Goal: Task Accomplishment & Management: Manage account settings

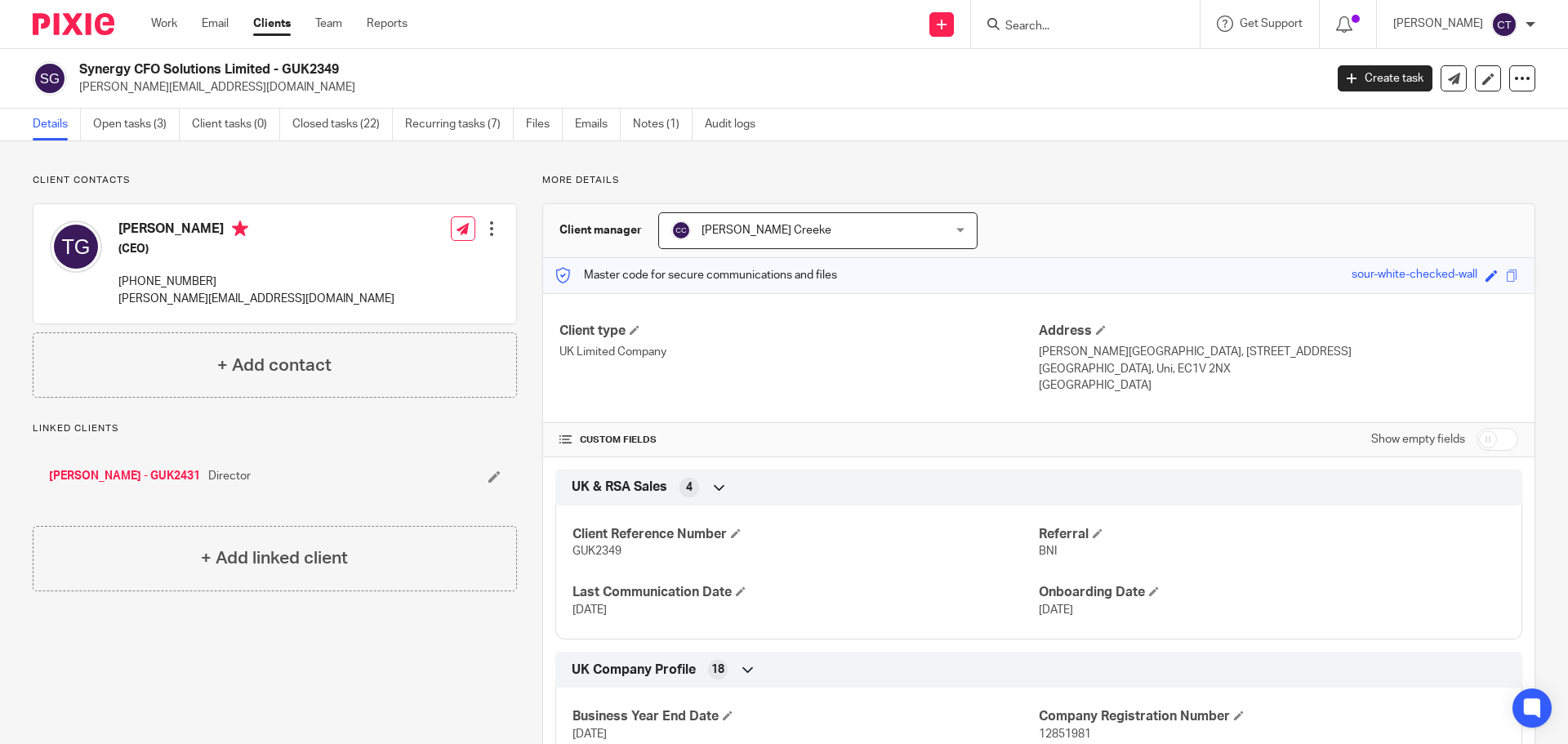
scroll to position [164, 0]
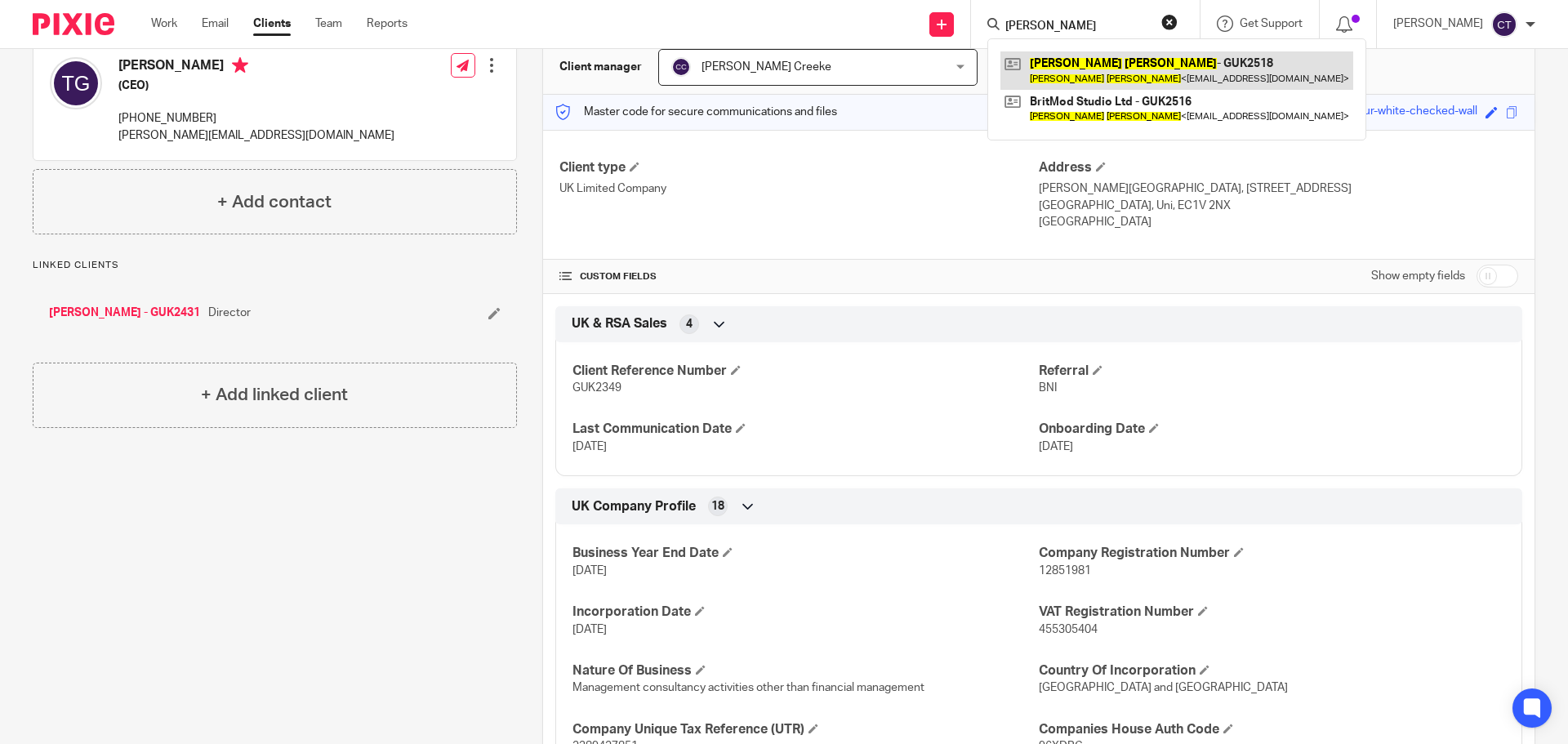
type input "Chris Daley"
click at [1077, 75] on link at bounding box center [1176, 70] width 353 height 38
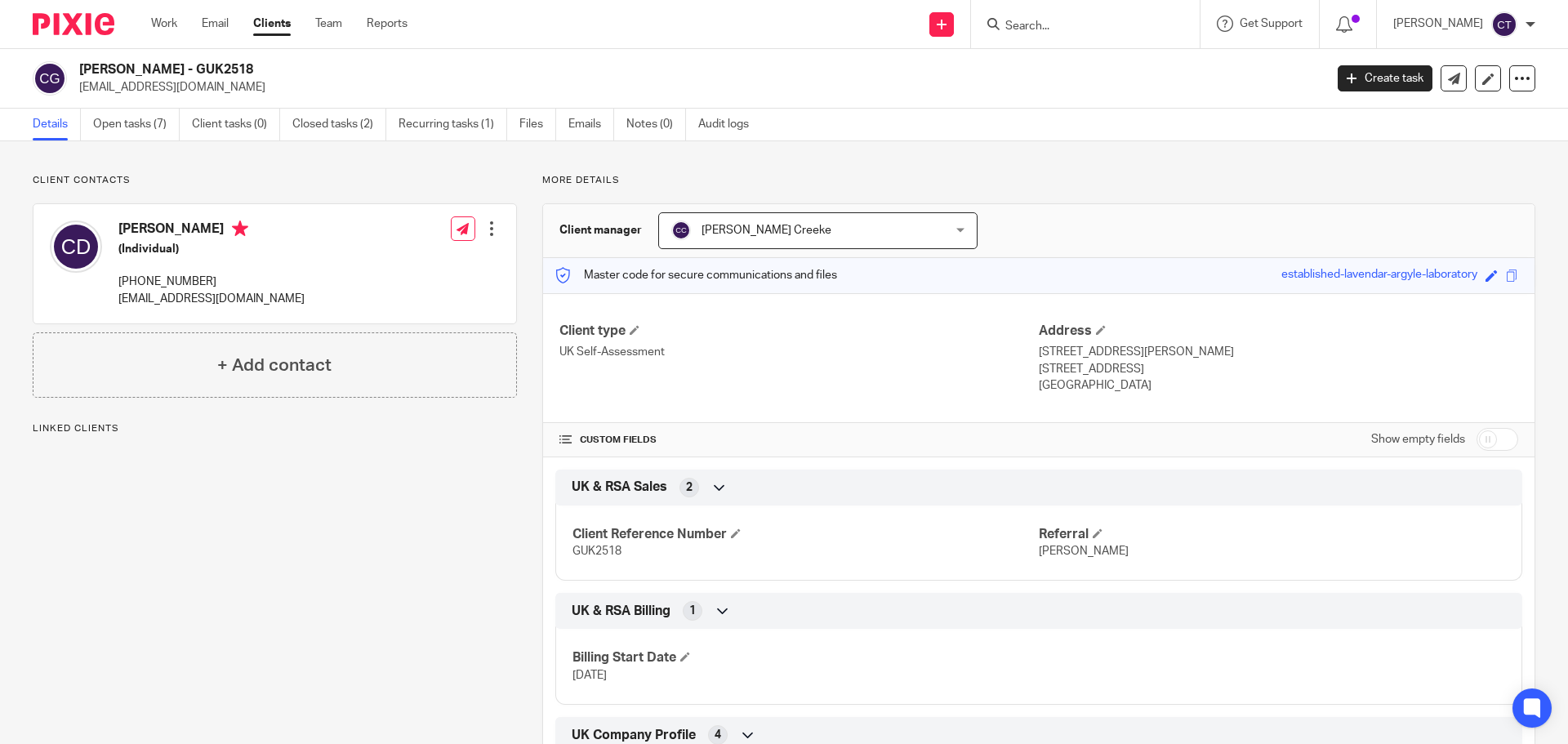
click at [541, 129] on link "Files" at bounding box center [538, 124] width 37 height 32
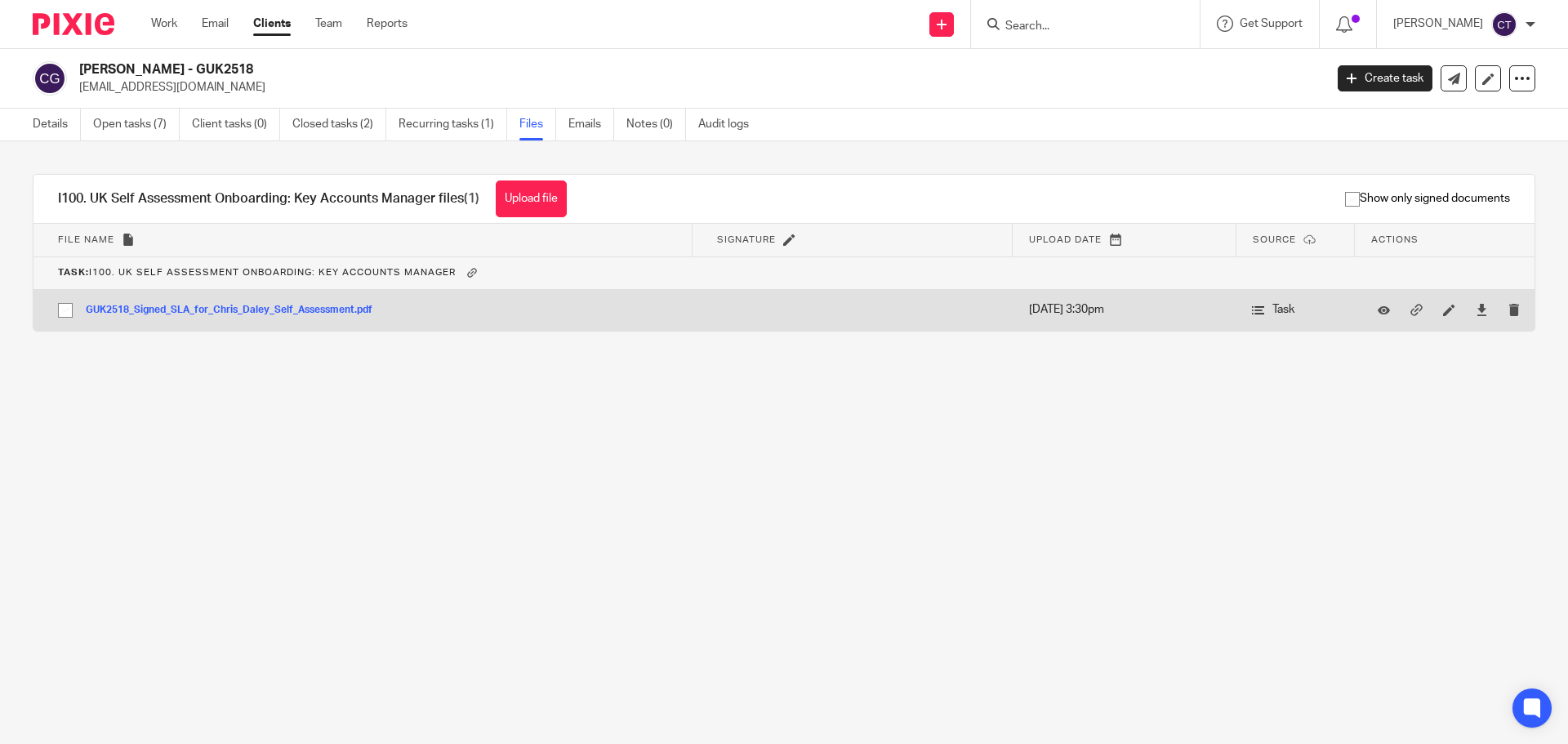
click at [62, 315] on input "checkbox" at bounding box center [65, 310] width 31 height 31
checkbox input "true"
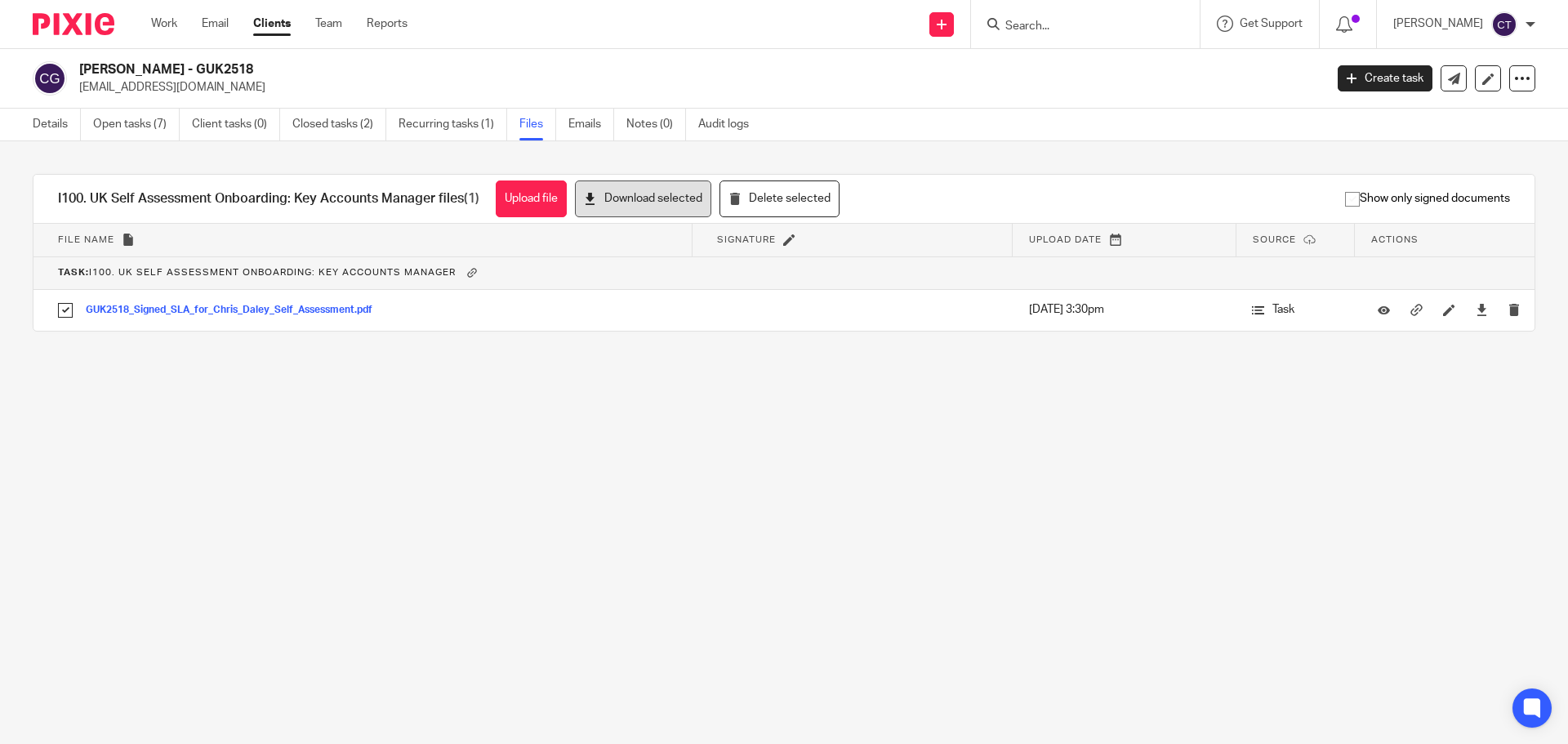
click at [637, 204] on button "Download selected" at bounding box center [643, 199] width 136 height 37
click at [513, 207] on button "Upload file" at bounding box center [531, 199] width 71 height 37
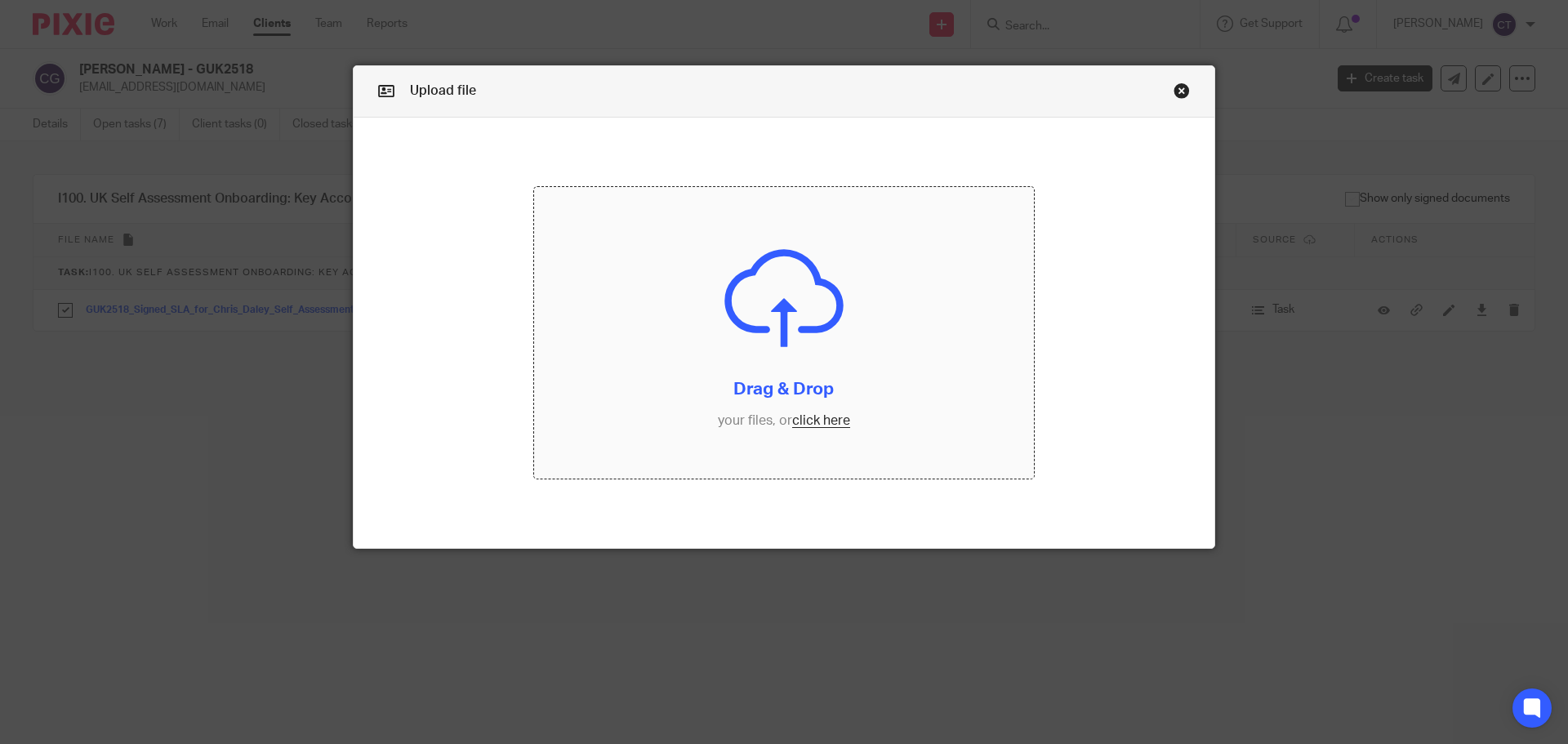
click at [786, 346] on input "file" at bounding box center [785, 333] width 501 height 292
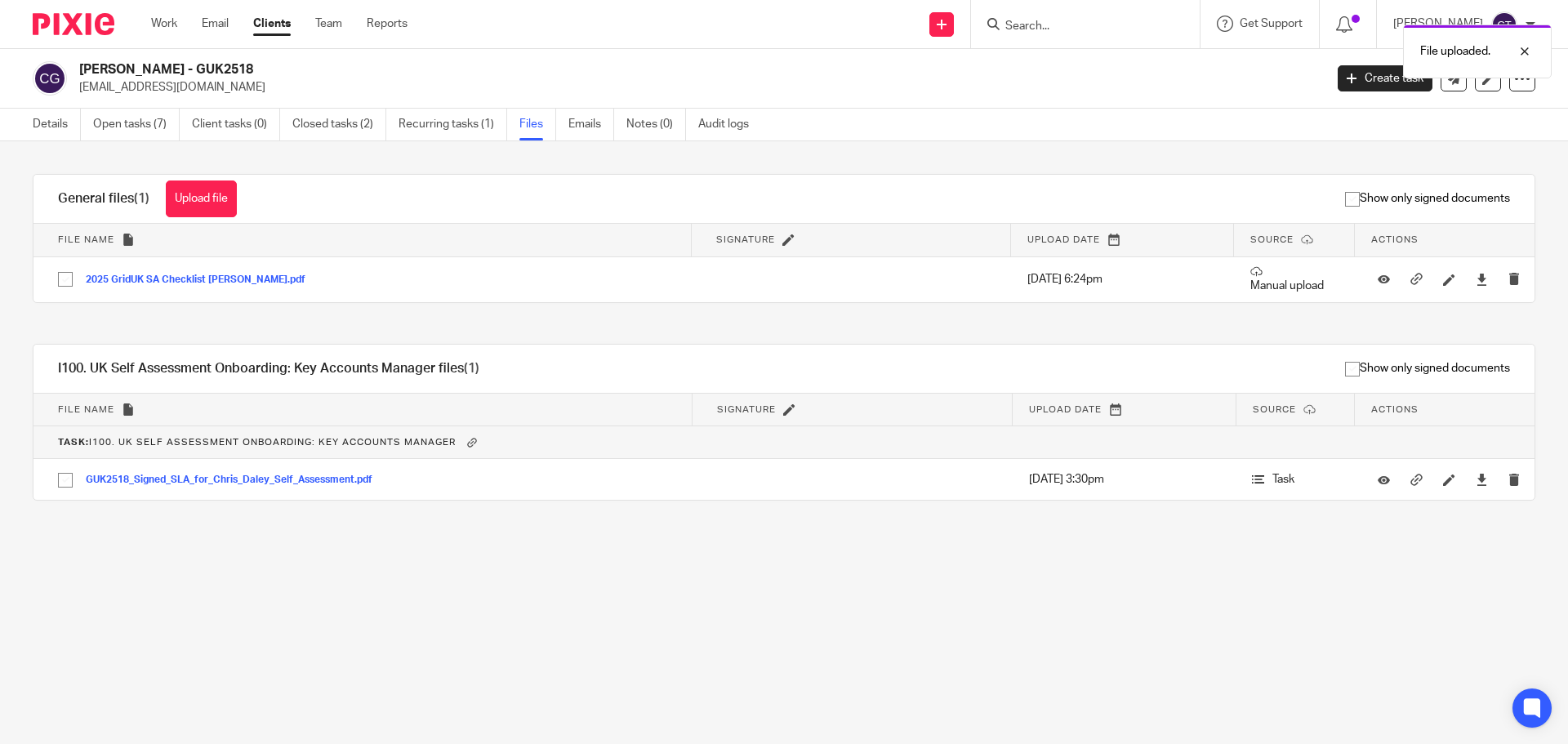
click at [1033, 24] on div "File uploaded." at bounding box center [1167, 48] width 767 height 62
click at [1007, 28] on div "File uploaded." at bounding box center [1167, 48] width 767 height 62
click at [1026, 11] on div at bounding box center [1085, 24] width 229 height 48
click at [1028, 22] on div "File uploaded." at bounding box center [1167, 48] width 767 height 62
click at [1002, 25] on div "File uploaded." at bounding box center [1167, 48] width 767 height 62
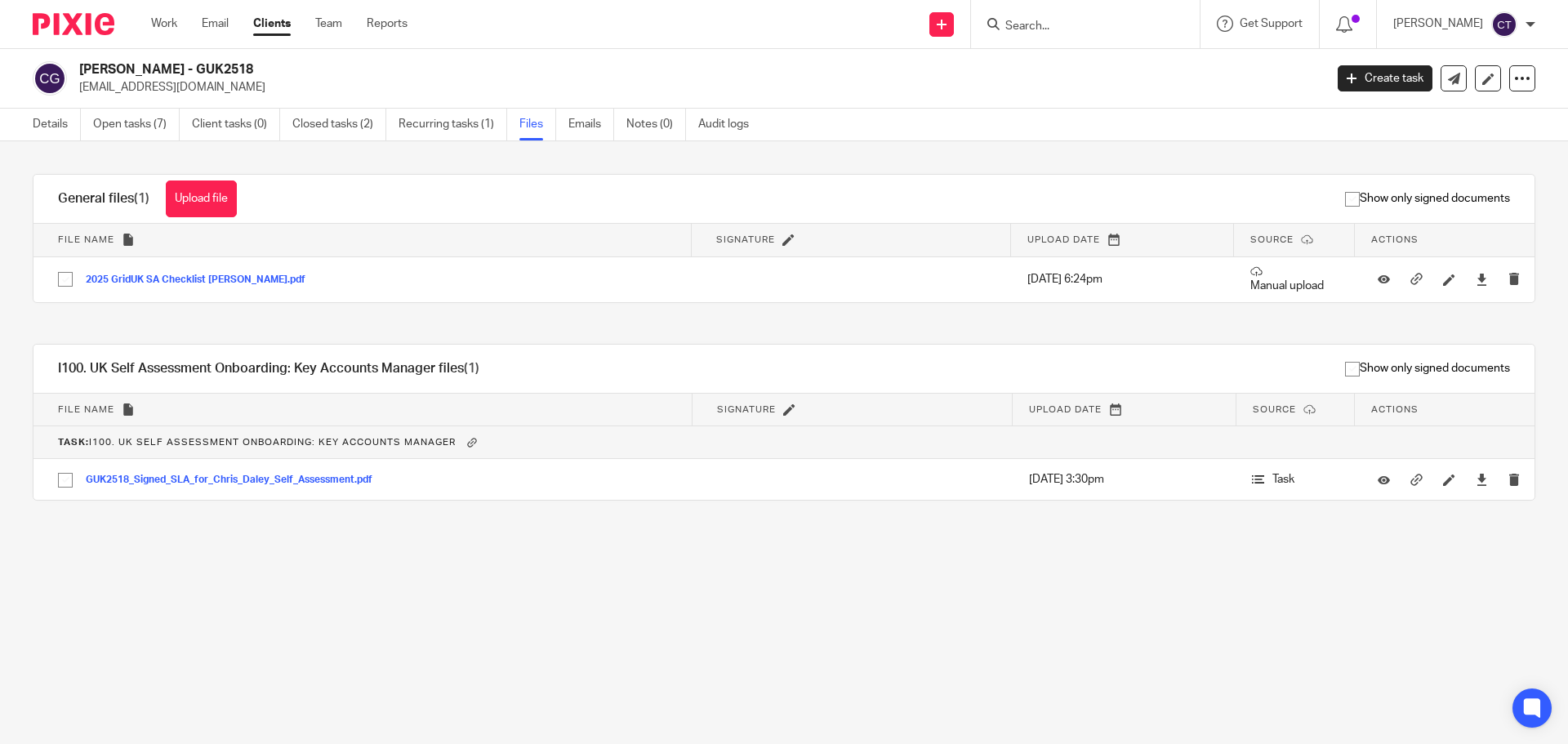
click at [1019, 23] on input "Search" at bounding box center [1077, 27] width 147 height 15
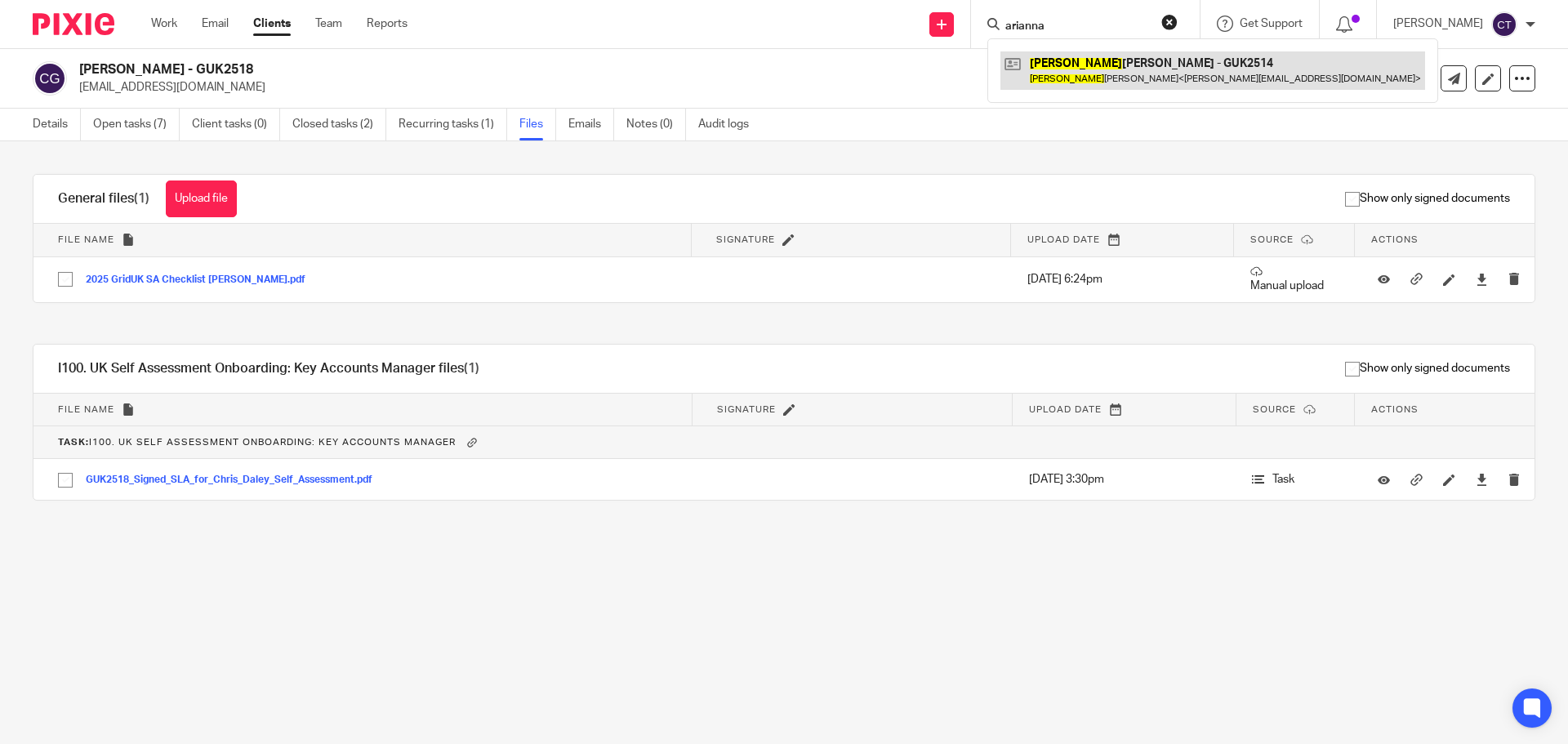
type input "arianna"
click at [1064, 80] on link at bounding box center [1212, 70] width 425 height 38
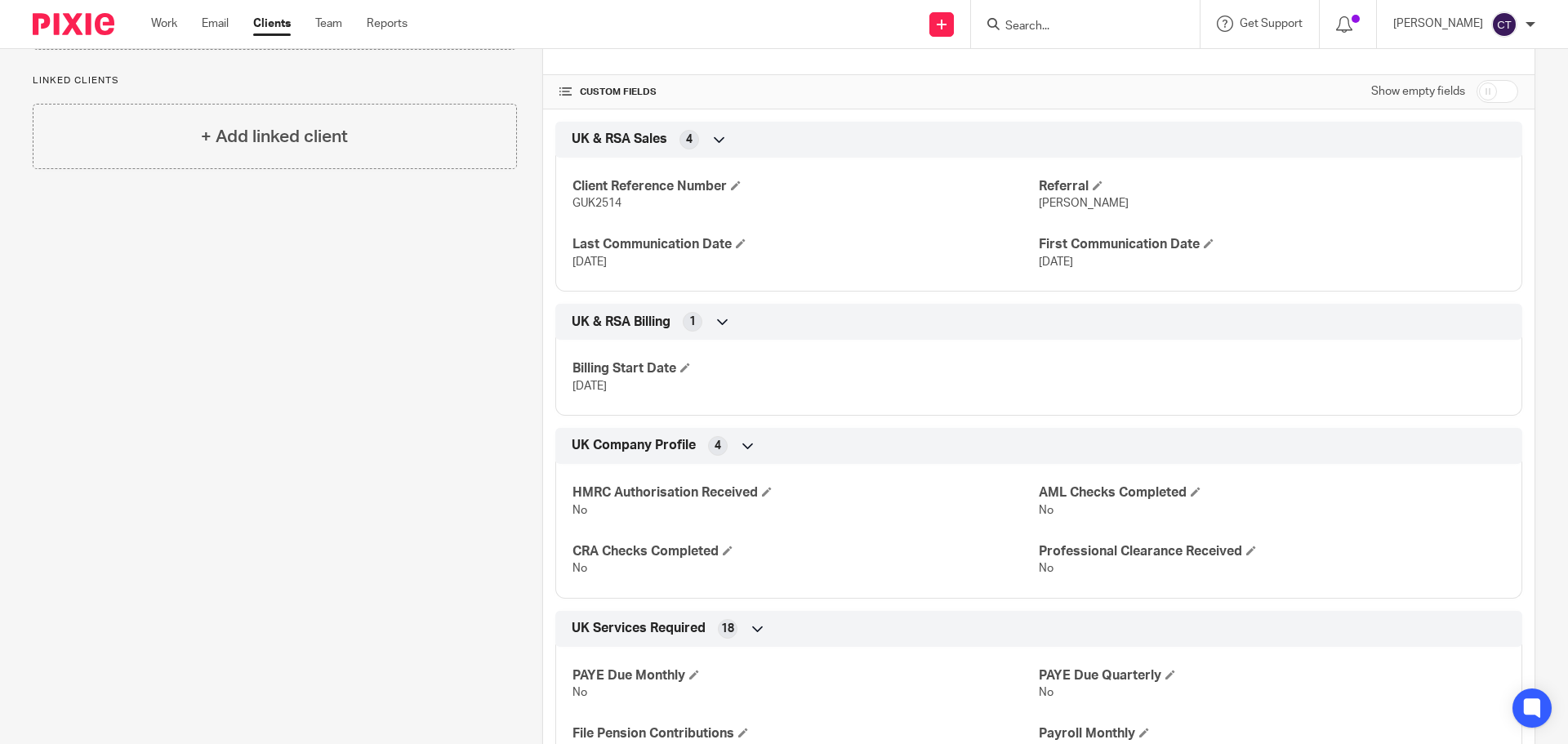
scroll to position [164, 0]
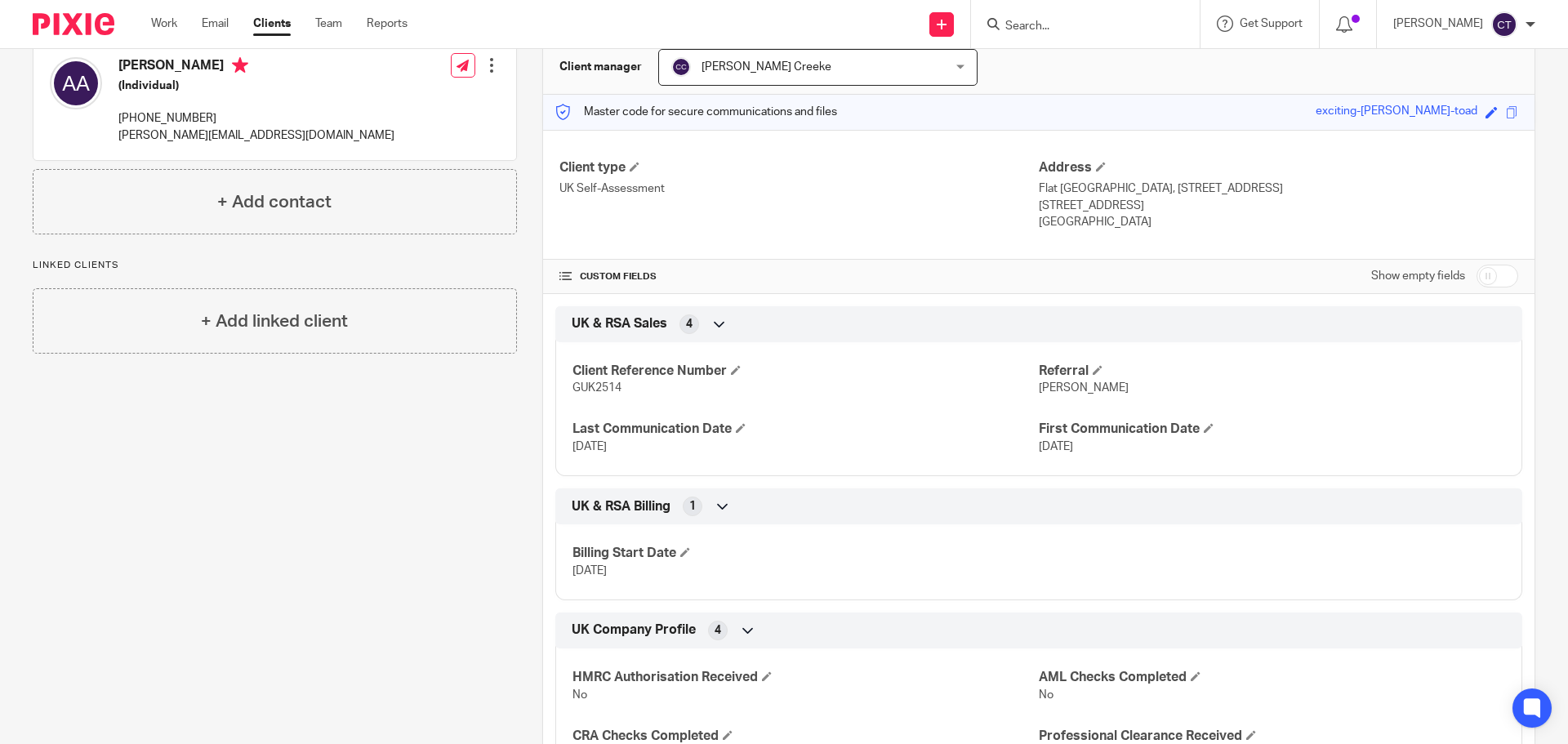
click at [1476, 269] on input "checkbox" at bounding box center [1497, 276] width 42 height 23
checkbox input "true"
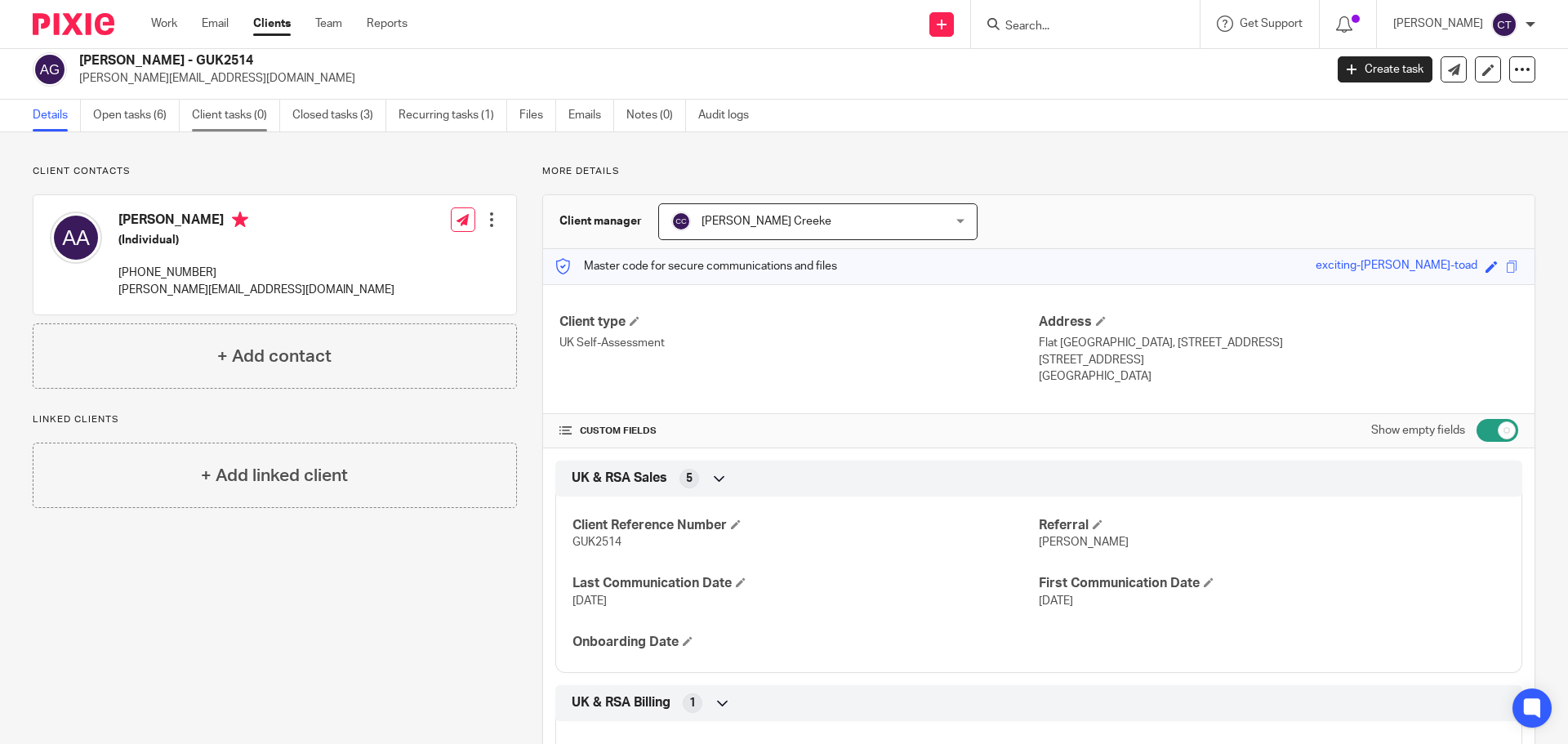
scroll to position [0, 0]
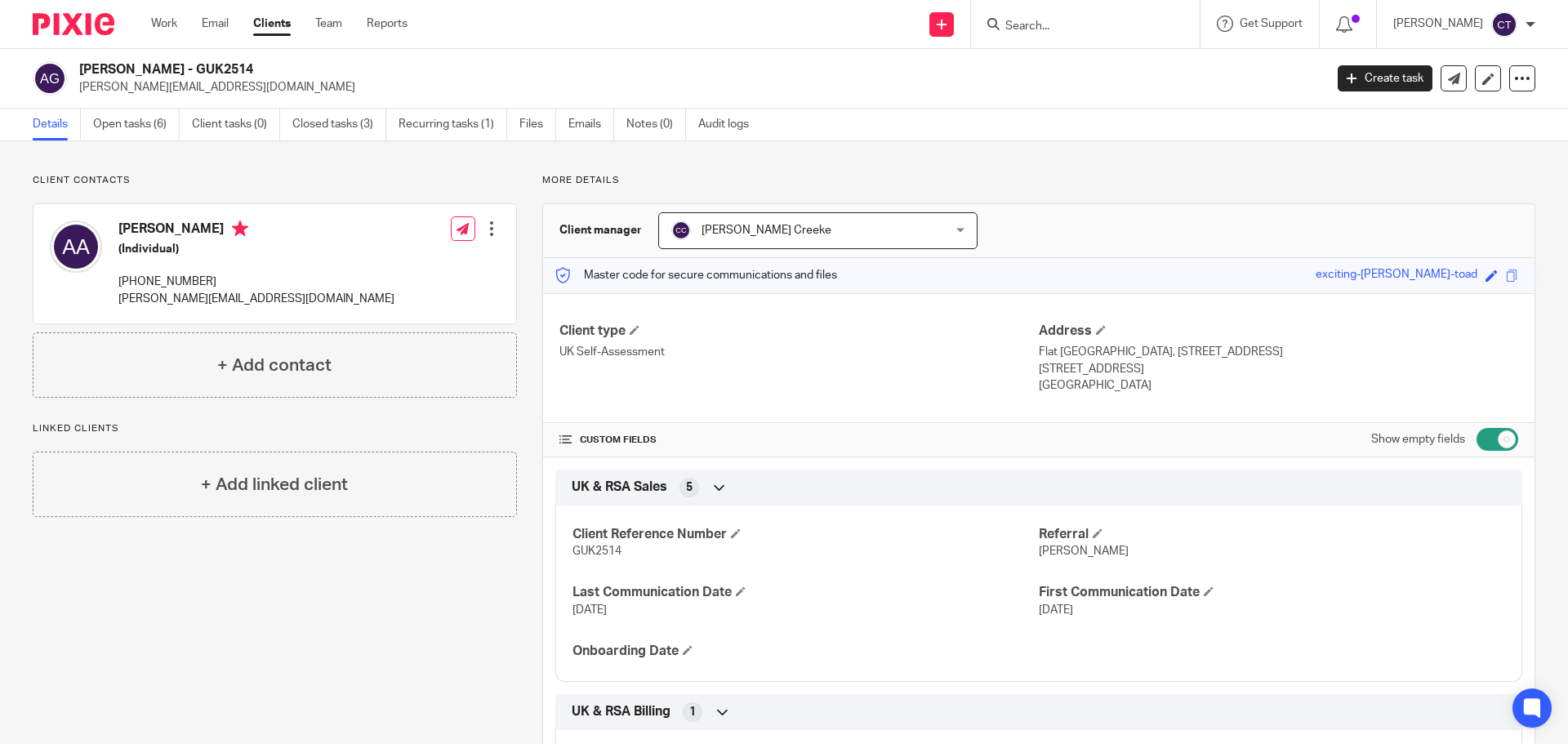
drag, startPoint x: 188, startPoint y: 61, endPoint x: 77, endPoint y: 58, distance: 111.0
click at [77, 58] on div "Arianna Angelica - GUK2514 a.angelico@outlook.com Create task Export data Merge…" at bounding box center [784, 78] width 1568 height 59
click at [540, 124] on link "Files" at bounding box center [538, 124] width 37 height 32
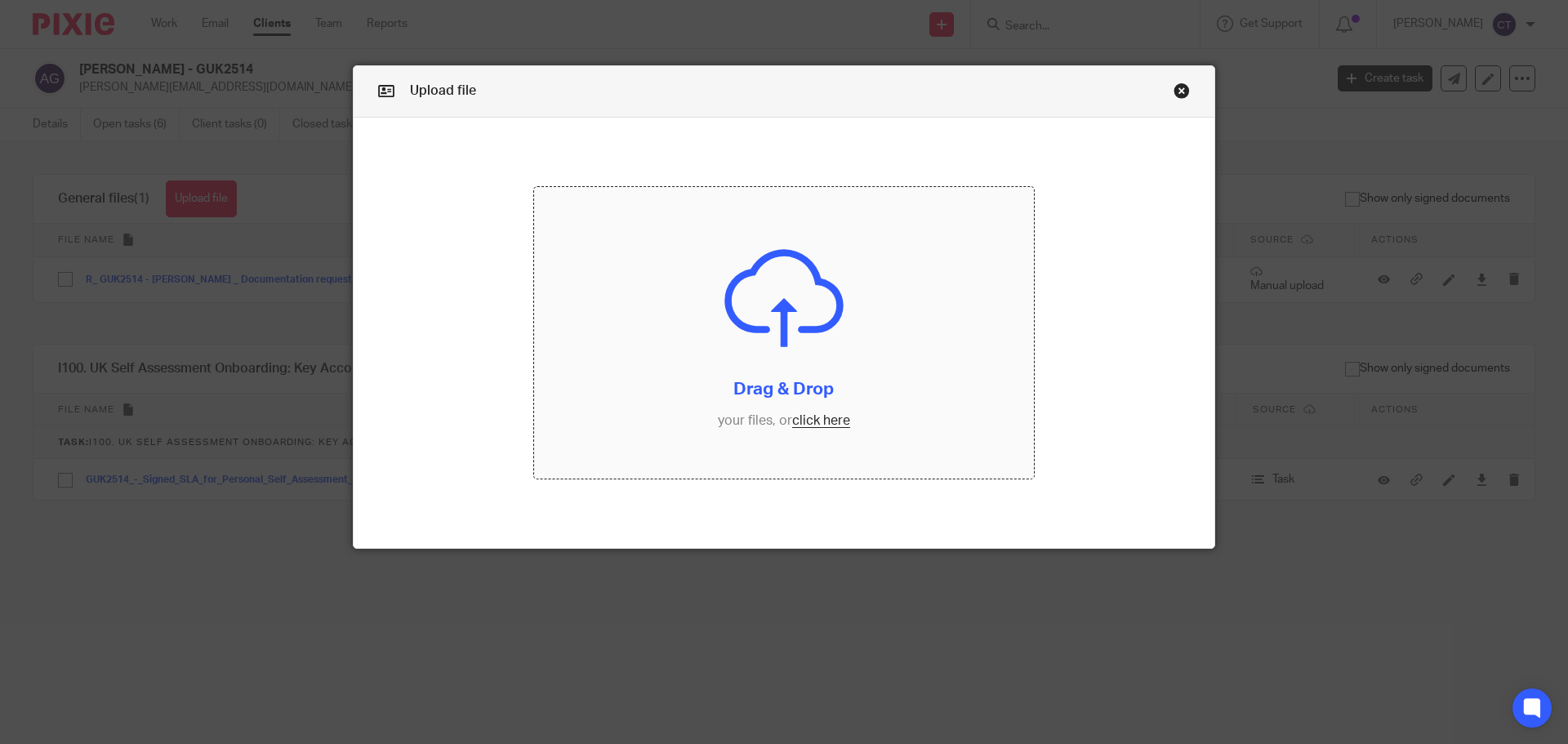
click at [789, 302] on input "file" at bounding box center [785, 333] width 501 height 292
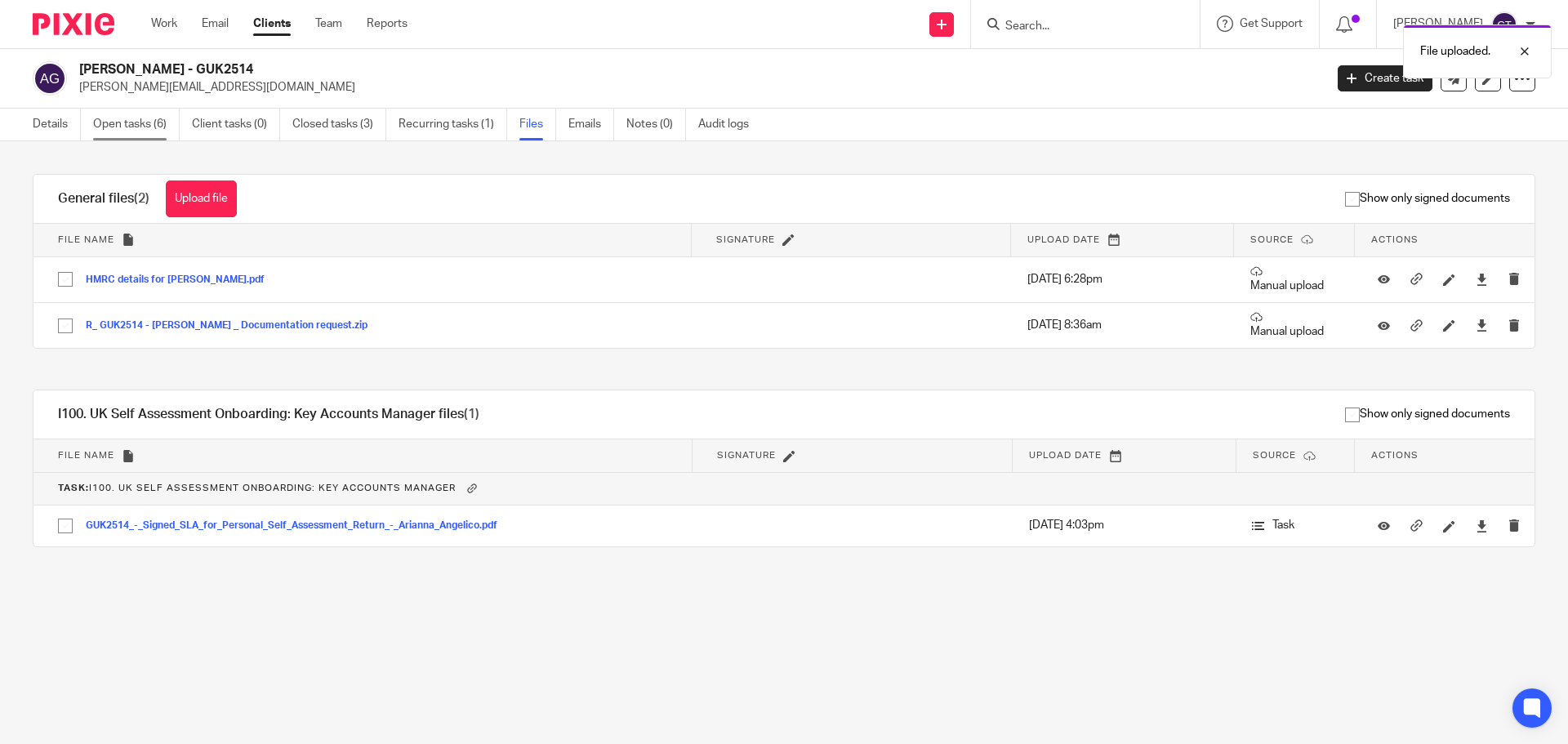
click at [113, 119] on link "Open tasks (6)" at bounding box center [137, 124] width 87 height 32
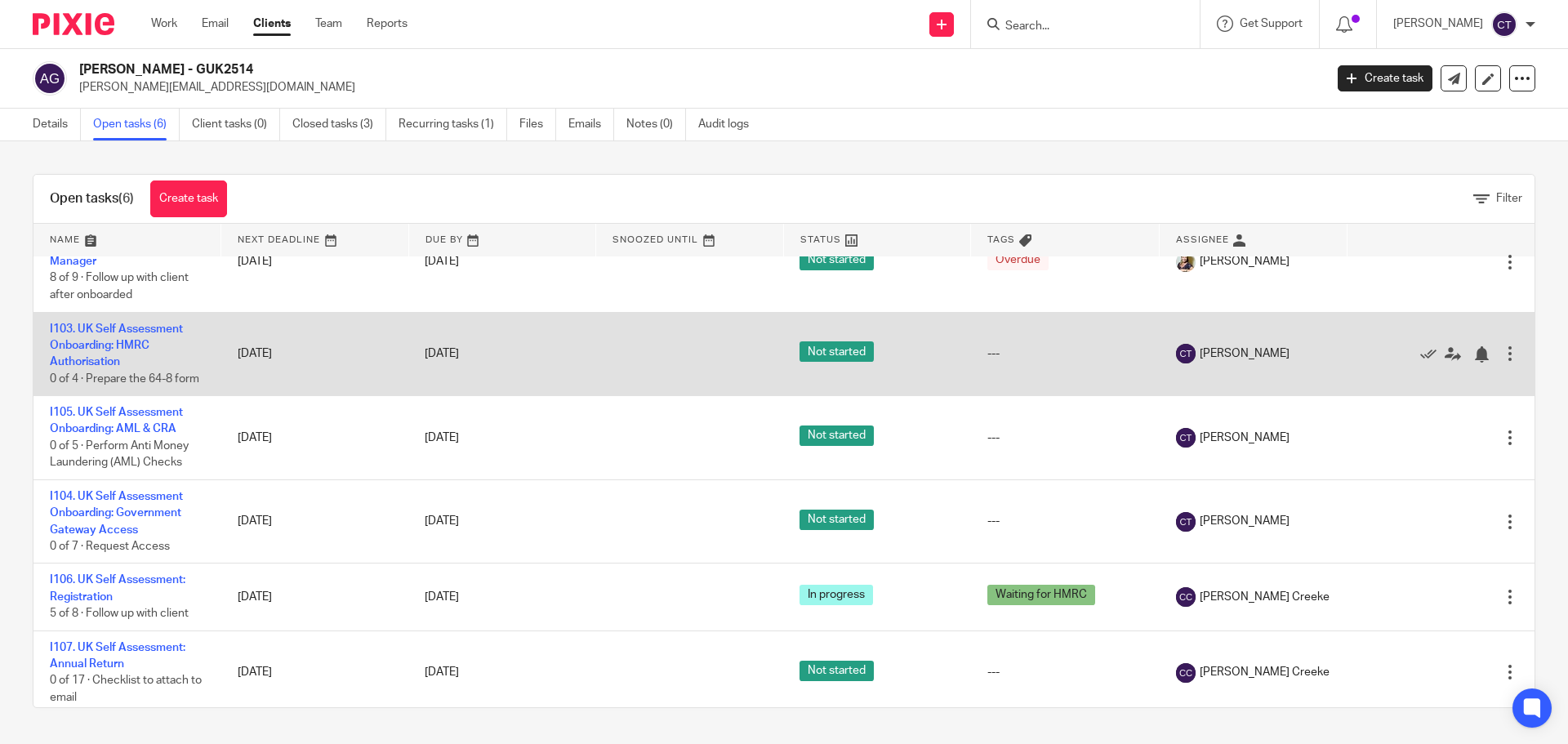
scroll to position [52, 0]
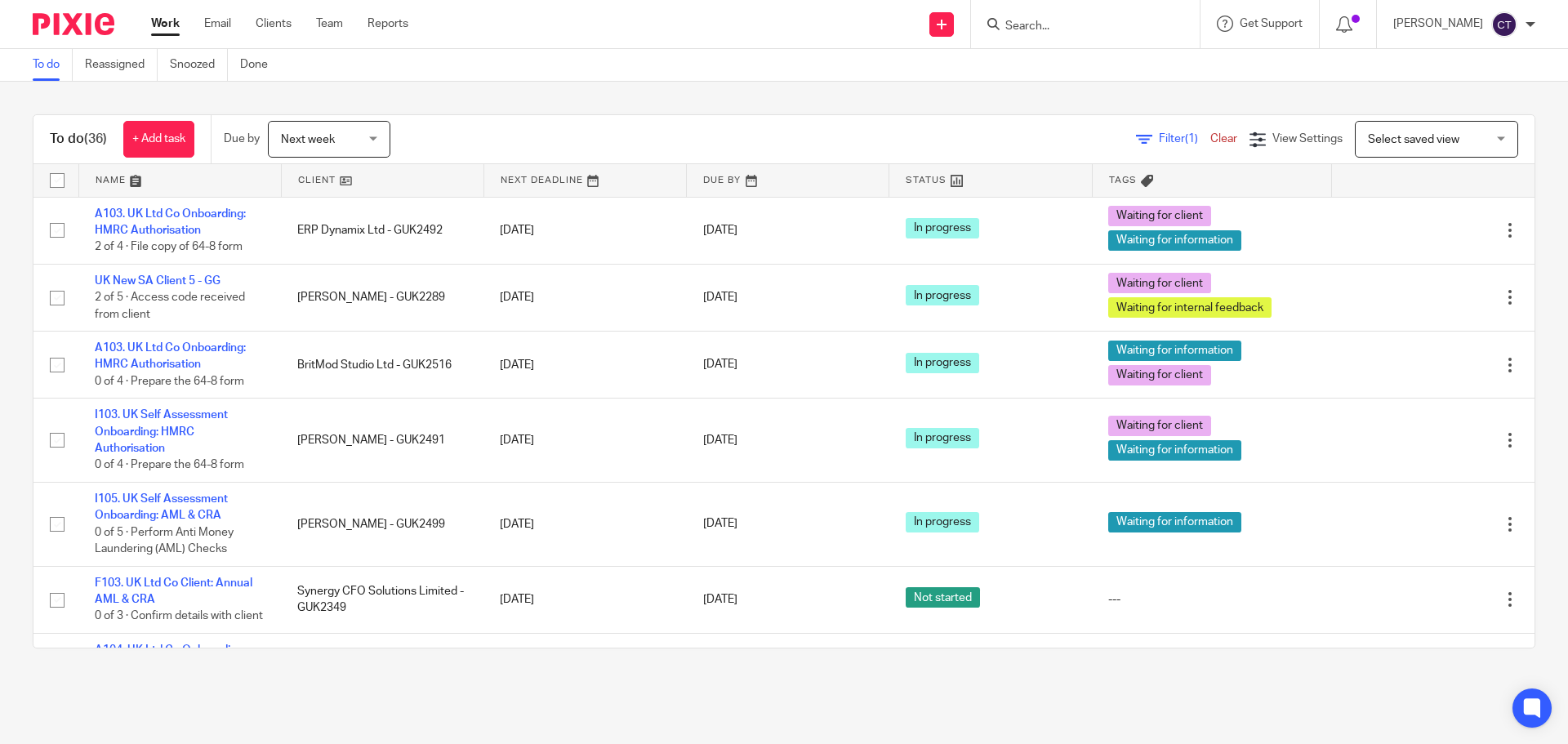
drag, startPoint x: 0, startPoint y: 0, endPoint x: 170, endPoint y: 18, distance: 171.0
click at [170, 18] on link "Work" at bounding box center [165, 24] width 28 height 17
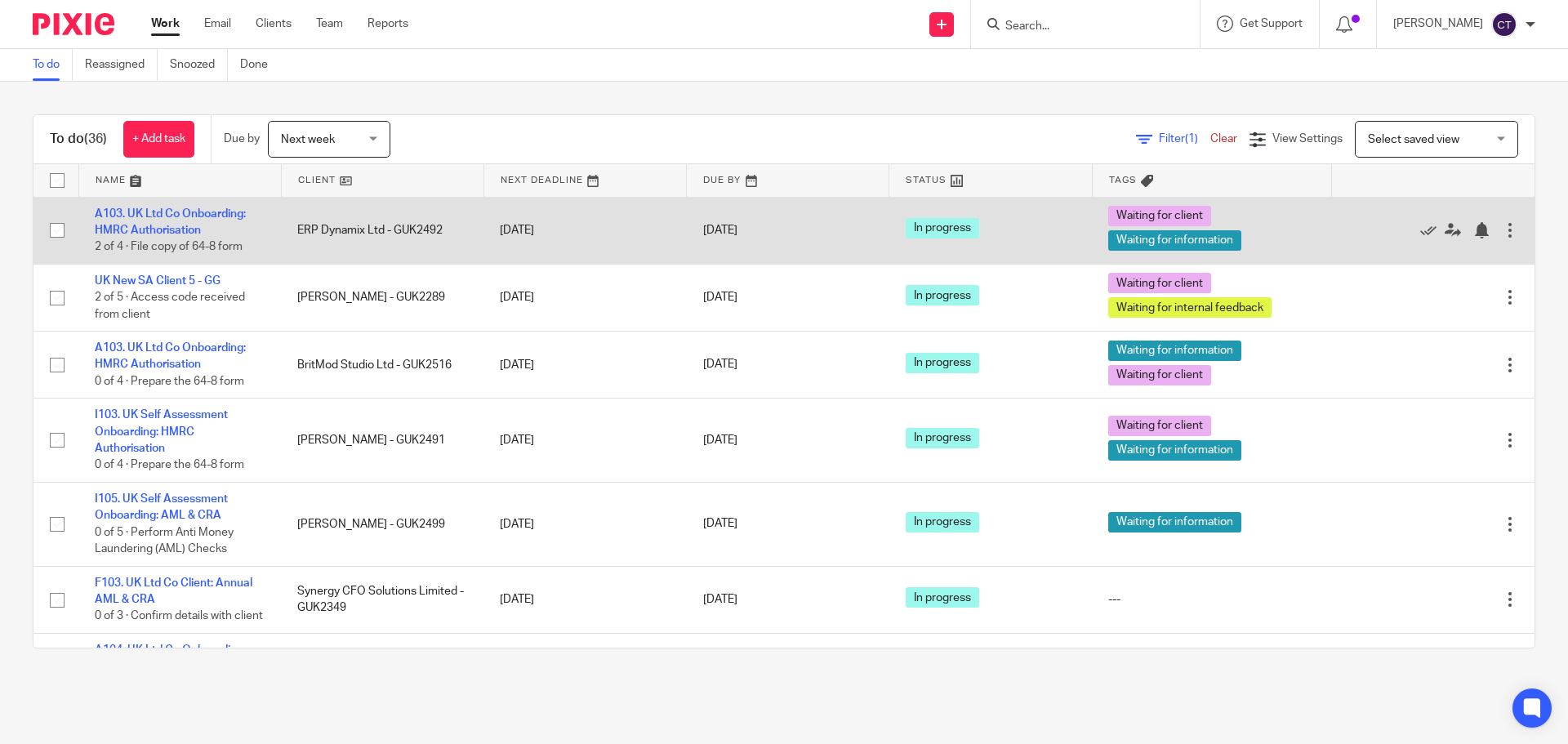
drag, startPoint x: 199, startPoint y: 213, endPoint x: 230, endPoint y: 222, distance: 32.3
click at [230, 222] on td "A103. UK Ltd Co Onboarding: HMRC Authorisation 2 of 4 · File copy of 64-8 form" at bounding box center [180, 230] width 203 height 67
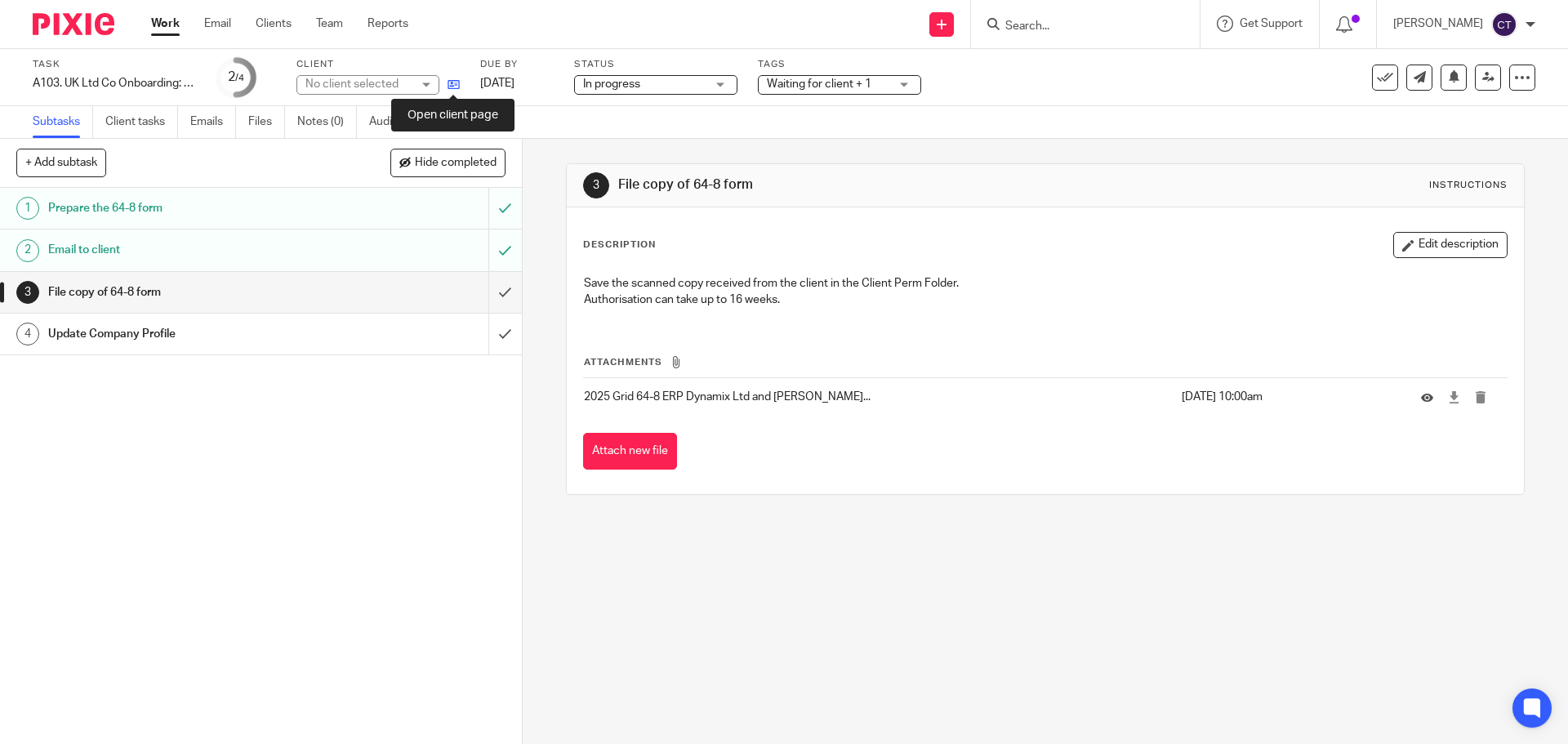
click at [458, 87] on icon at bounding box center [453, 84] width 13 height 13
click at [546, 78] on link "[DATE]" at bounding box center [517, 84] width 73 height 18
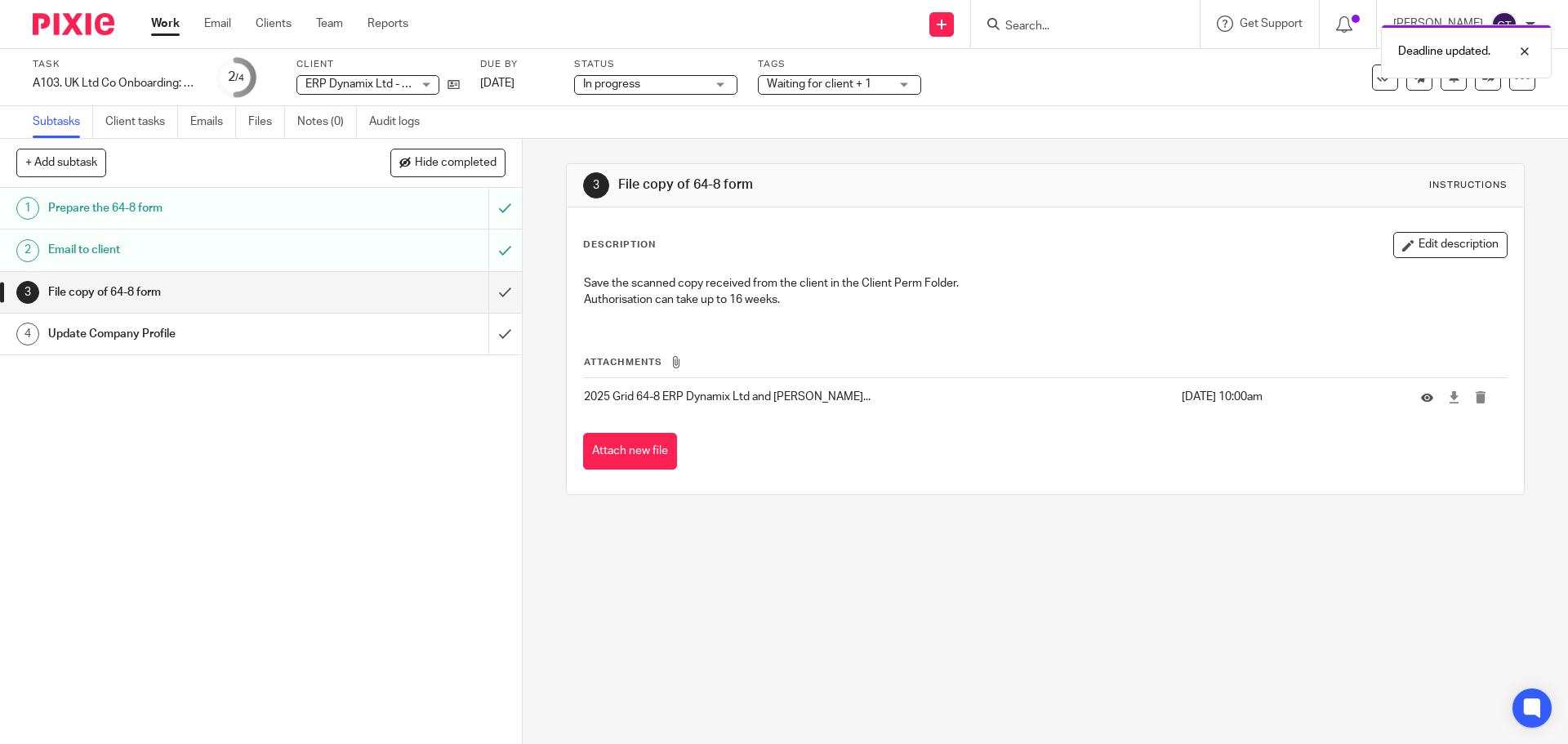
click at [720, 397] on p "2025 Grid 64-8 ERP Dynamix Ltd and Stephen Knot..." at bounding box center [878, 397] width 589 height 17
click at [611, 398] on p "2025 Grid 64-8 ERP Dynamix Ltd and Stephen Knot..." at bounding box center [878, 397] width 589 height 17
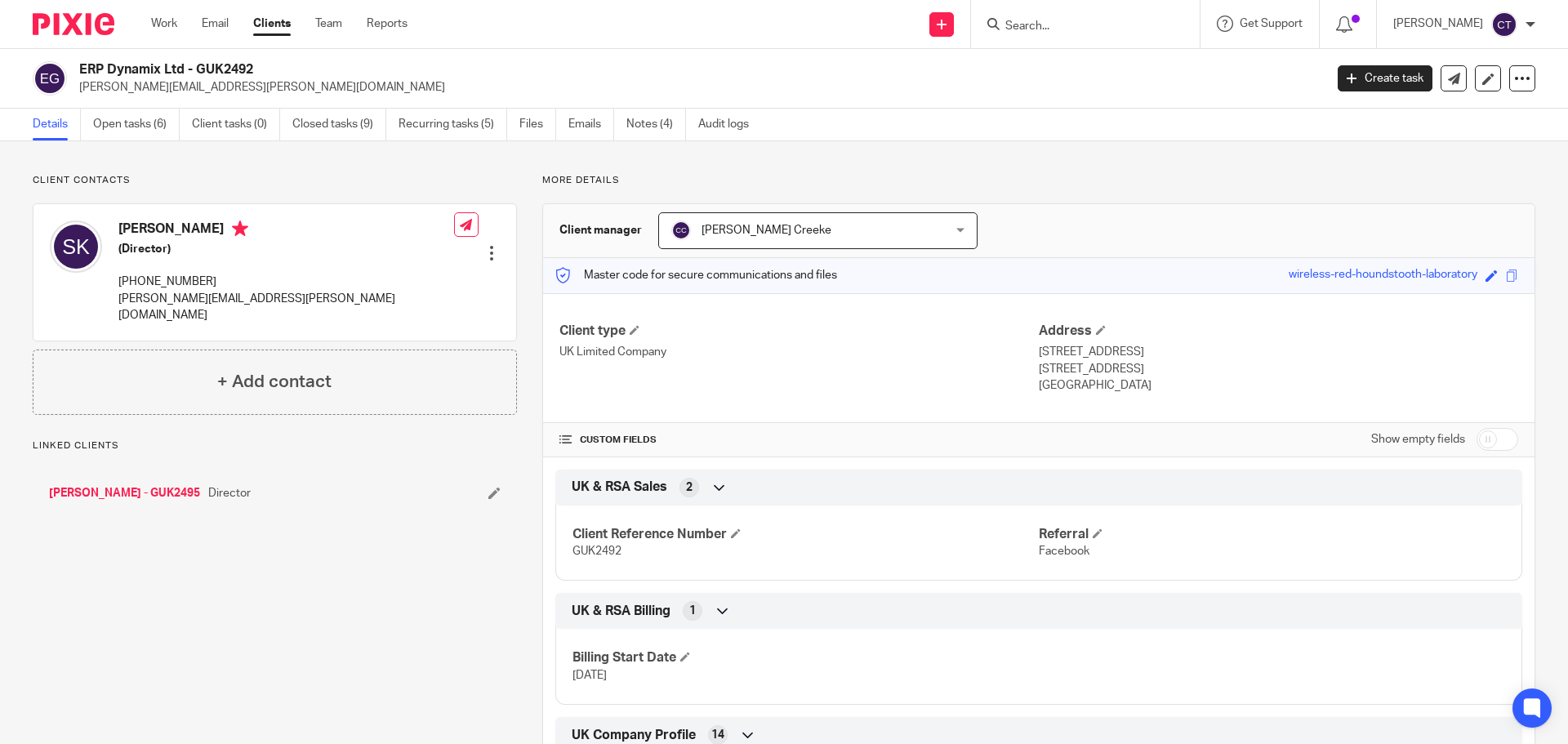
drag, startPoint x: 0, startPoint y: 0, endPoint x: 79, endPoint y: 68, distance: 104.2
click at [79, 68] on h2 "ERP Dynamix Ltd - GUK2492" at bounding box center [573, 69] width 988 height 18
copy h2 "ERP Dynamix Ltd"
drag, startPoint x: 524, startPoint y: 130, endPoint x: 503, endPoint y: 135, distance: 21.6
click at [524, 130] on link "Files" at bounding box center [538, 124] width 37 height 32
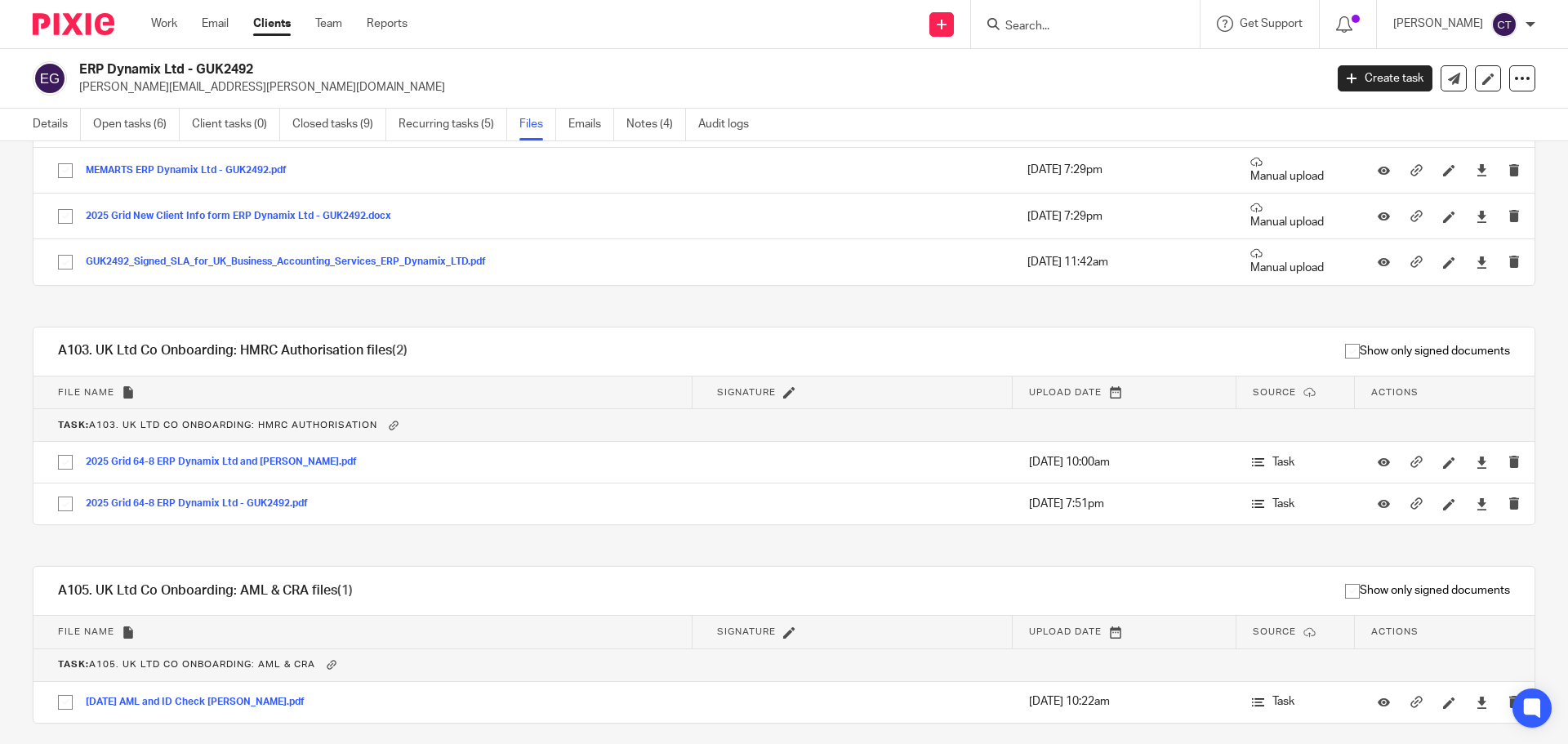
scroll to position [484, 0]
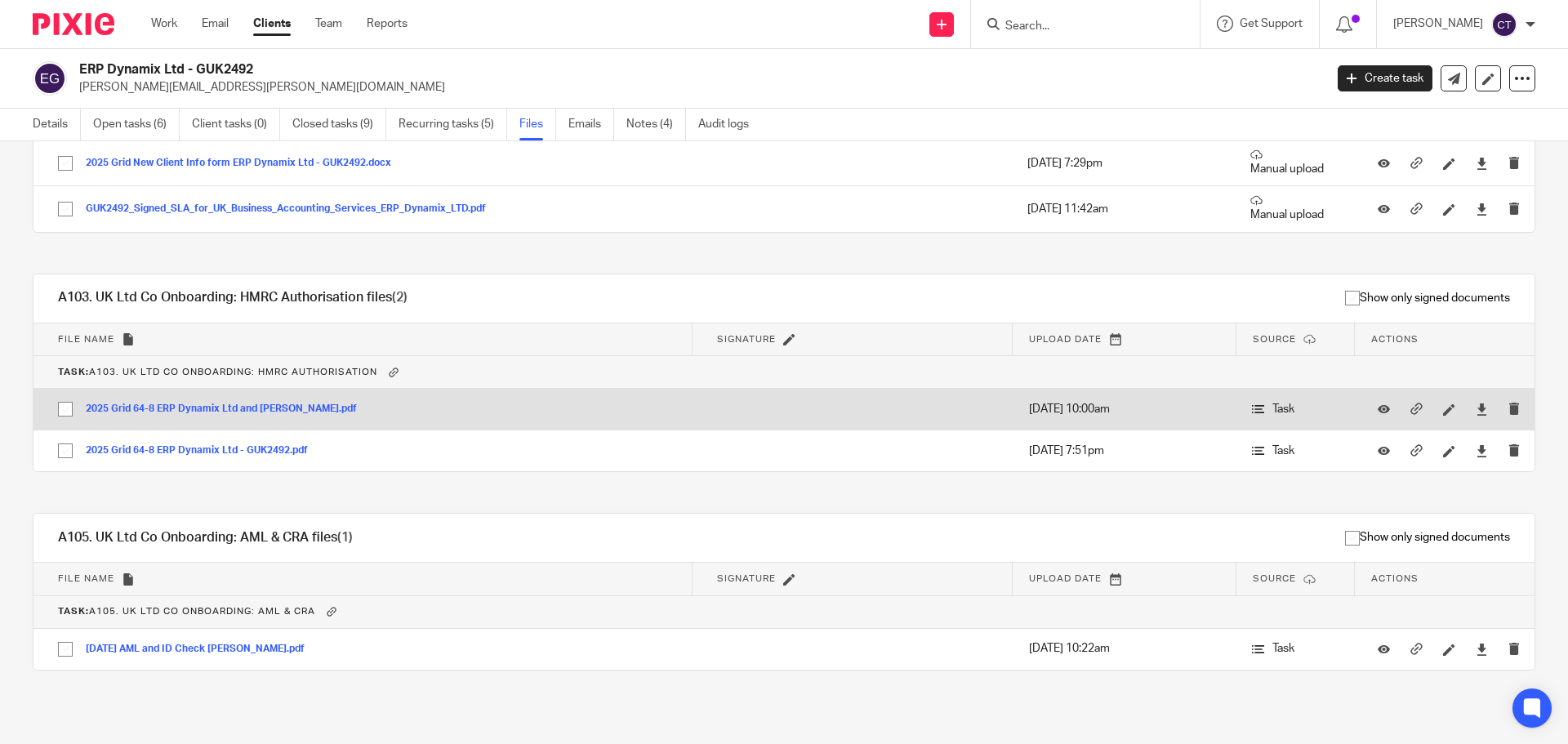
click at [211, 406] on button "2025 Grid 64-8 ERP Dynamix Ltd and Stephen Knott.pdf" at bounding box center [227, 409] width 283 height 12
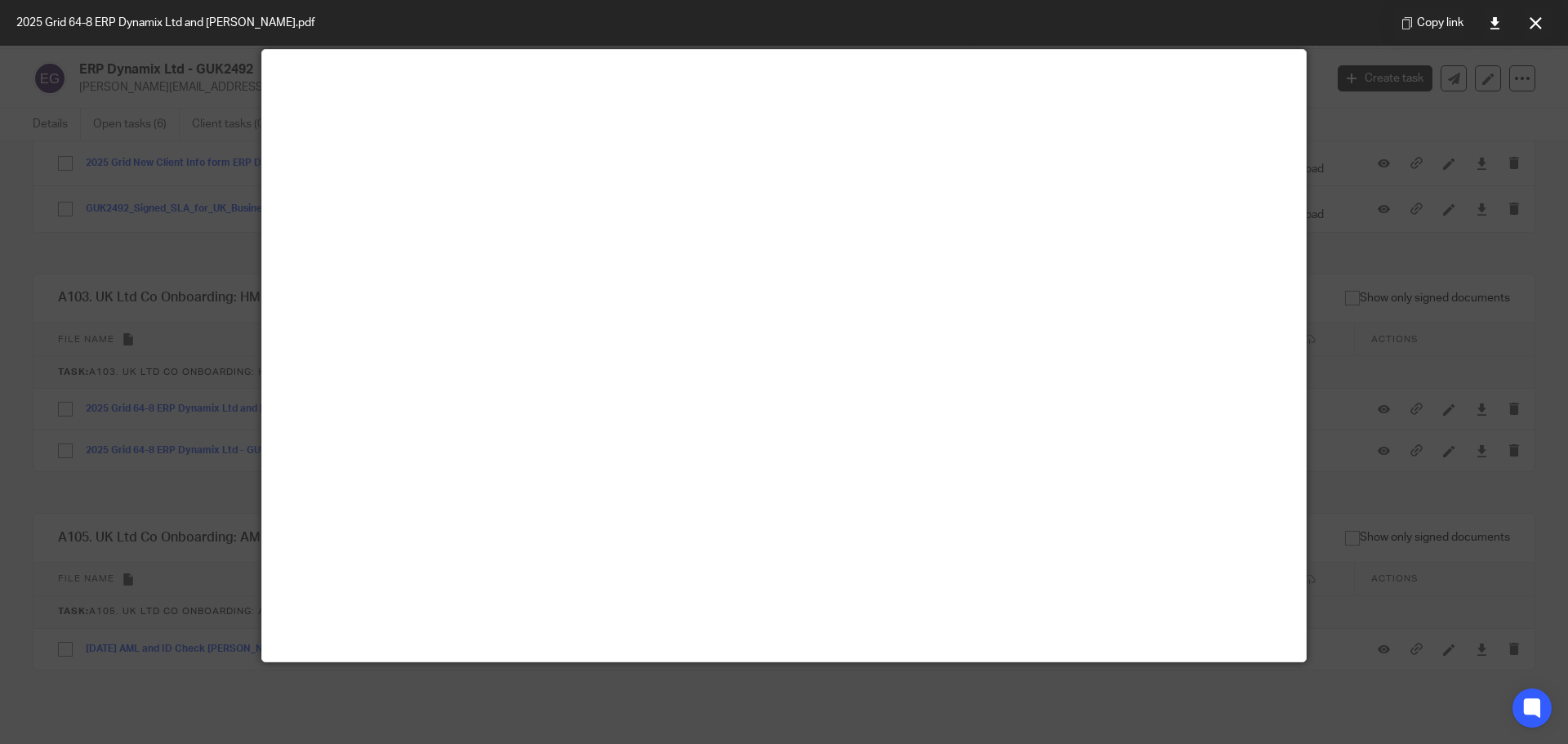
scroll to position [0, 0]
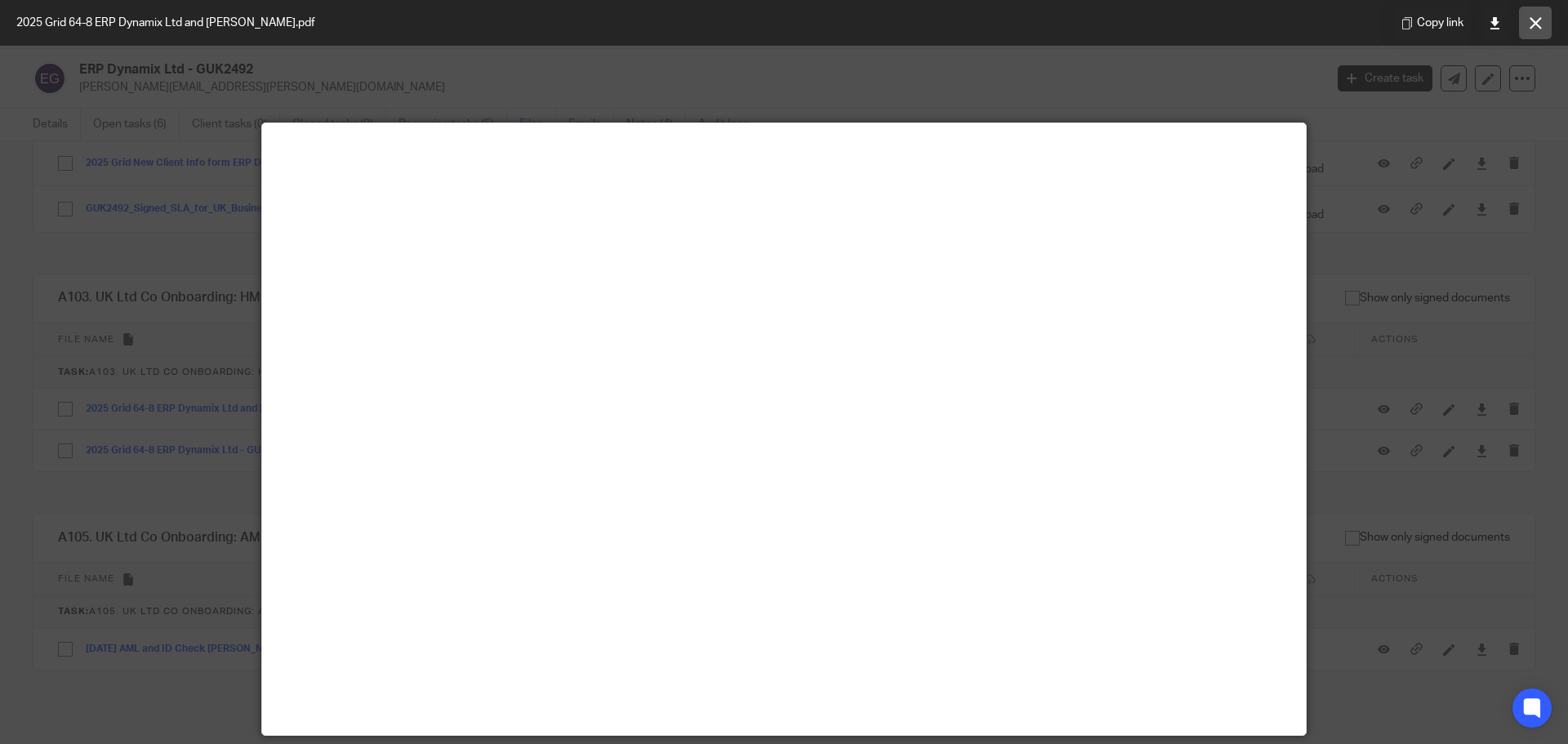
click at [1536, 18] on icon at bounding box center [1535, 23] width 13 height 13
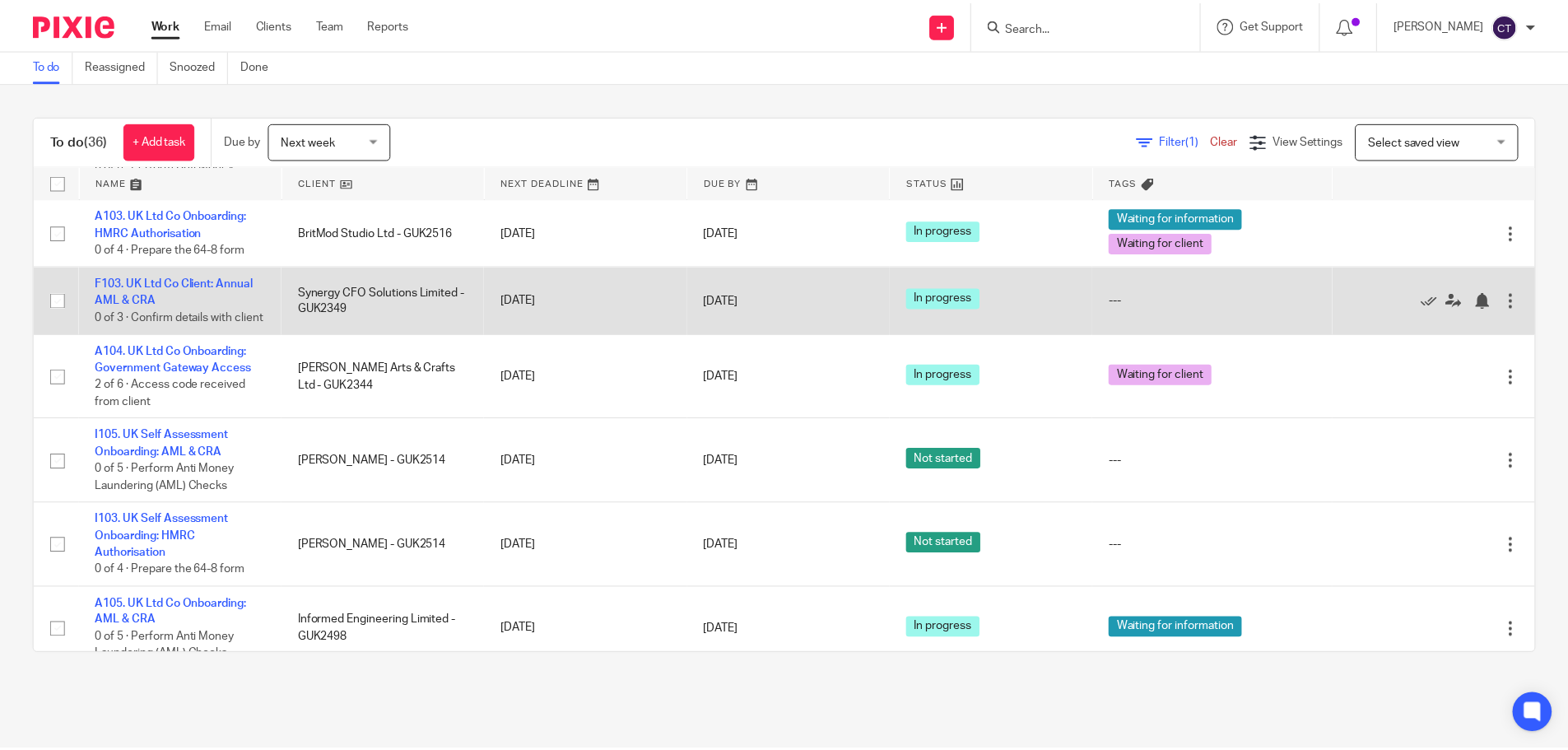
scroll to position [247, 0]
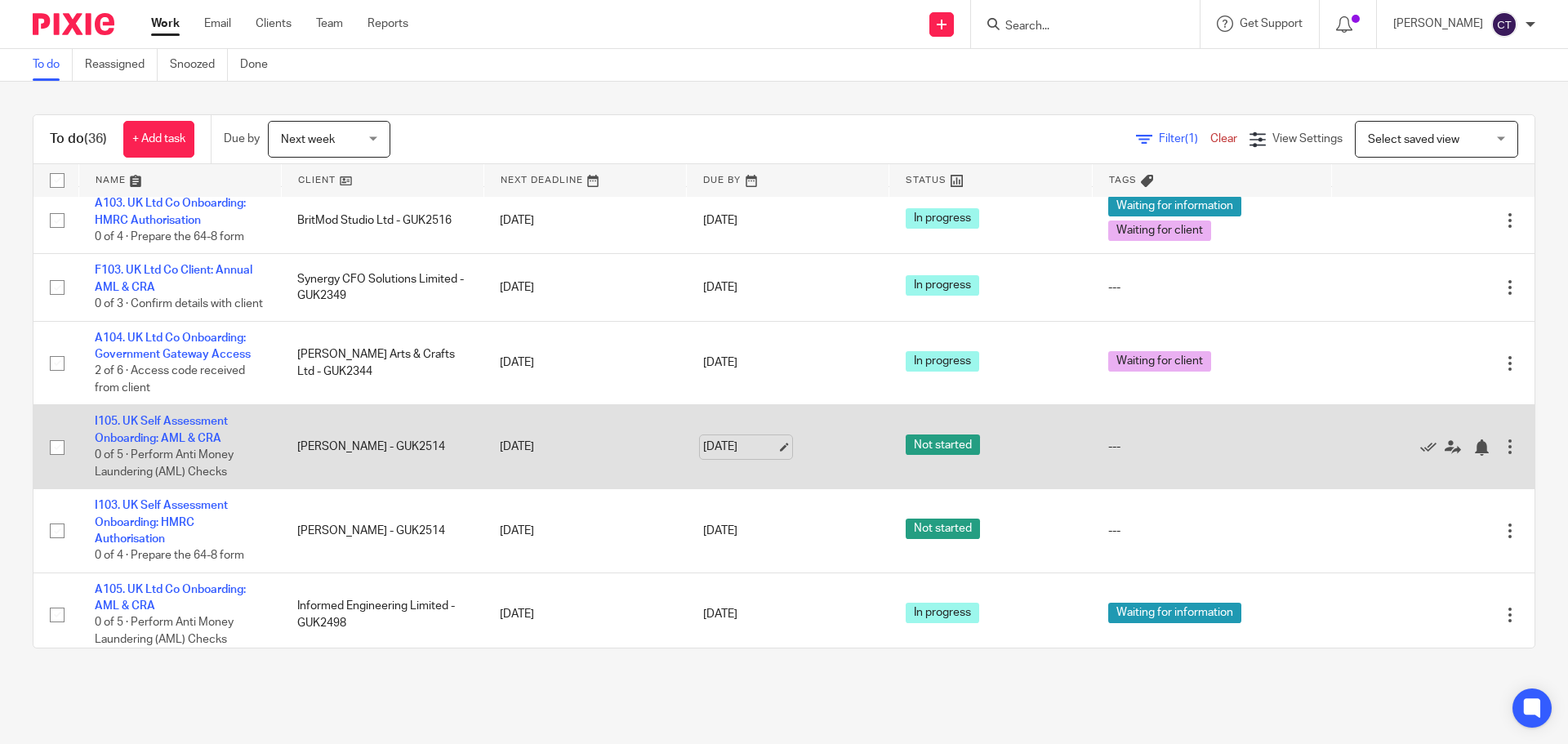
click at [770, 456] on link "25 Aug 2025" at bounding box center [740, 447] width 73 height 18
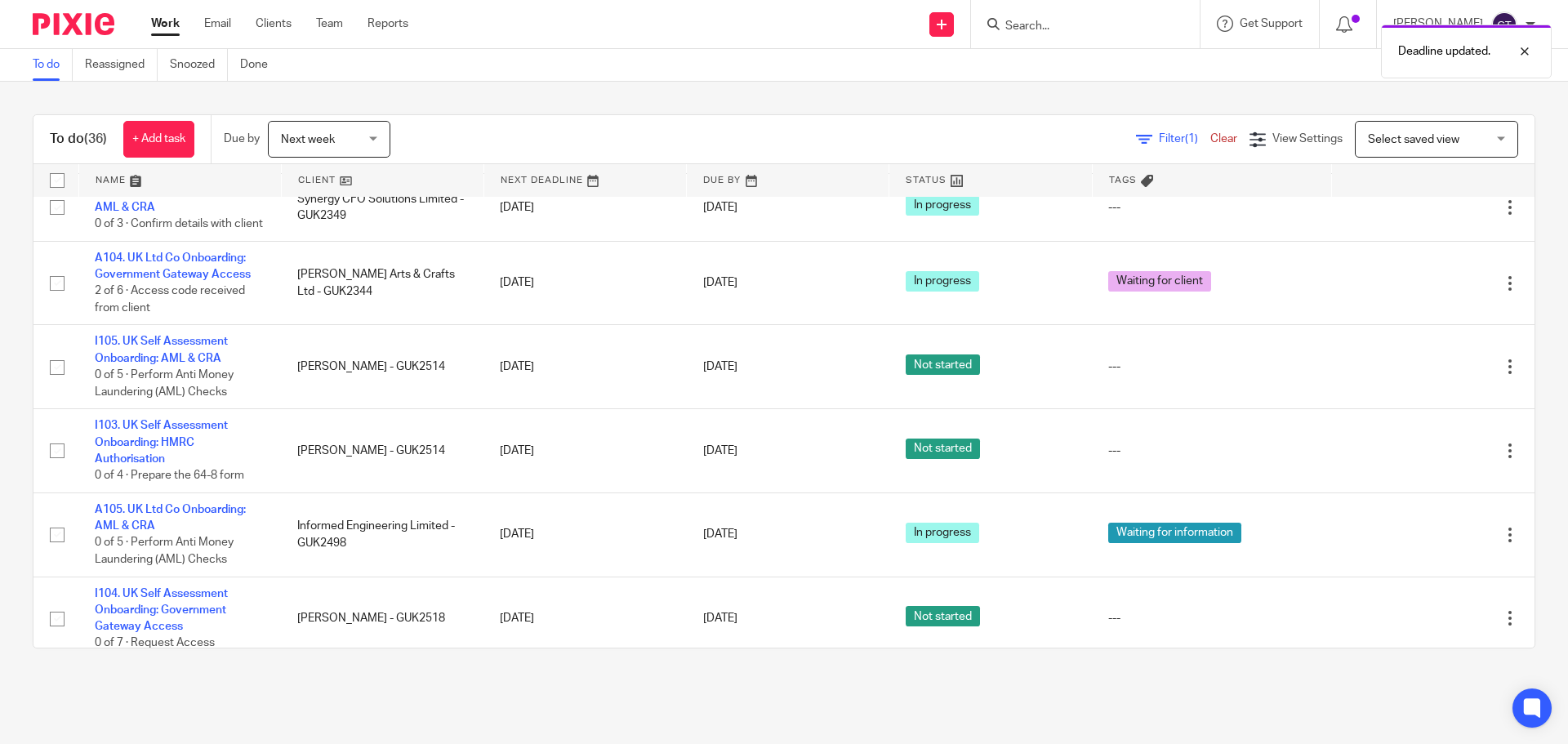
scroll to position [490, 0]
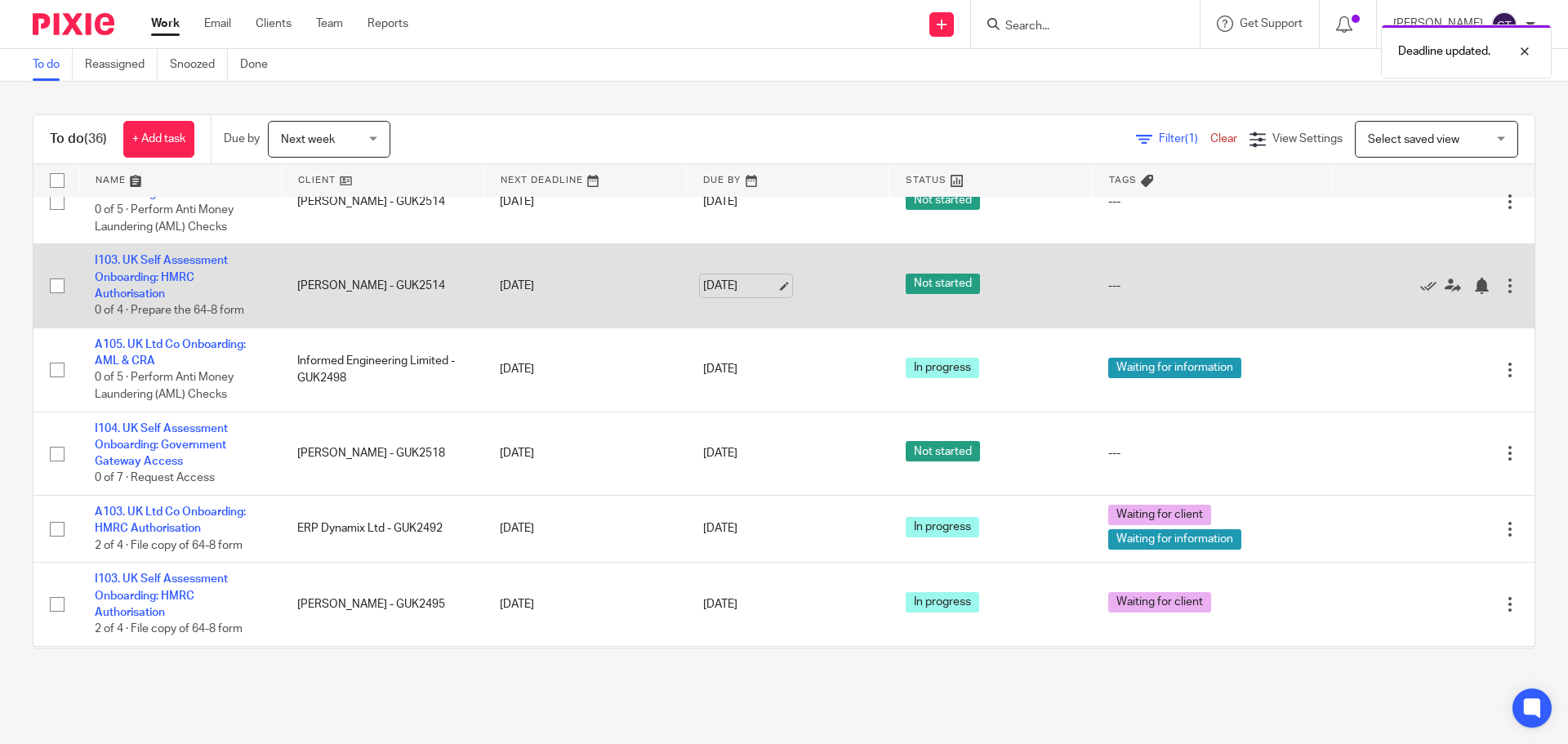
click at [744, 295] on link "25 Aug 2025" at bounding box center [740, 286] width 73 height 18
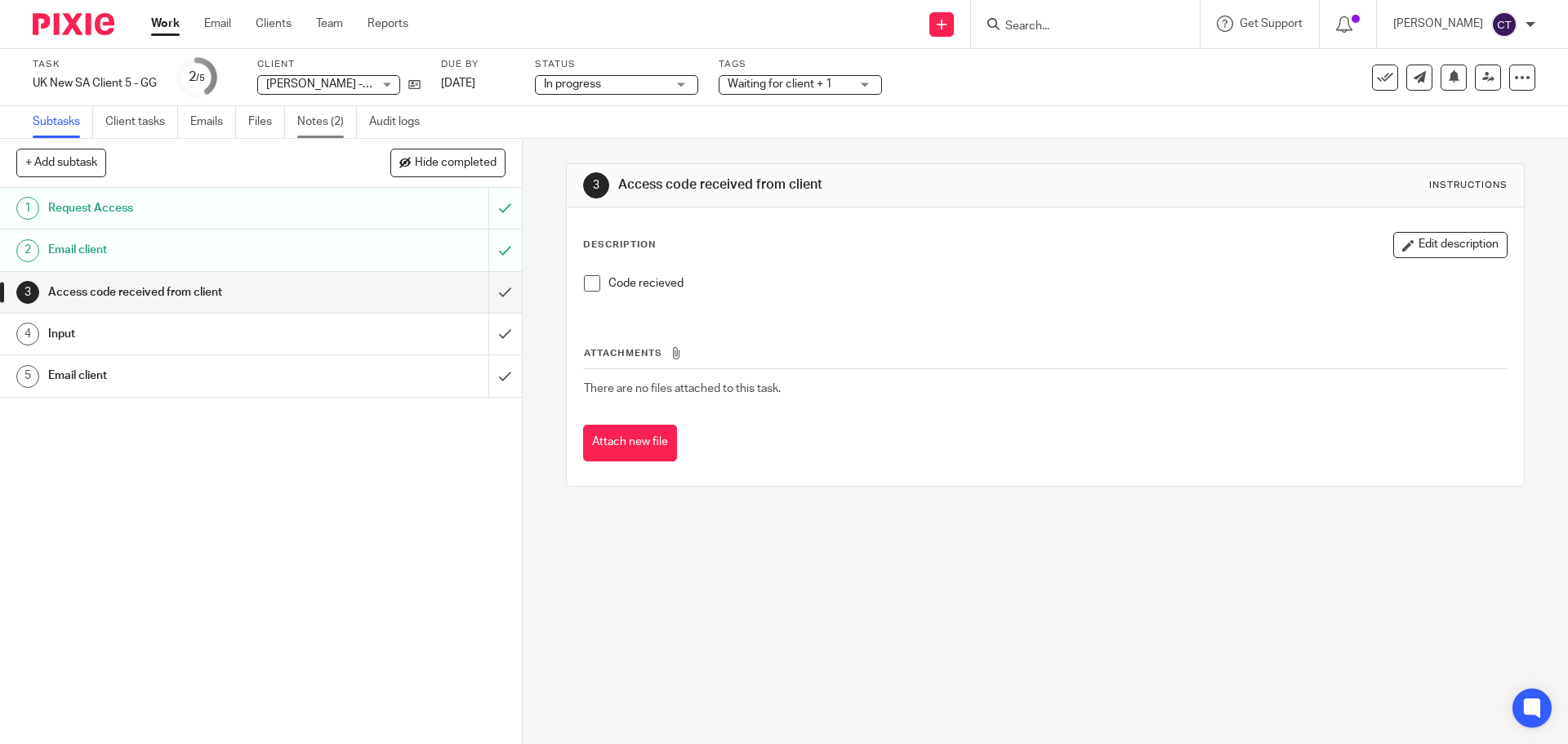
click at [336, 120] on link "Notes (2)" at bounding box center [326, 122] width 59 height 32
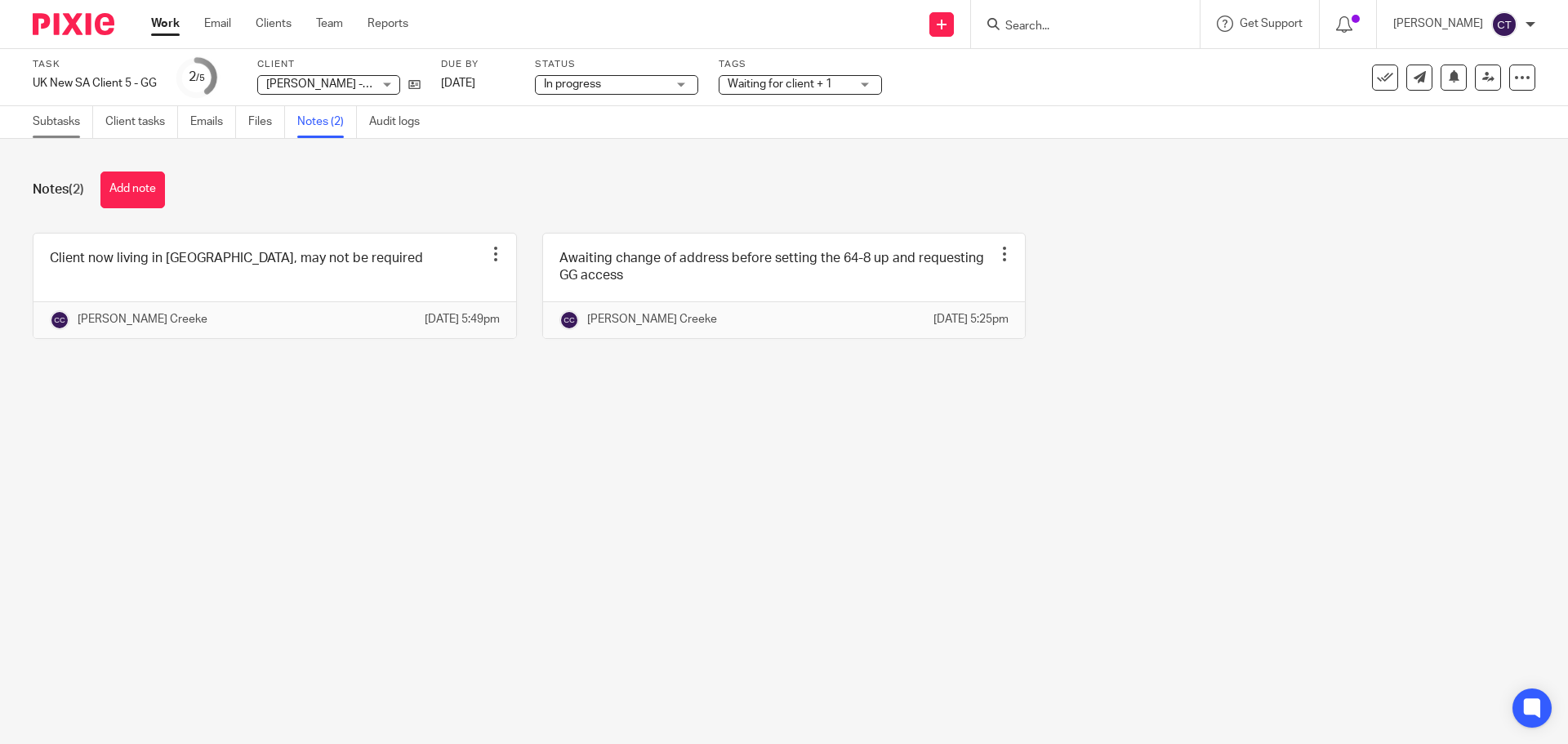
click at [33, 127] on link "Subtasks" at bounding box center [63, 122] width 60 height 32
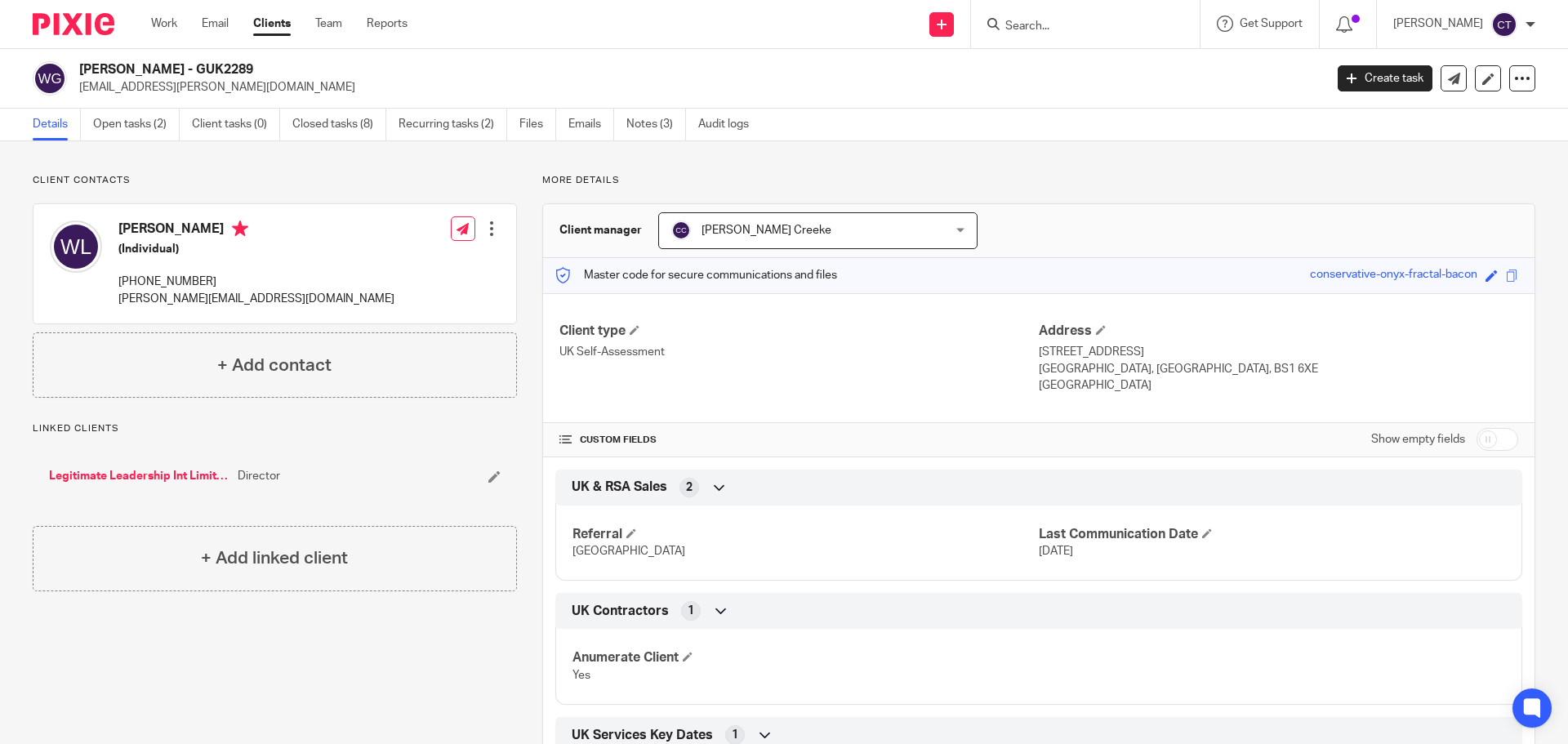
drag, startPoint x: 195, startPoint y: 68, endPoint x: 83, endPoint y: 76, distance: 112.3
click at [48, 78] on div "Wendy Lambourne - GUK2289 teigue.payne@gmail.com" at bounding box center [673, 78] width 1281 height 34
click at [109, 63] on h2 "[PERSON_NAME] - GUK2289" at bounding box center [573, 69] width 988 height 18
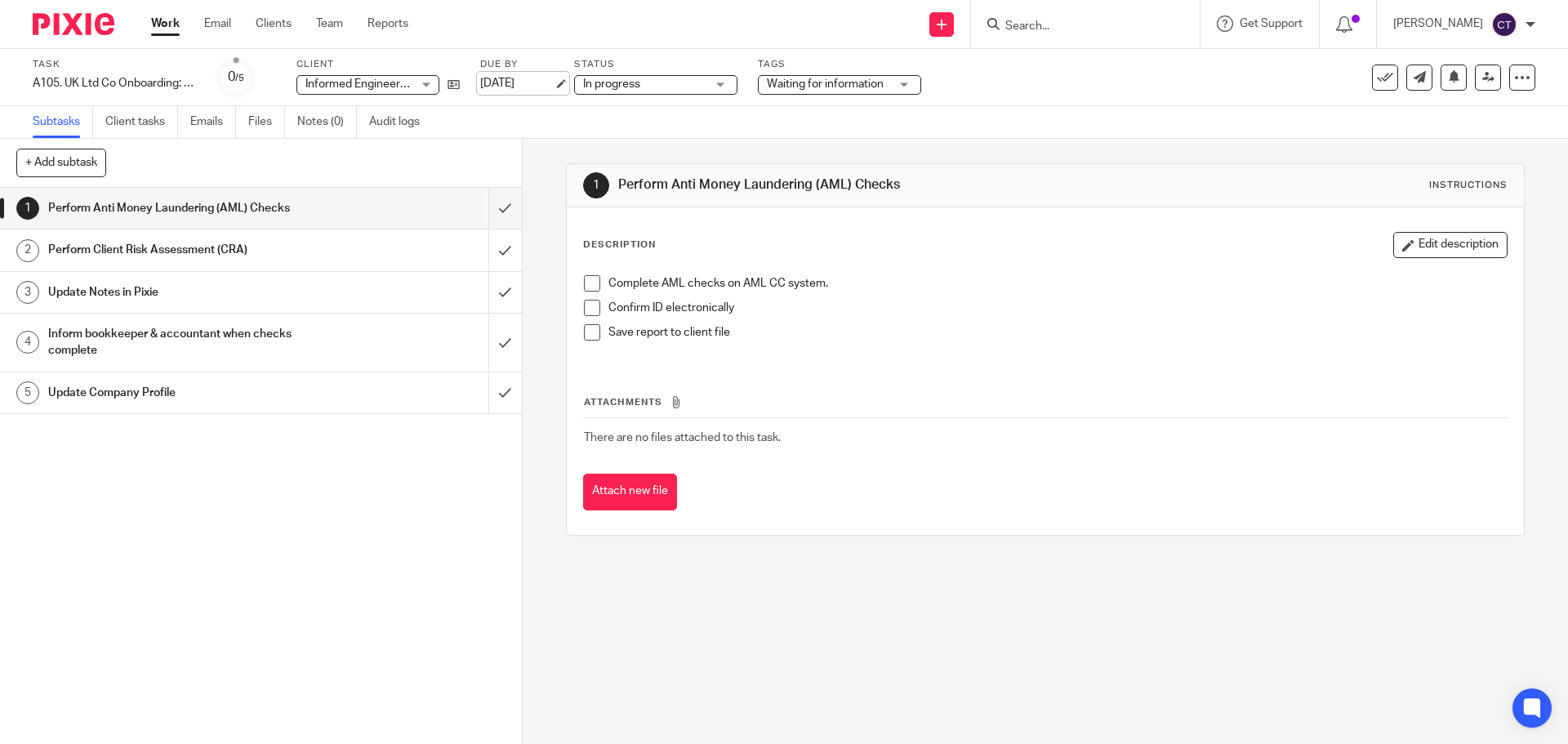
click at [553, 81] on link "[DATE]" at bounding box center [517, 84] width 73 height 18
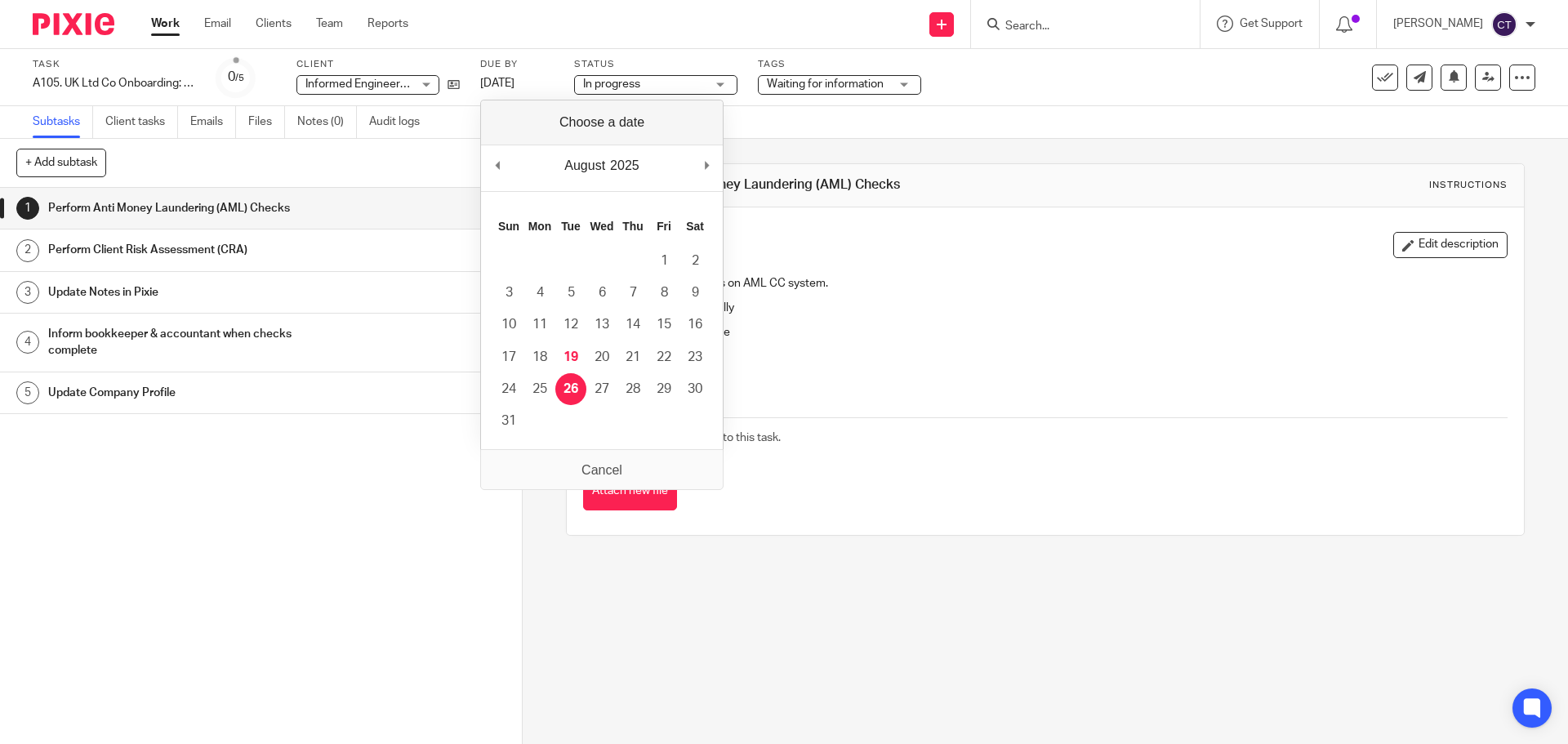
drag, startPoint x: 578, startPoint y: 397, endPoint x: 516, endPoint y: 320, distance: 98.9
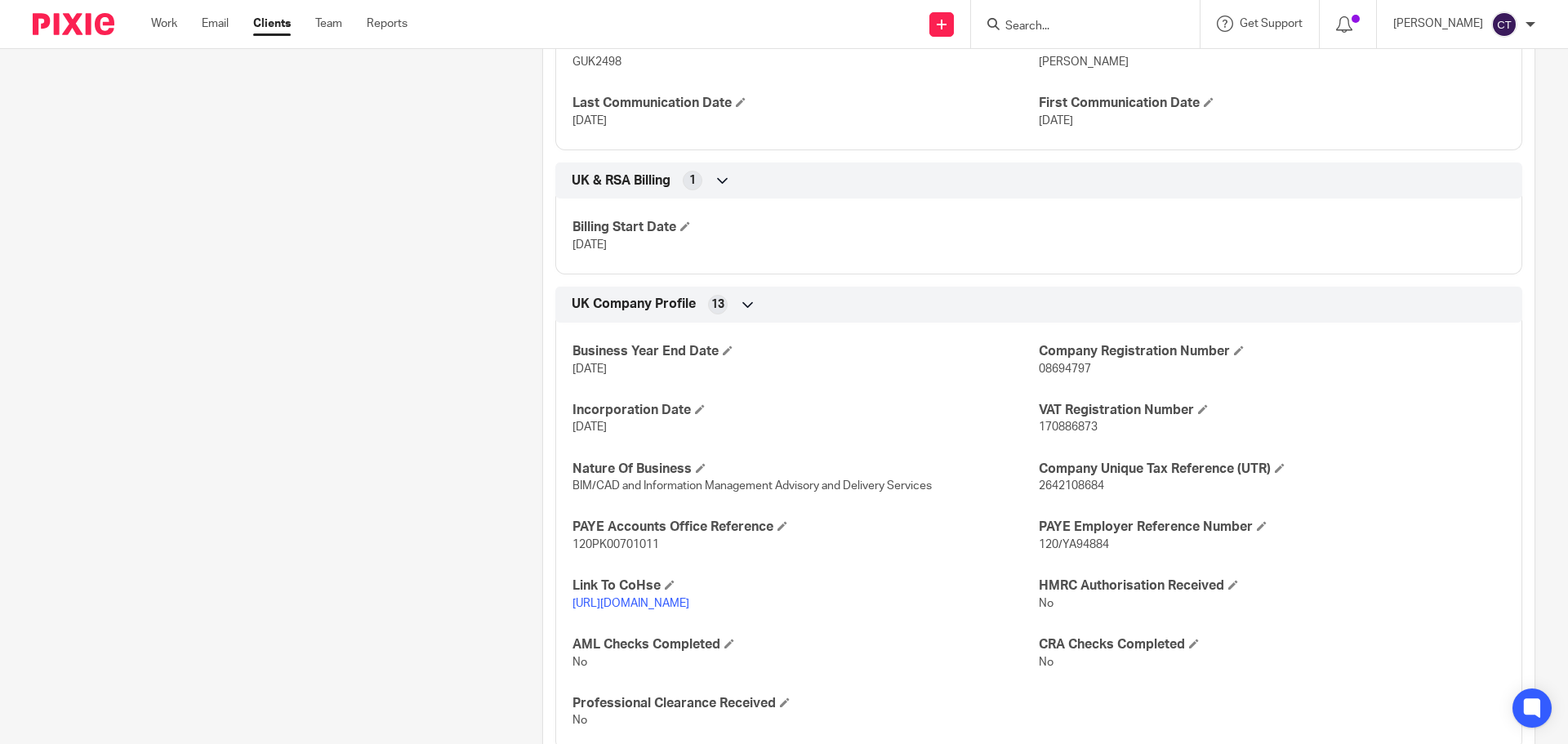
scroll to position [490, 0]
drag, startPoint x: 1085, startPoint y: 371, endPoint x: 1029, endPoint y: 370, distance: 56.0
click at [1029, 370] on div "Business Year End Date 30 Sep 2025 Company Registration Number 08694797 Incorpo…" at bounding box center [1039, 529] width 967 height 440
drag, startPoint x: 1079, startPoint y: 429, endPoint x: 1085, endPoint y: 474, distance: 45.4
click at [1039, 430] on p "170886873" at bounding box center [1272, 427] width 467 height 17
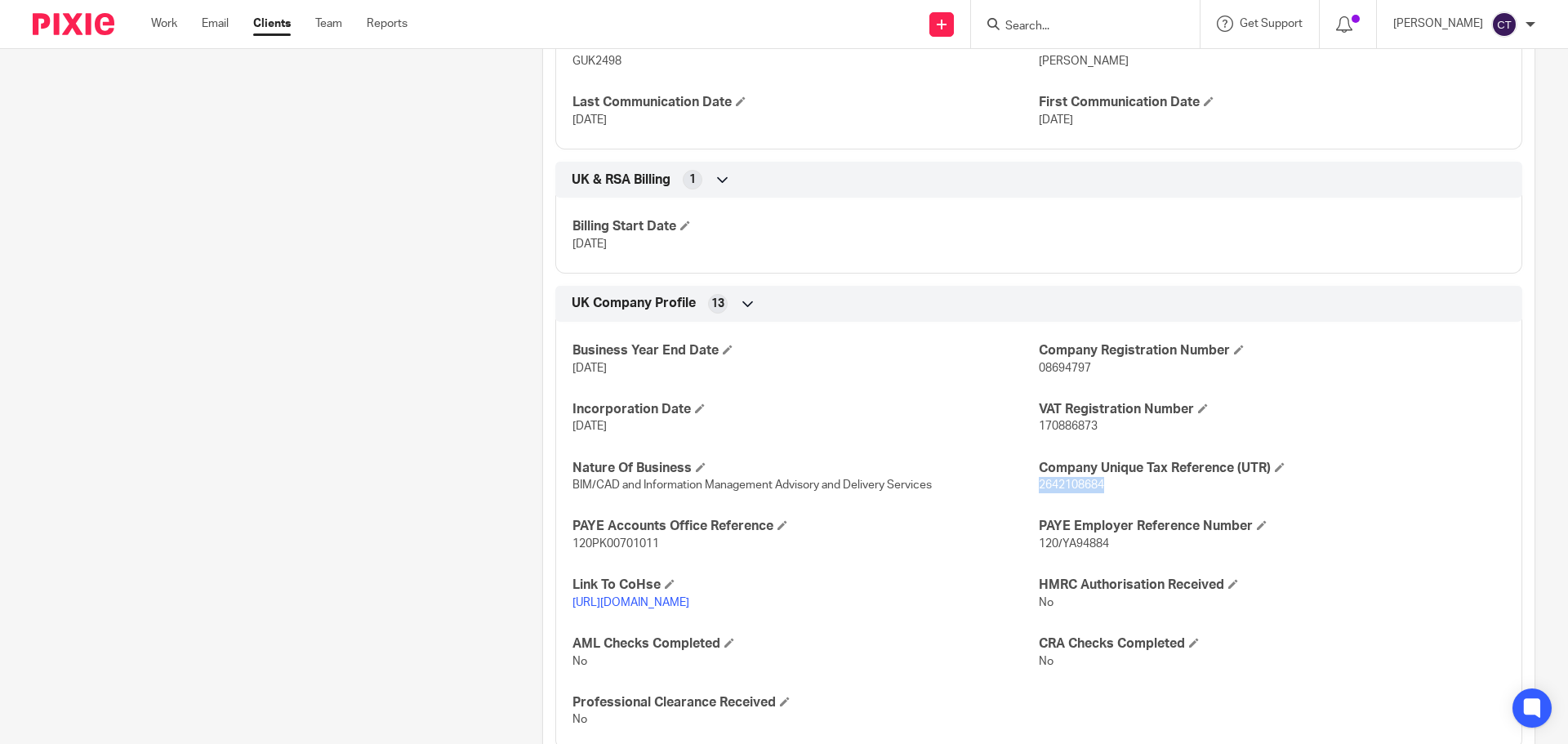
drag, startPoint x: 1105, startPoint y: 488, endPoint x: 1031, endPoint y: 488, distance: 74.0
click at [1039, 488] on p "2642108684" at bounding box center [1272, 485] width 467 height 17
copy span "2642108684"
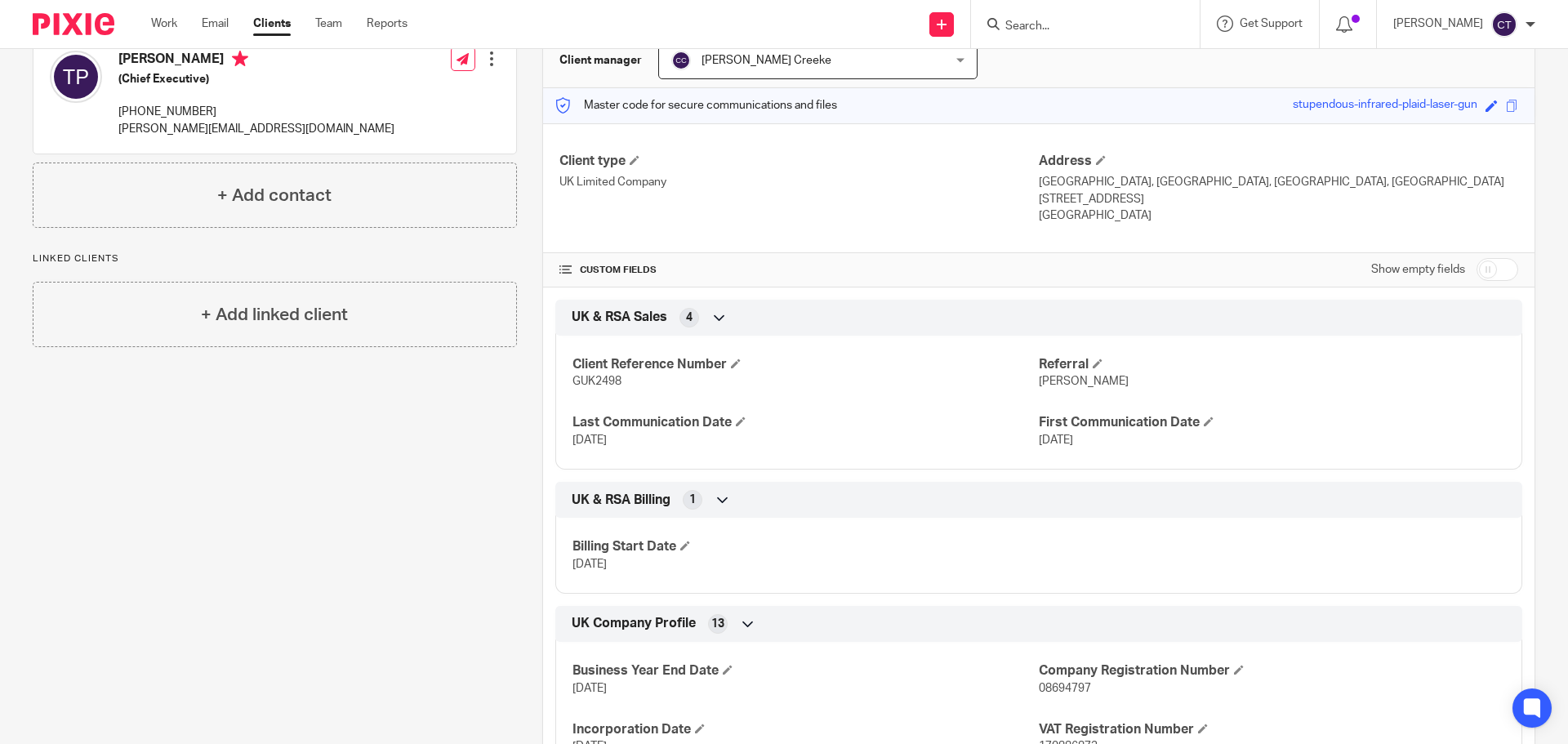
scroll to position [164, 0]
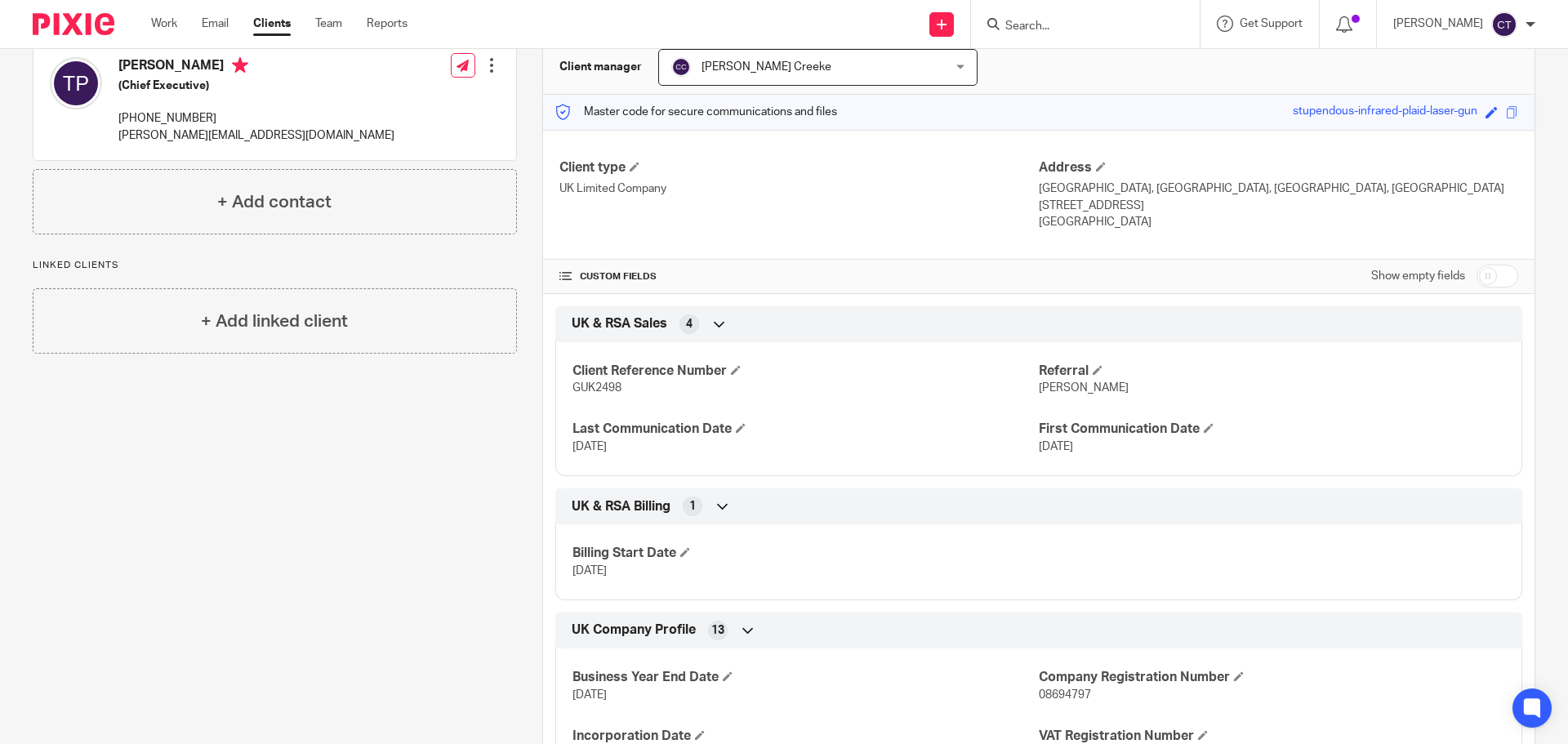
drag, startPoint x: 1219, startPoint y: 208, endPoint x: 1195, endPoint y: 205, distance: 24.2
click at [1195, 205] on p "Warwickshire, United Kingdom, B95 5PB" at bounding box center [1278, 206] width 479 height 17
copy p "B95 5PB"
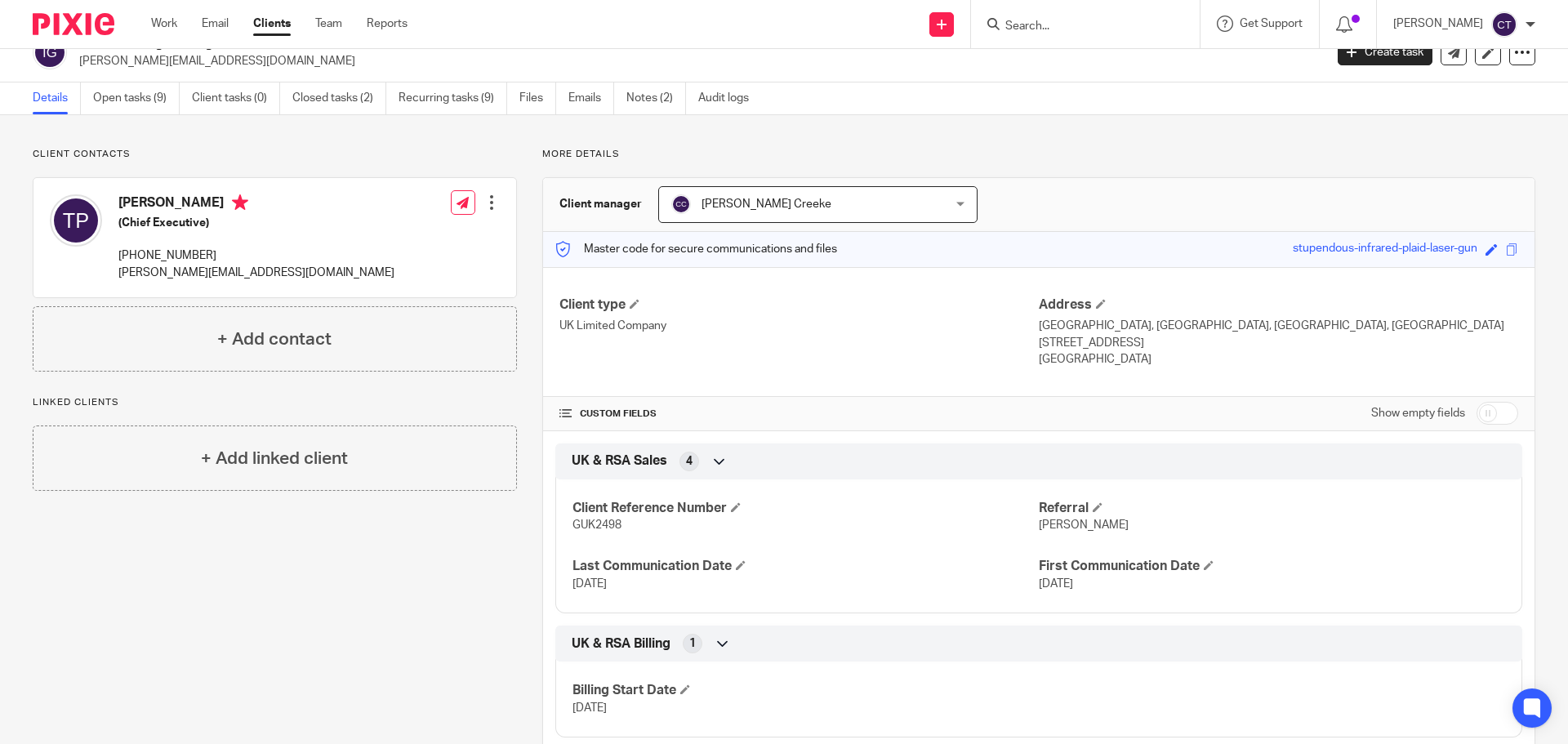
scroll to position [0, 0]
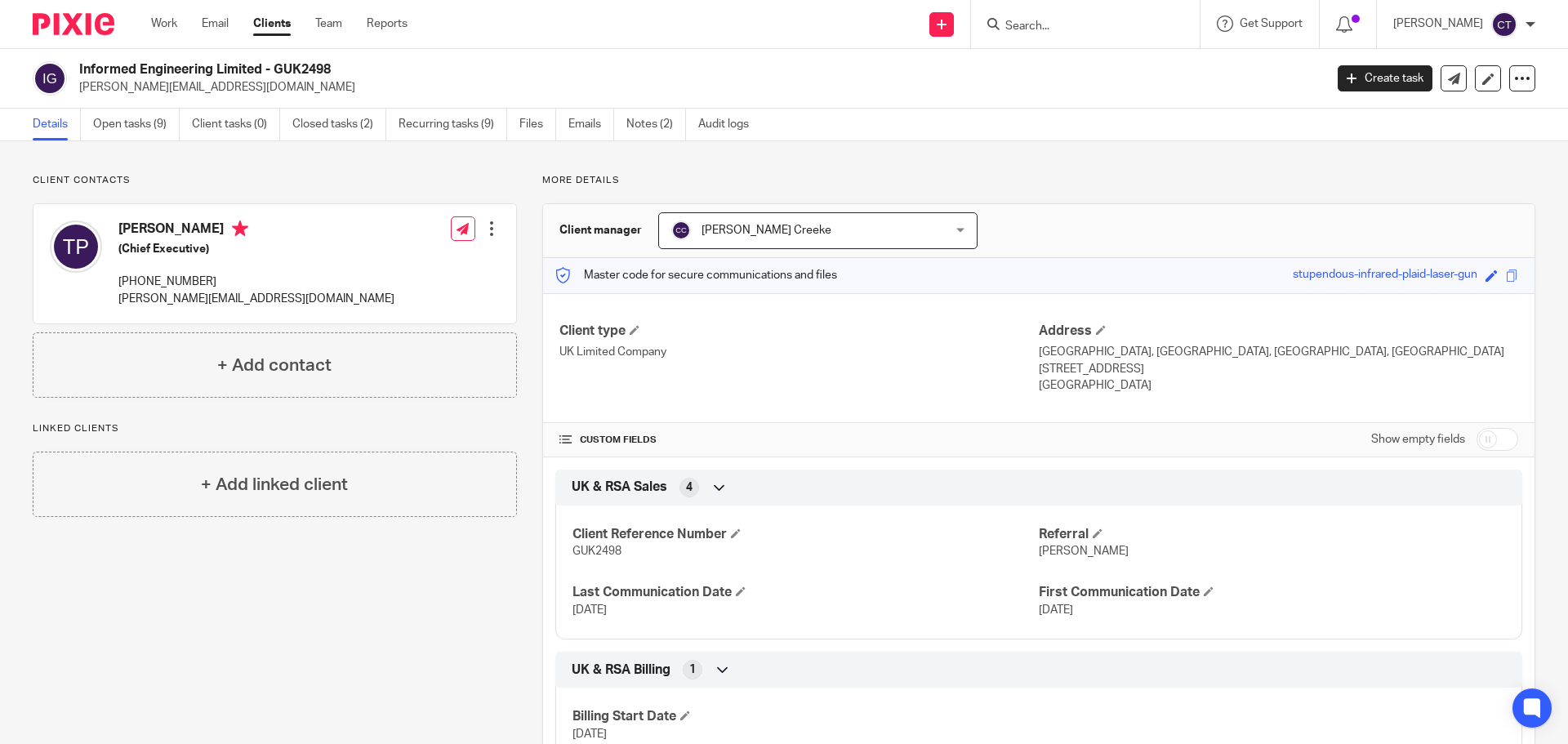
drag, startPoint x: 255, startPoint y: 70, endPoint x: 79, endPoint y: 72, distance: 176.0
click at [79, 72] on h2 "Informed Engineering Limited - GUK2498" at bounding box center [573, 69] width 988 height 18
copy h2 "Informed Engineering Limited -"
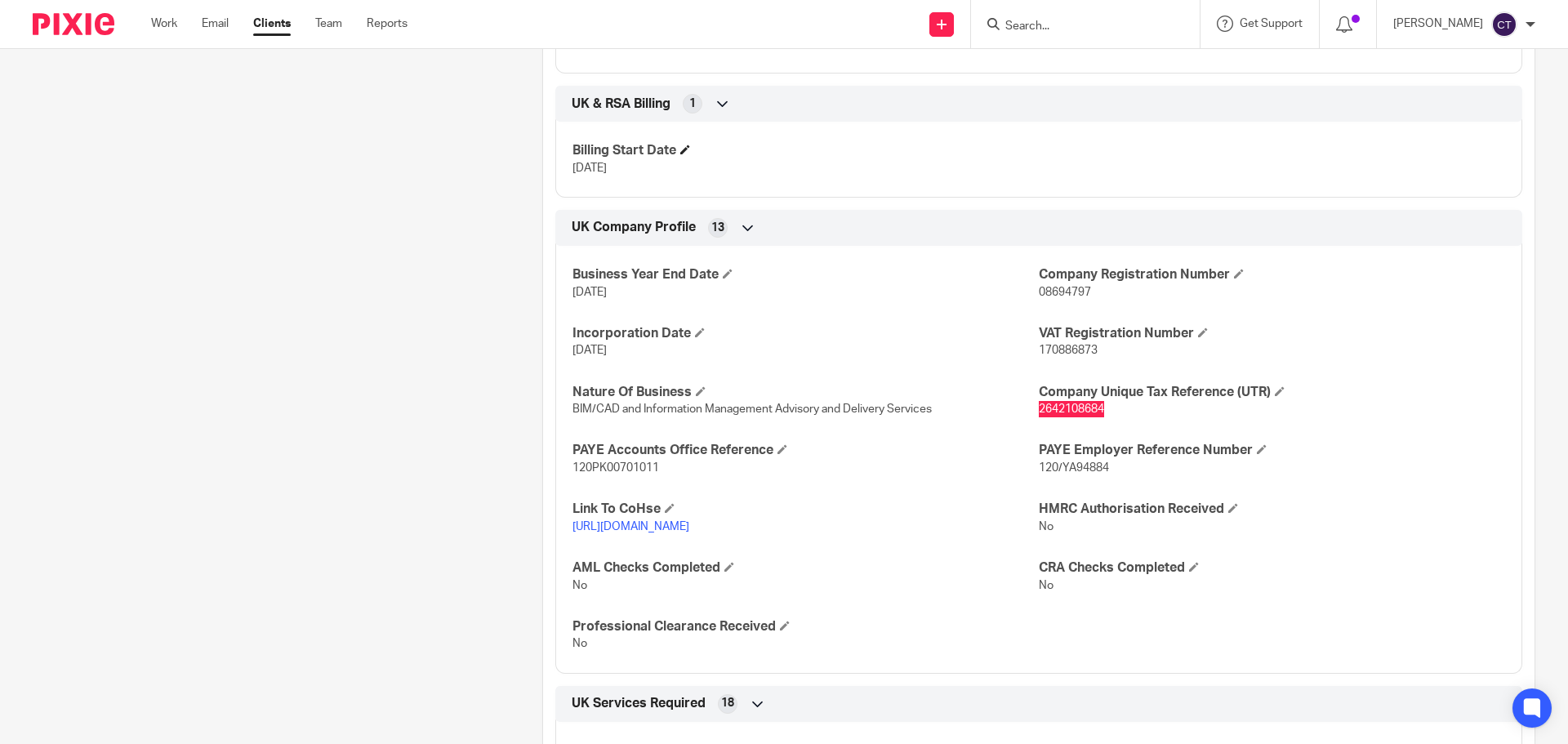
scroll to position [572, 0]
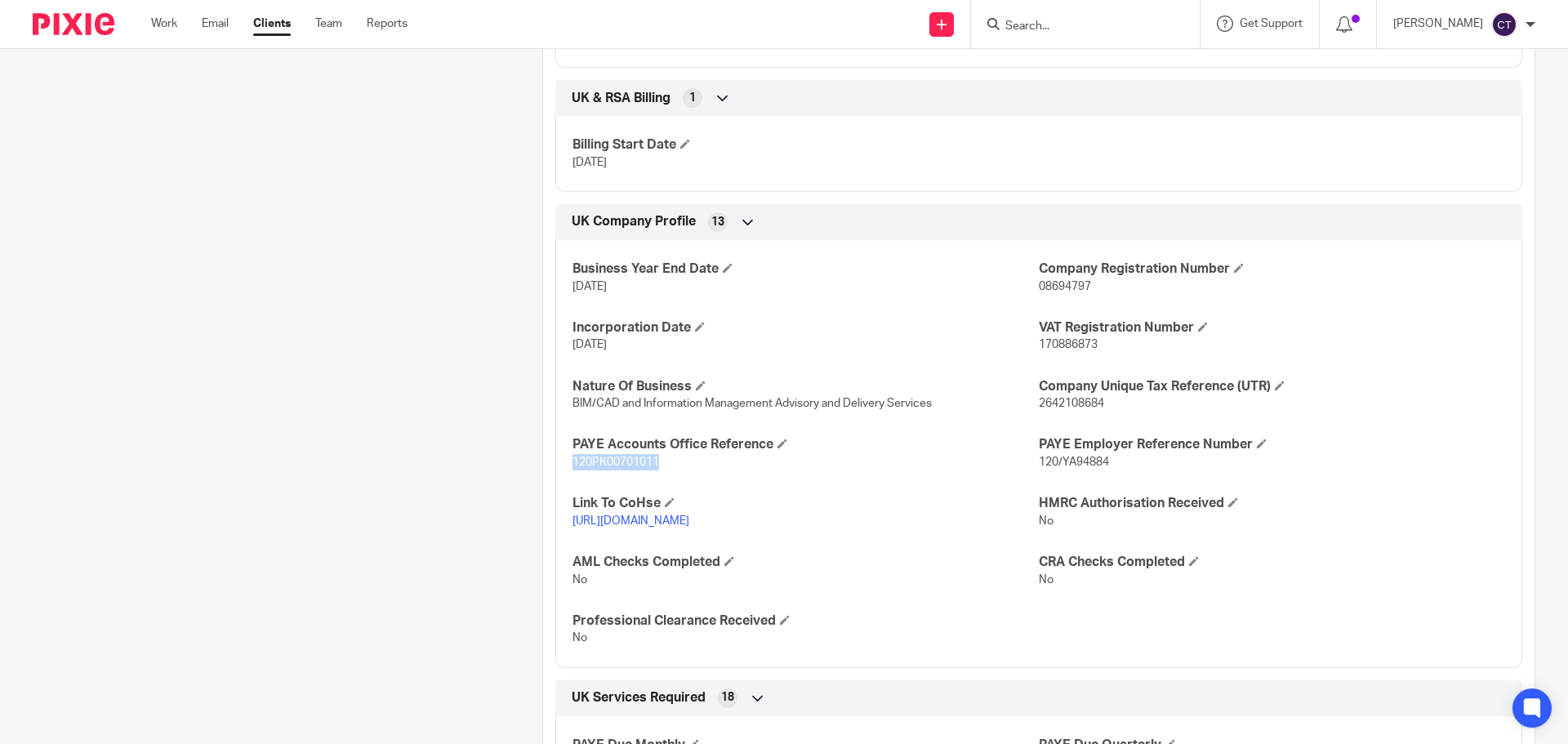
drag, startPoint x: 678, startPoint y: 468, endPoint x: 570, endPoint y: 467, distance: 108.0
click at [573, 467] on p "120PK00701011" at bounding box center [806, 463] width 467 height 17
copy span "120PK00701011"
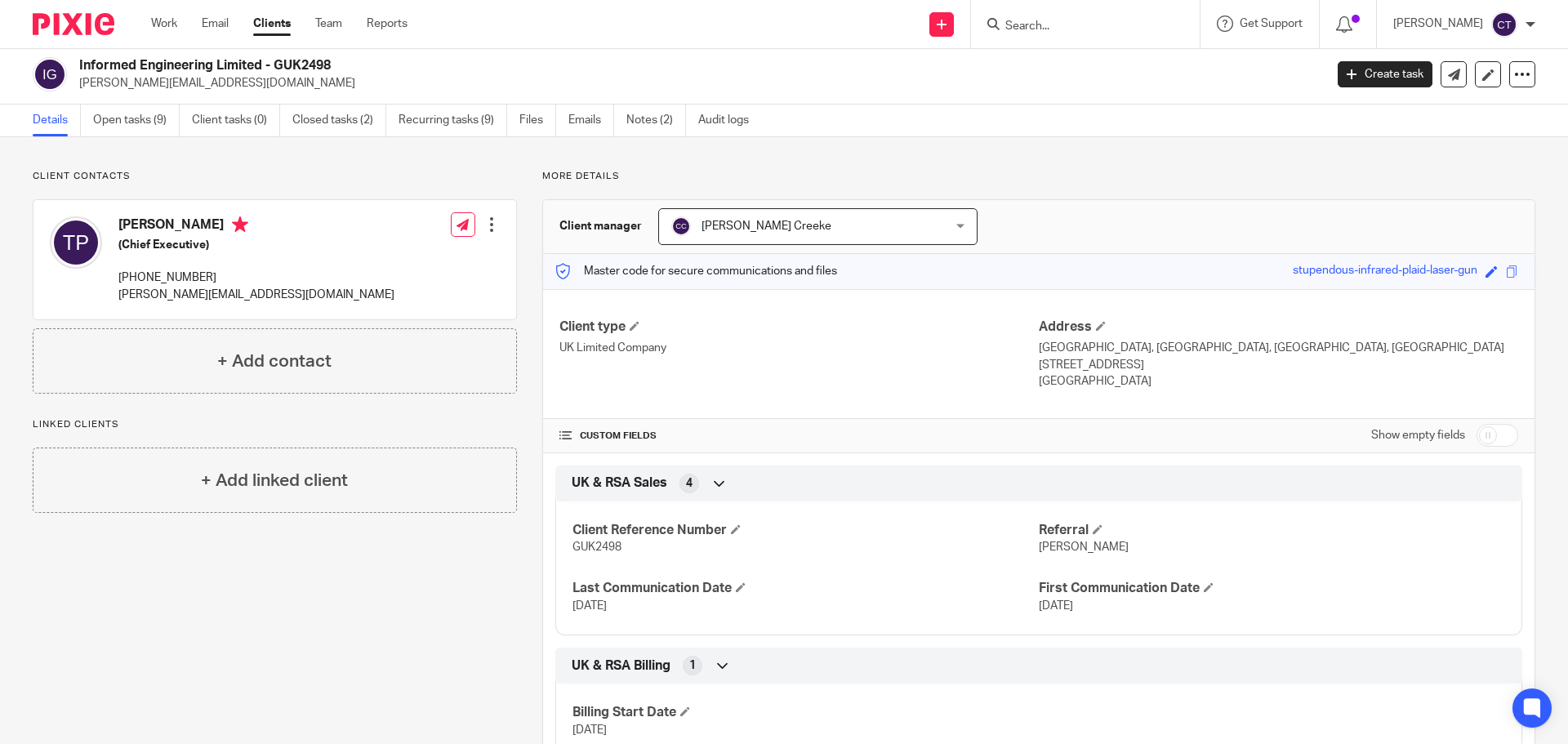
scroll to position [0, 0]
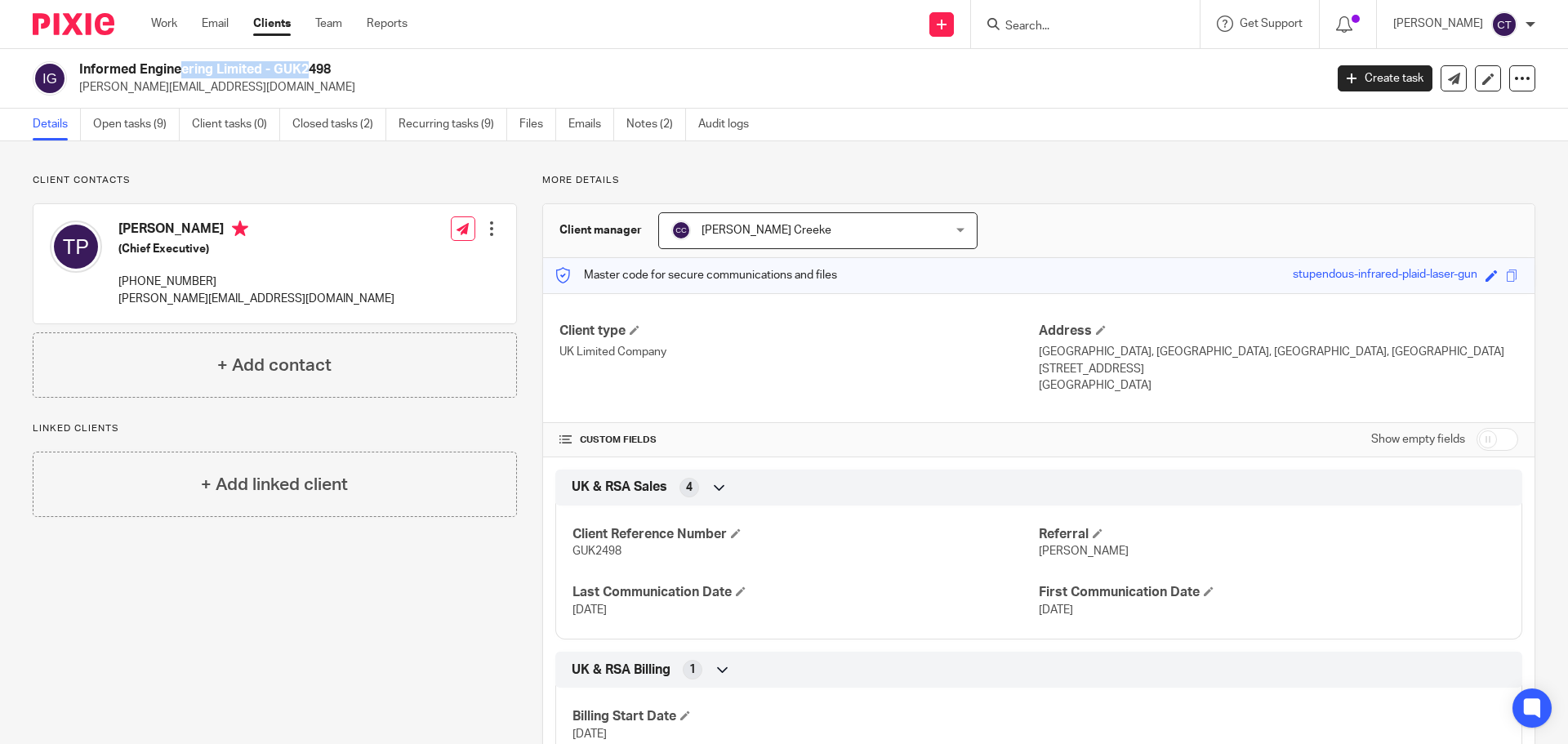
drag, startPoint x: 215, startPoint y: 70, endPoint x: 75, endPoint y: 68, distance: 140.0
click at [75, 68] on div "Informed Engineering Limited - GUK2498 tom.price@informed-engineering.co.uk" at bounding box center [673, 78] width 1281 height 34
copy h2 "Informed Engineering"
drag, startPoint x: 187, startPoint y: 223, endPoint x: 119, endPoint y: 224, distance: 68.0
click at [119, 224] on h4 "Tom Price" at bounding box center [256, 230] width 276 height 20
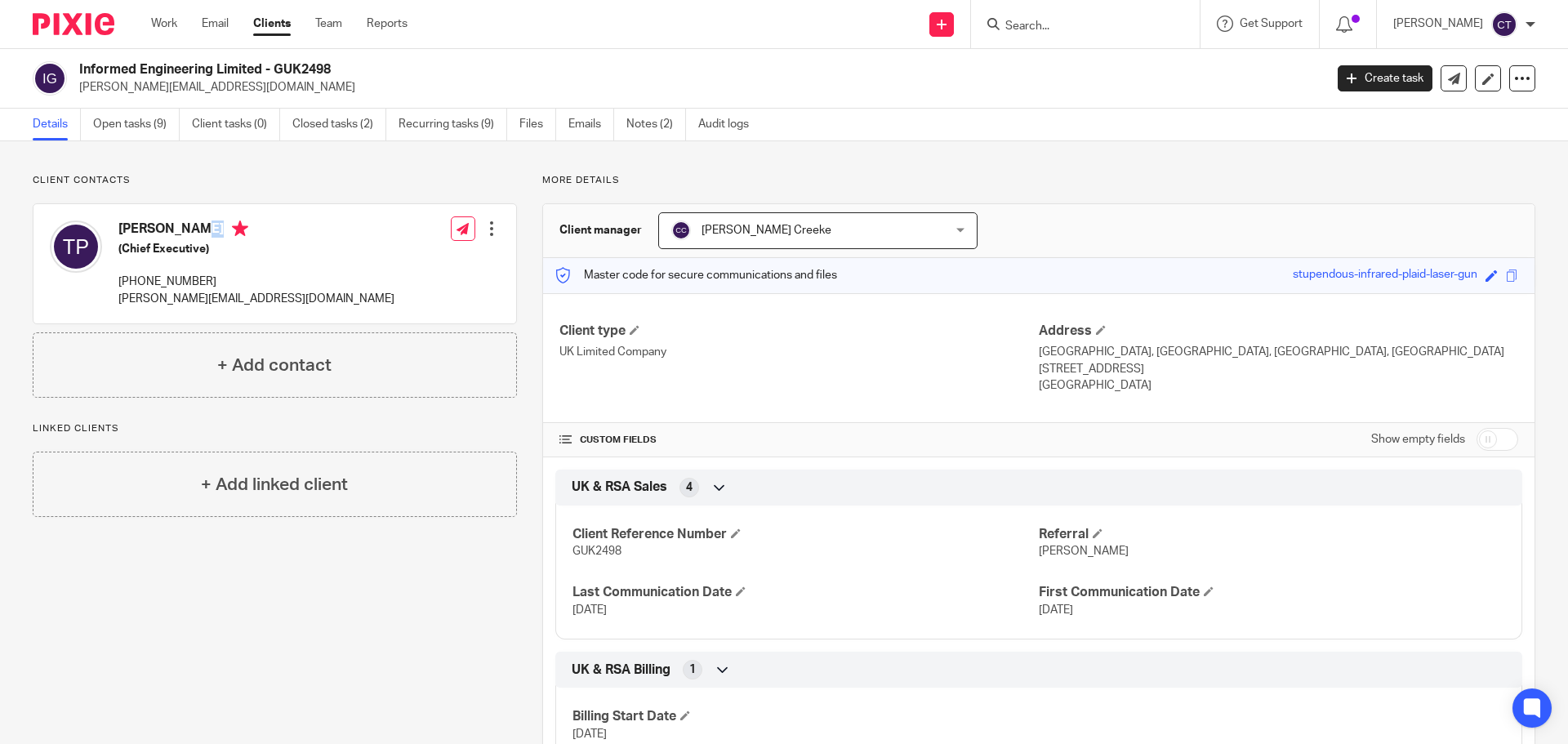
copy h4 "Tom Price"
click at [527, 126] on link "Files" at bounding box center [538, 124] width 37 height 32
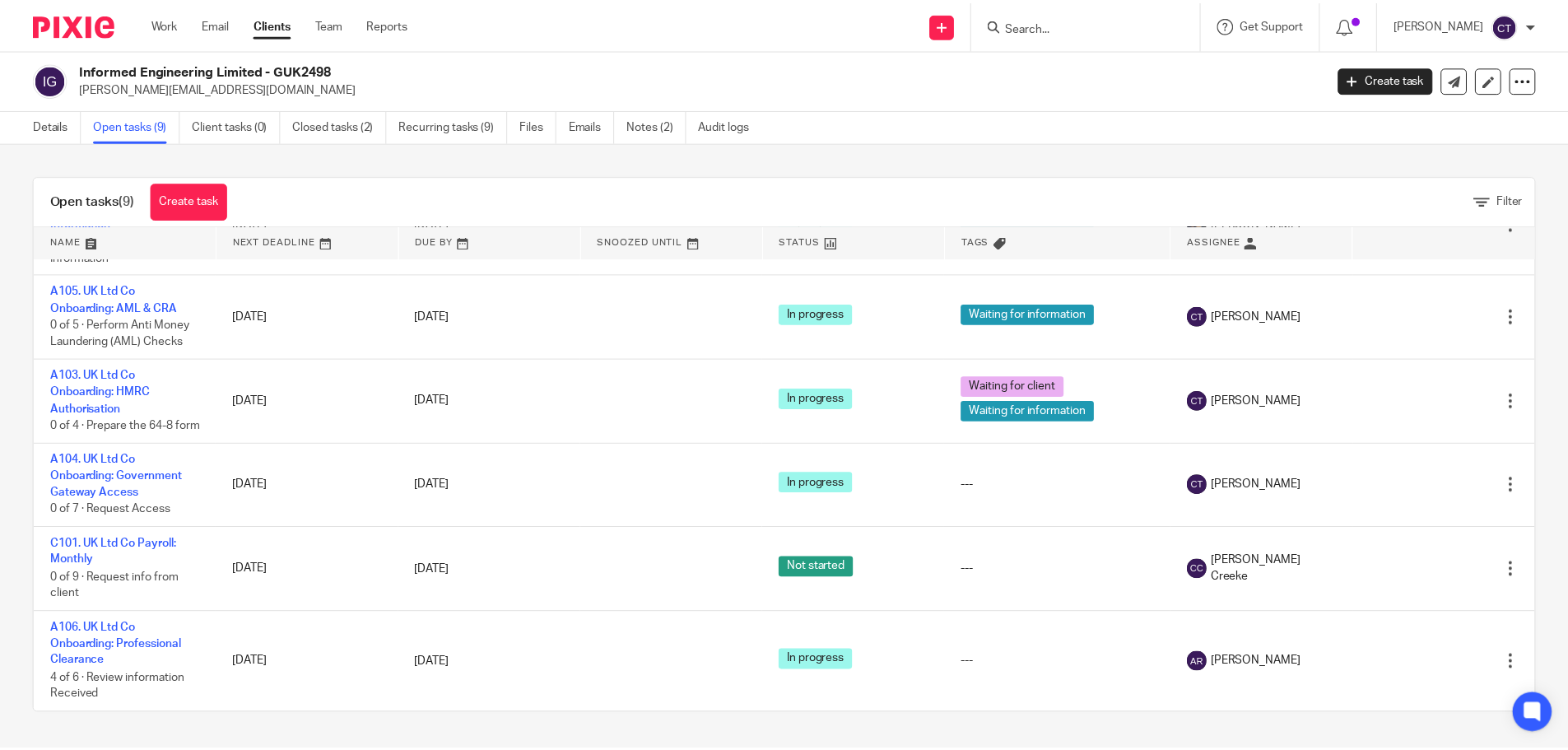
scroll to position [391, 0]
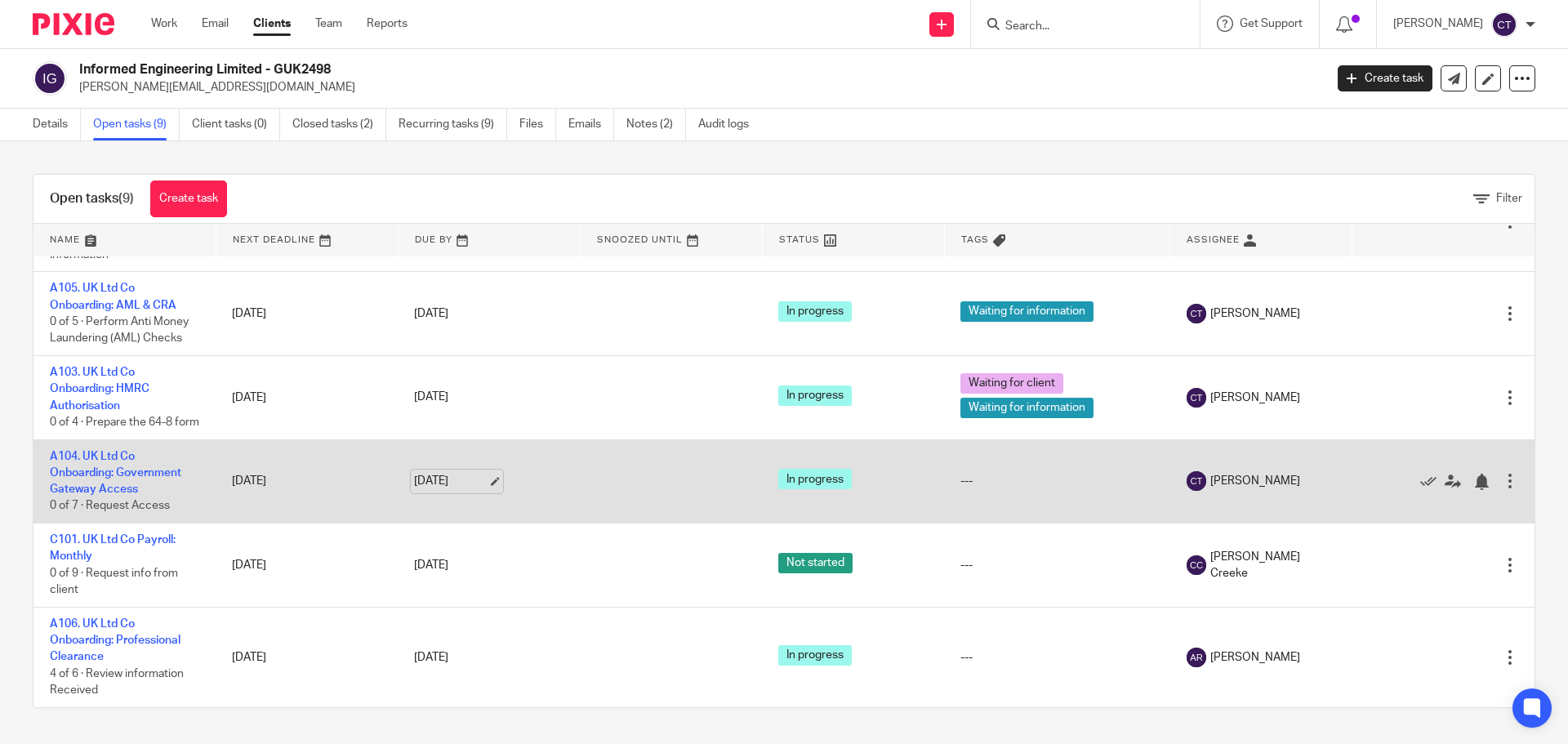
click at [476, 484] on link "28 Aug 2025" at bounding box center [451, 481] width 73 height 18
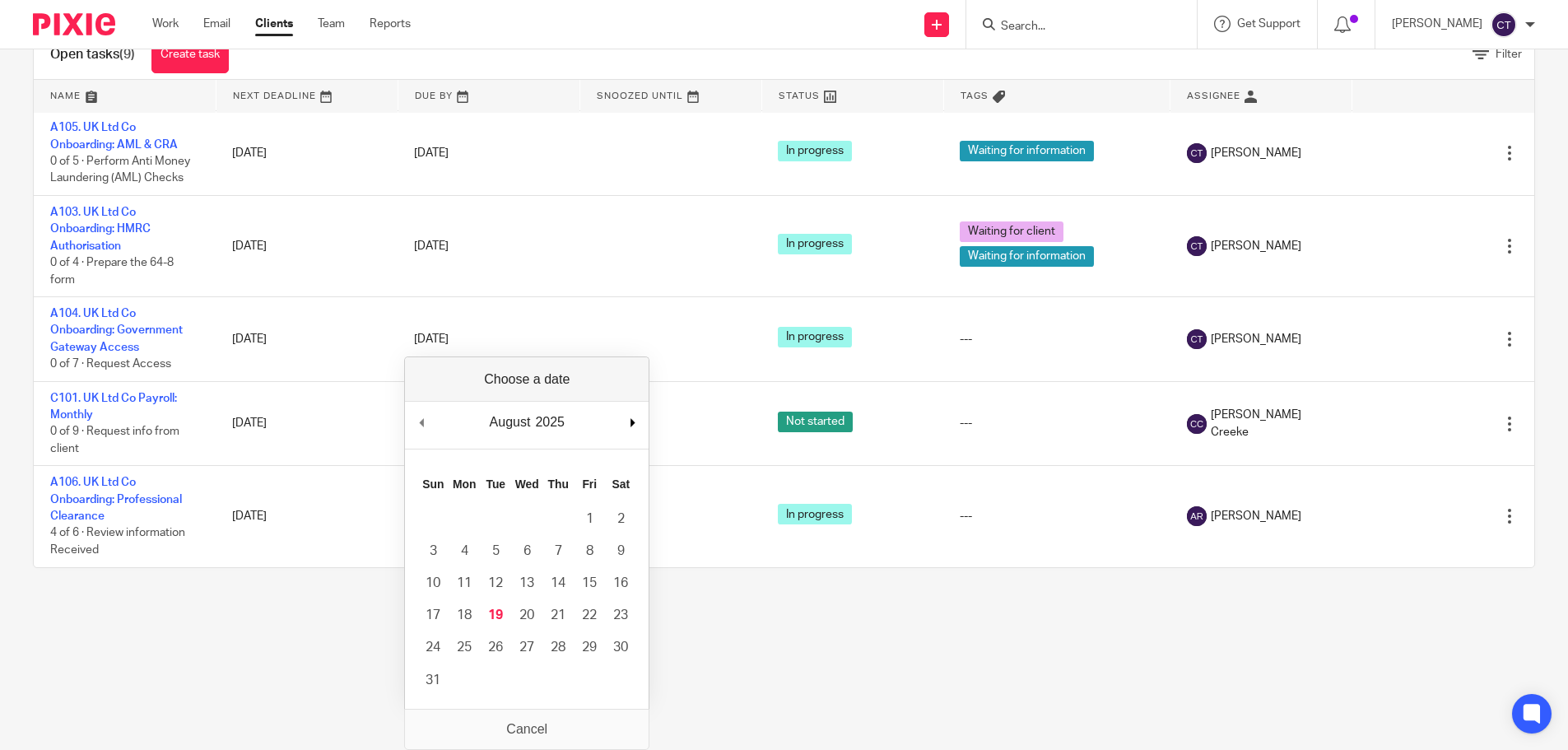
scroll to position [114, 0]
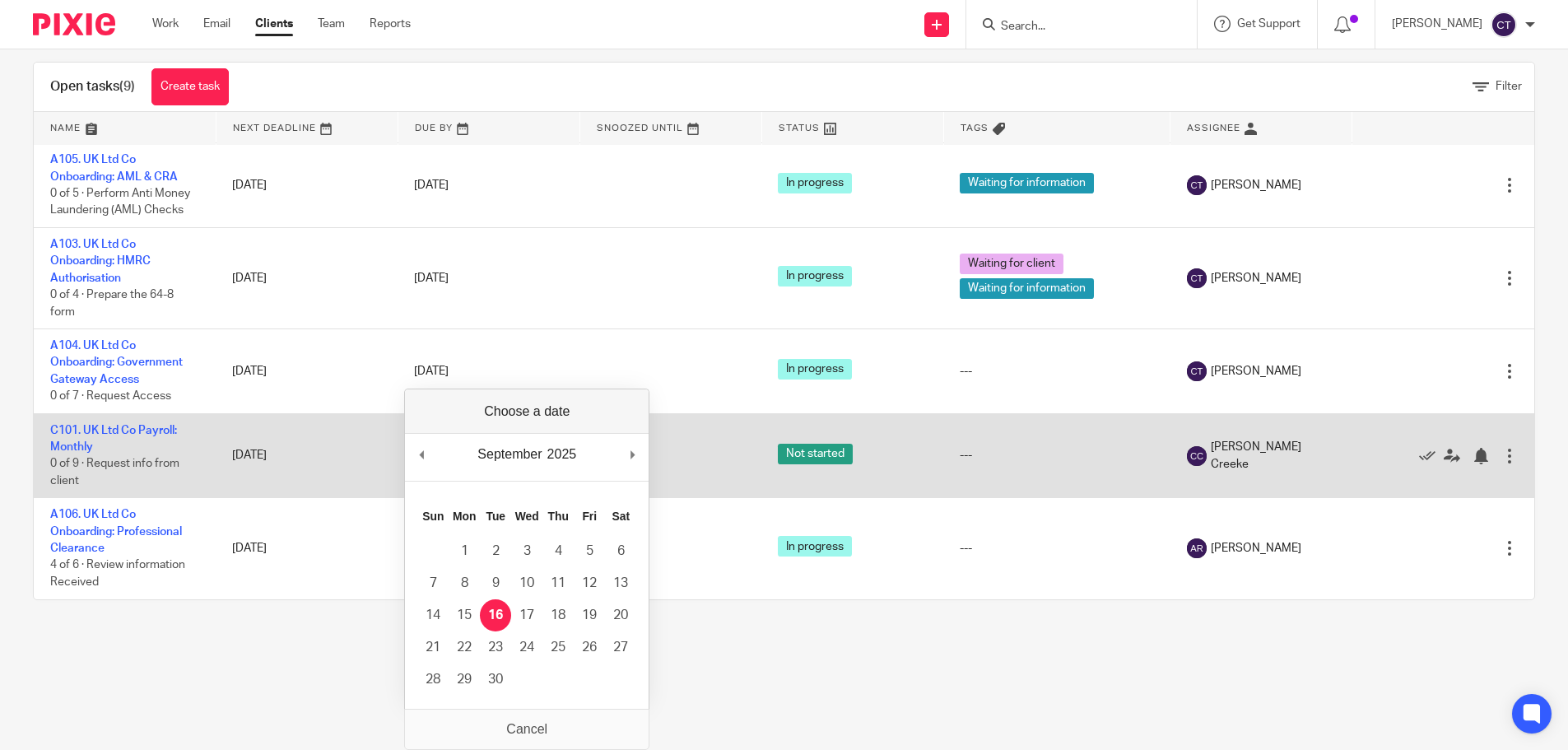
drag, startPoint x: 502, startPoint y: 609, endPoint x: 503, endPoint y: 598, distance: 11.0
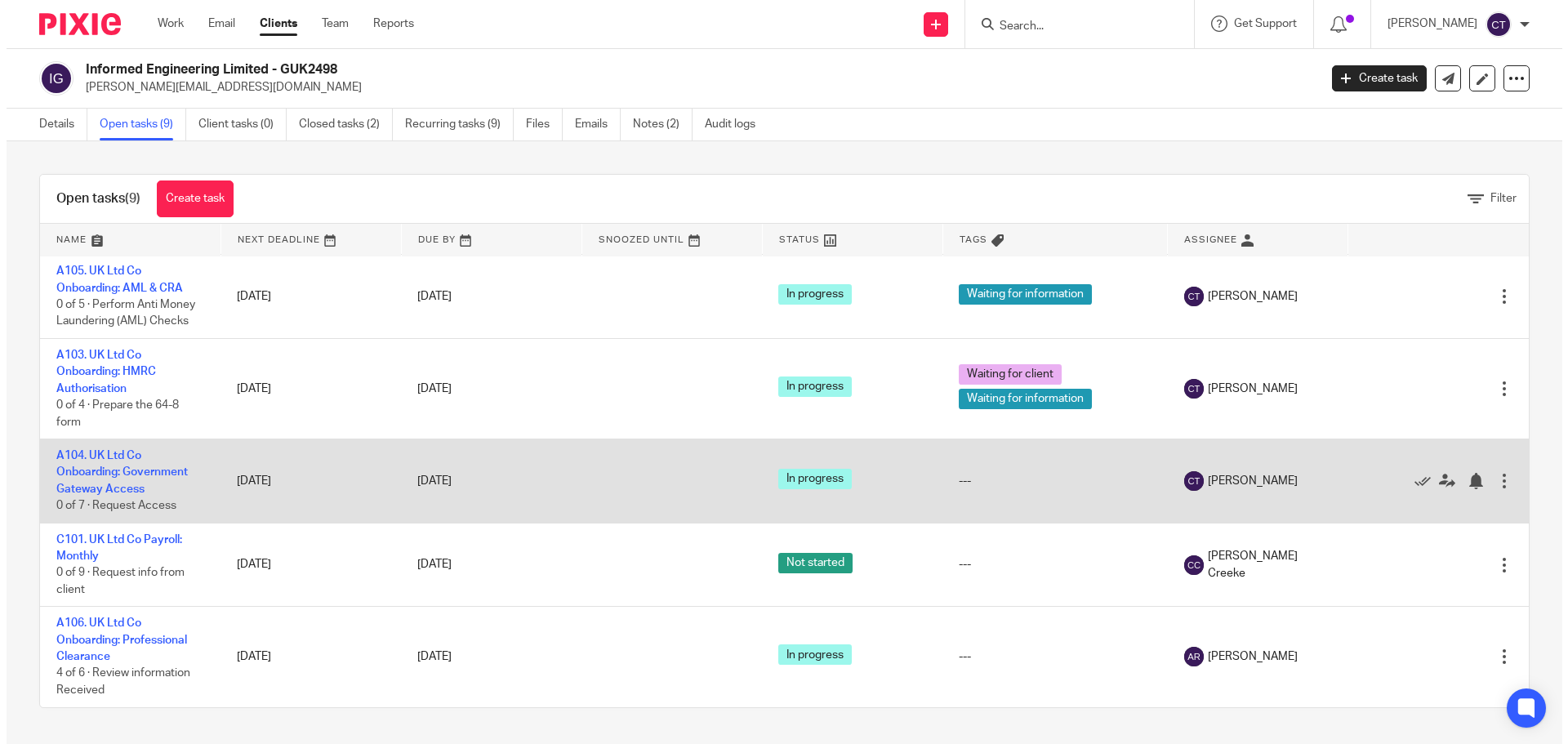
scroll to position [0, 0]
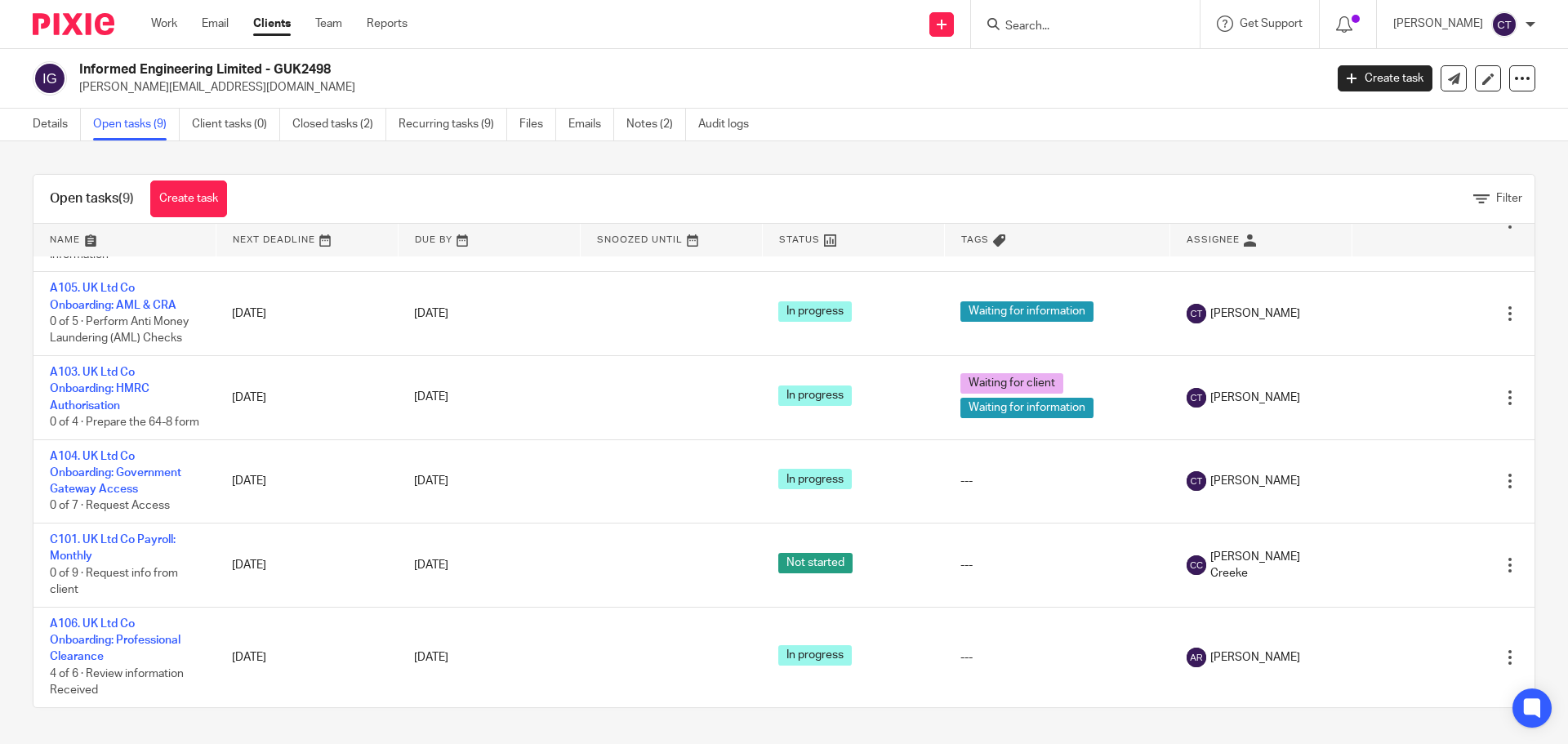
drag, startPoint x: 255, startPoint y: 77, endPoint x: 273, endPoint y: 67, distance: 20.6
click at [258, 75] on h2 "Informed Engineering Limited - GUK2498" at bounding box center [573, 69] width 988 height 18
drag, startPoint x: 272, startPoint y: 67, endPoint x: 79, endPoint y: 65, distance: 193.0
click at [79, 65] on h2 "Informed Engineering Limited - GUK2498" at bounding box center [573, 69] width 988 height 18
copy h2 "Informed Engineering Limited -"
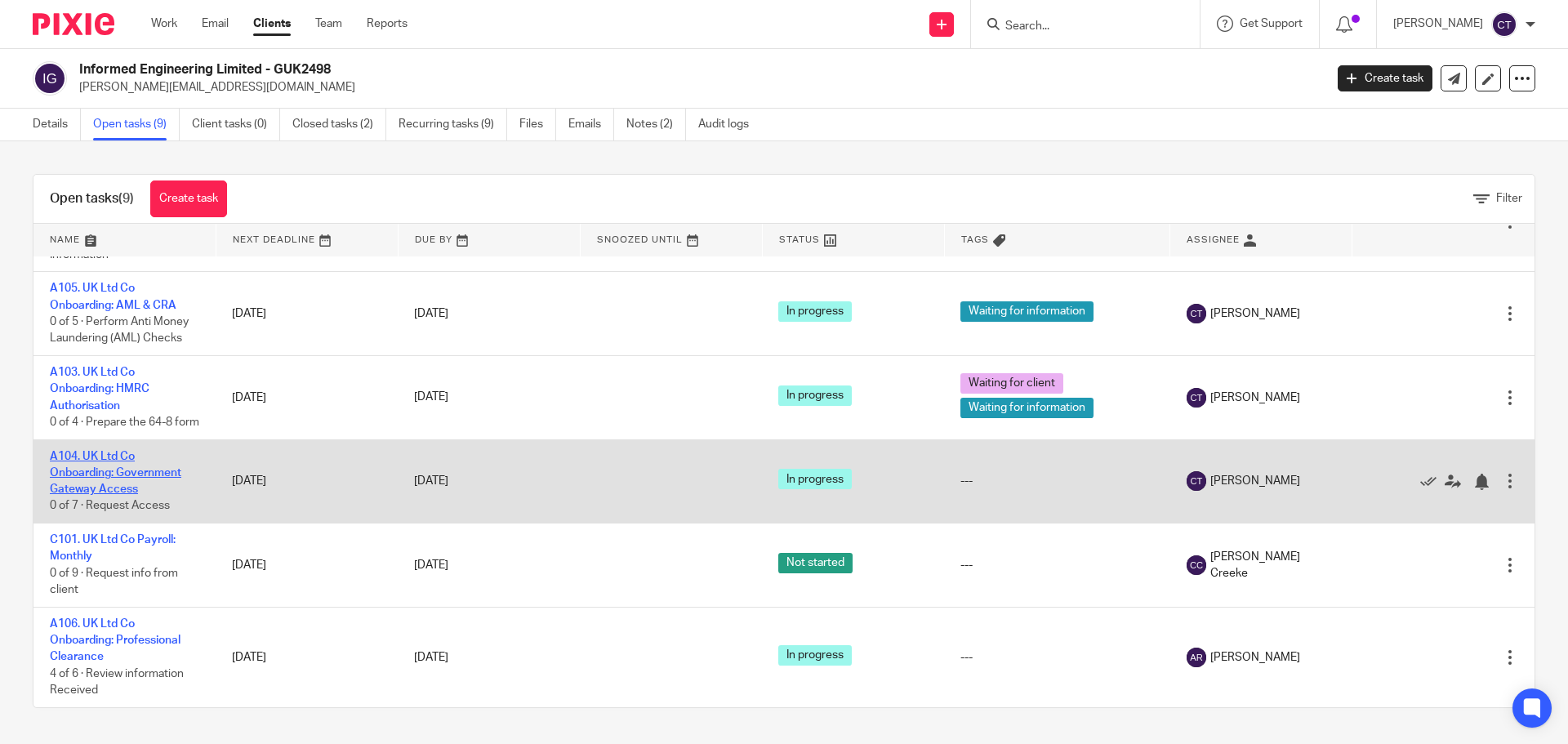
drag, startPoint x: 138, startPoint y: 464, endPoint x: 128, endPoint y: 478, distance: 17.2
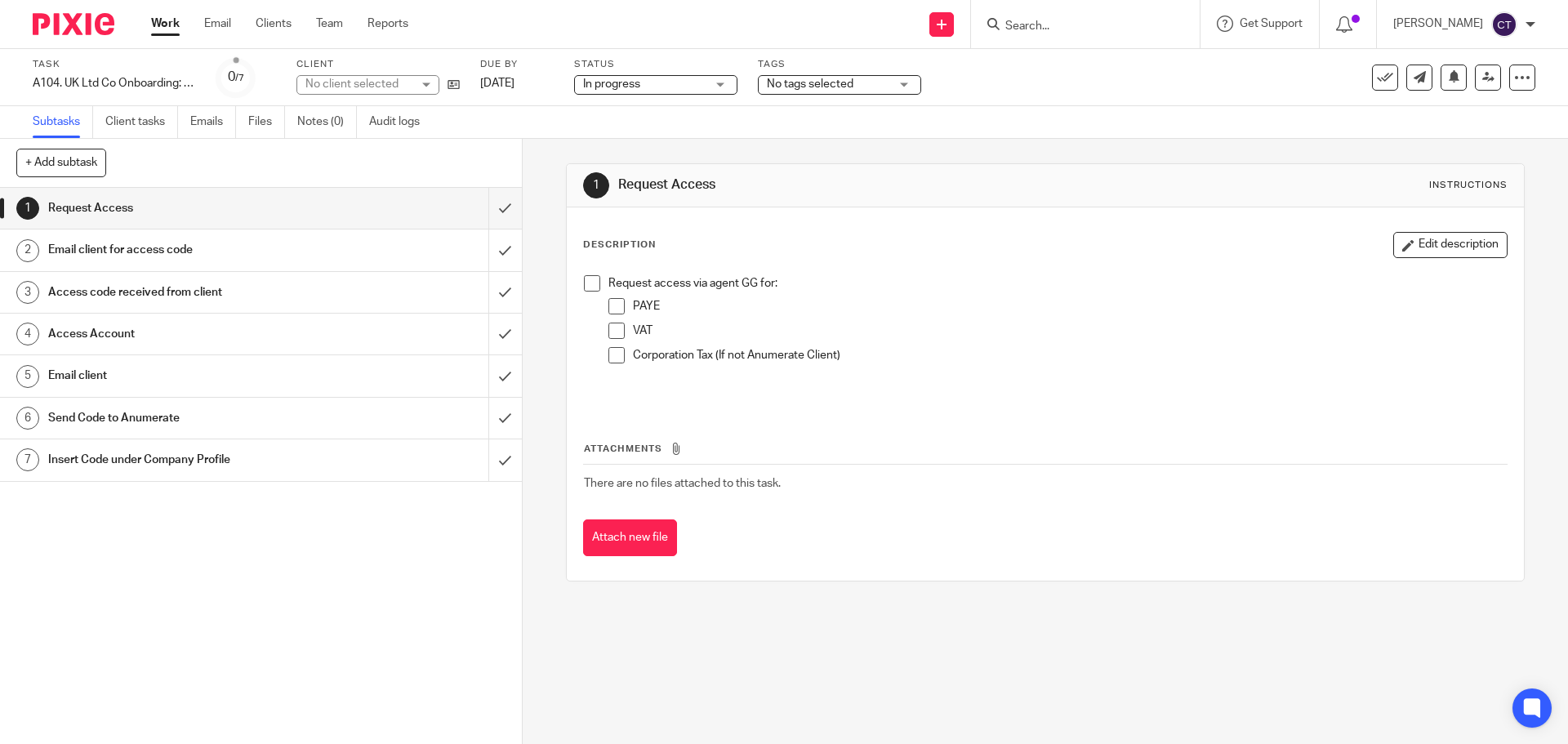
click at [810, 78] on span "No tags selected" at bounding box center [810, 84] width 87 height 12
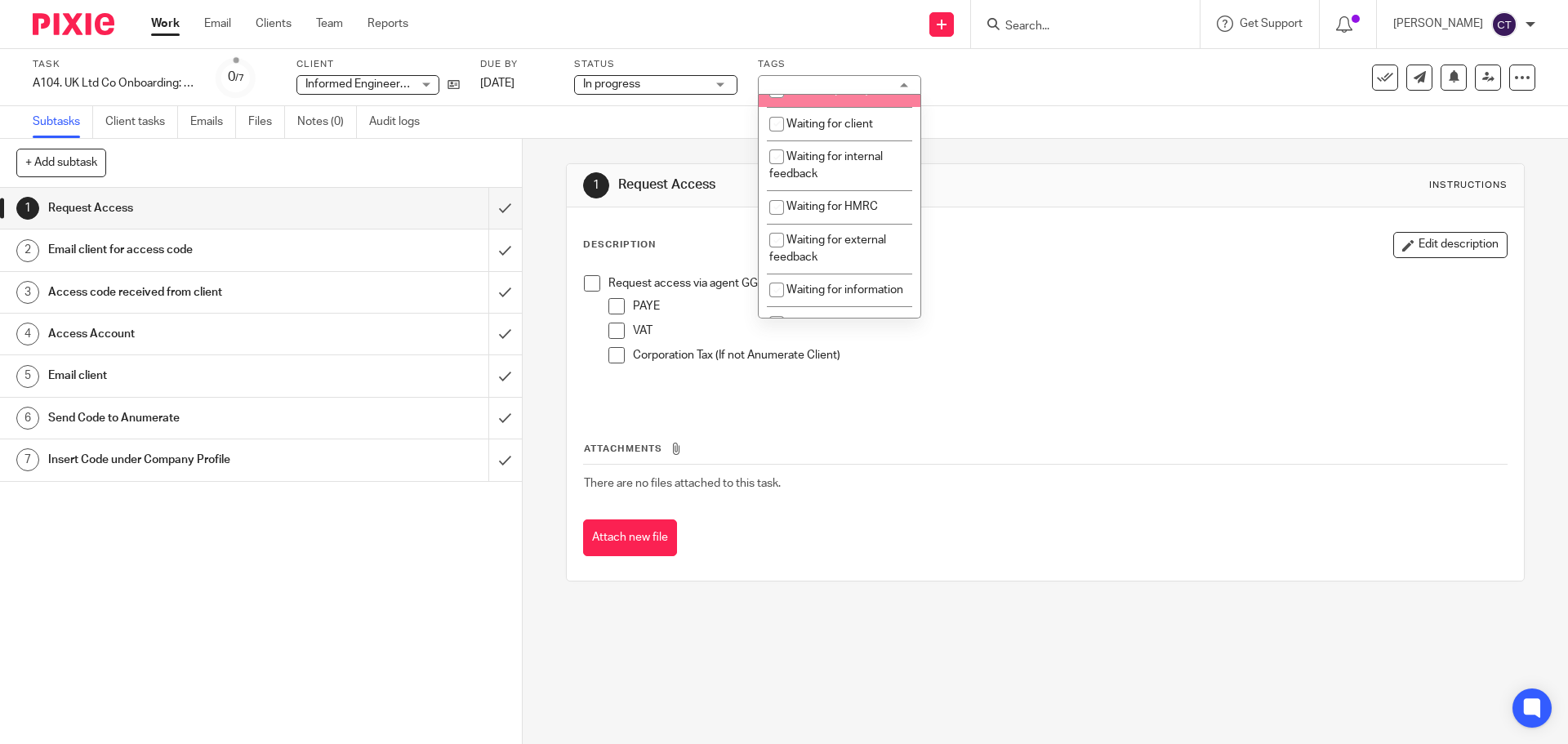
scroll to position [164, 0]
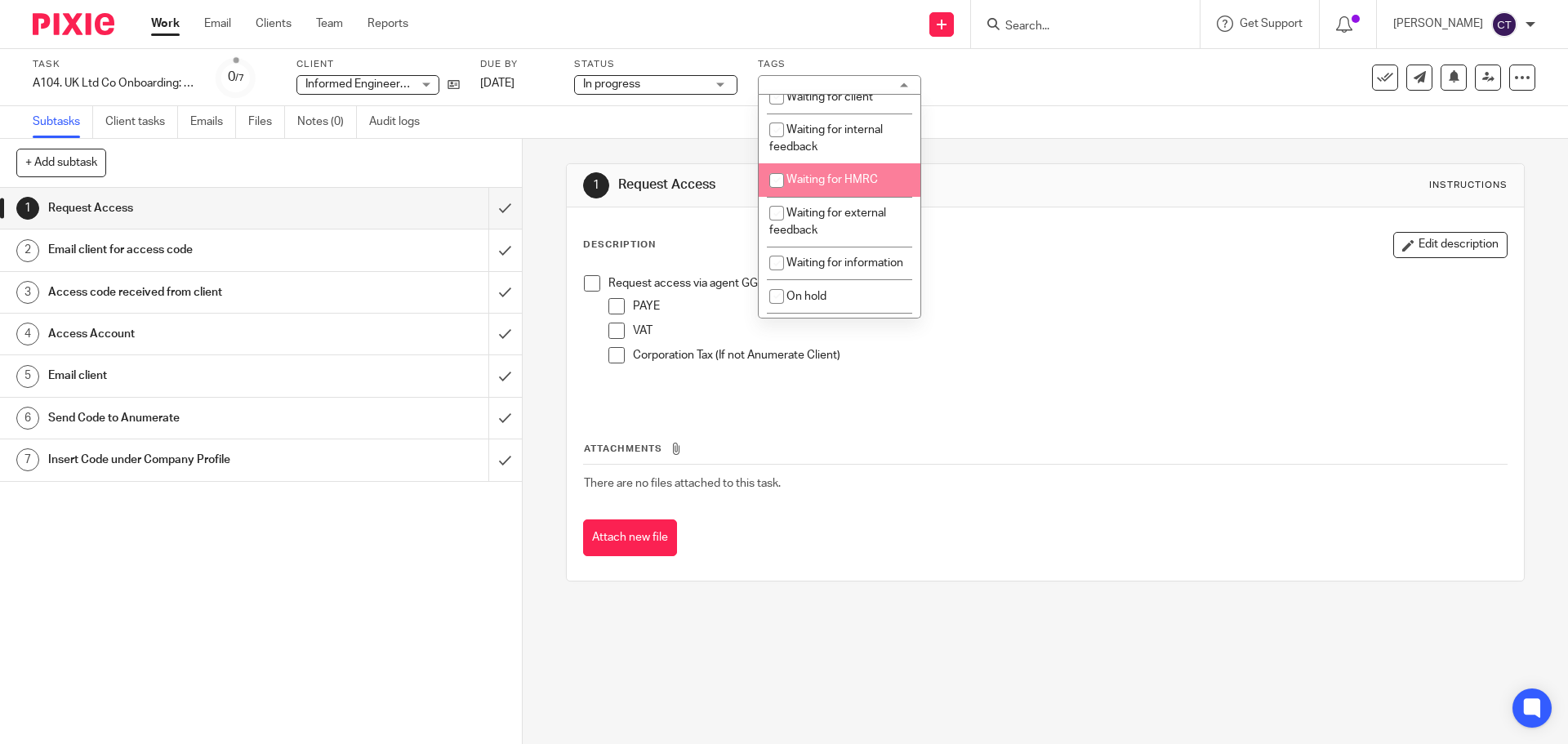
click at [848, 176] on span "Waiting for HMRC" at bounding box center [832, 180] width 92 height 12
checkbox input "true"
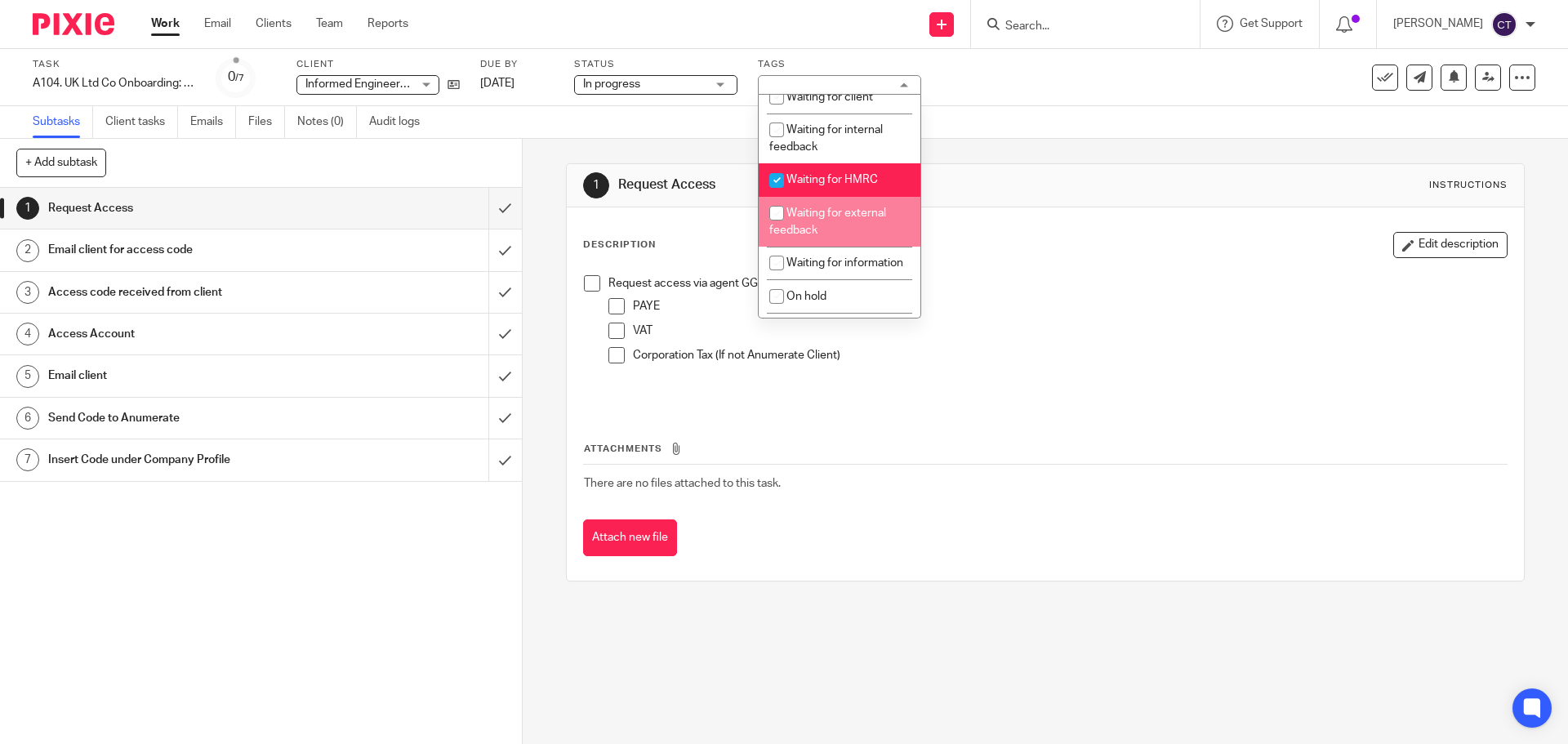
click at [1156, 104] on div "Task A104. UK Ltd Co Onboarding: Government Gateway Access Save A104. UK Ltd Co…" at bounding box center [784, 78] width 1568 height 57
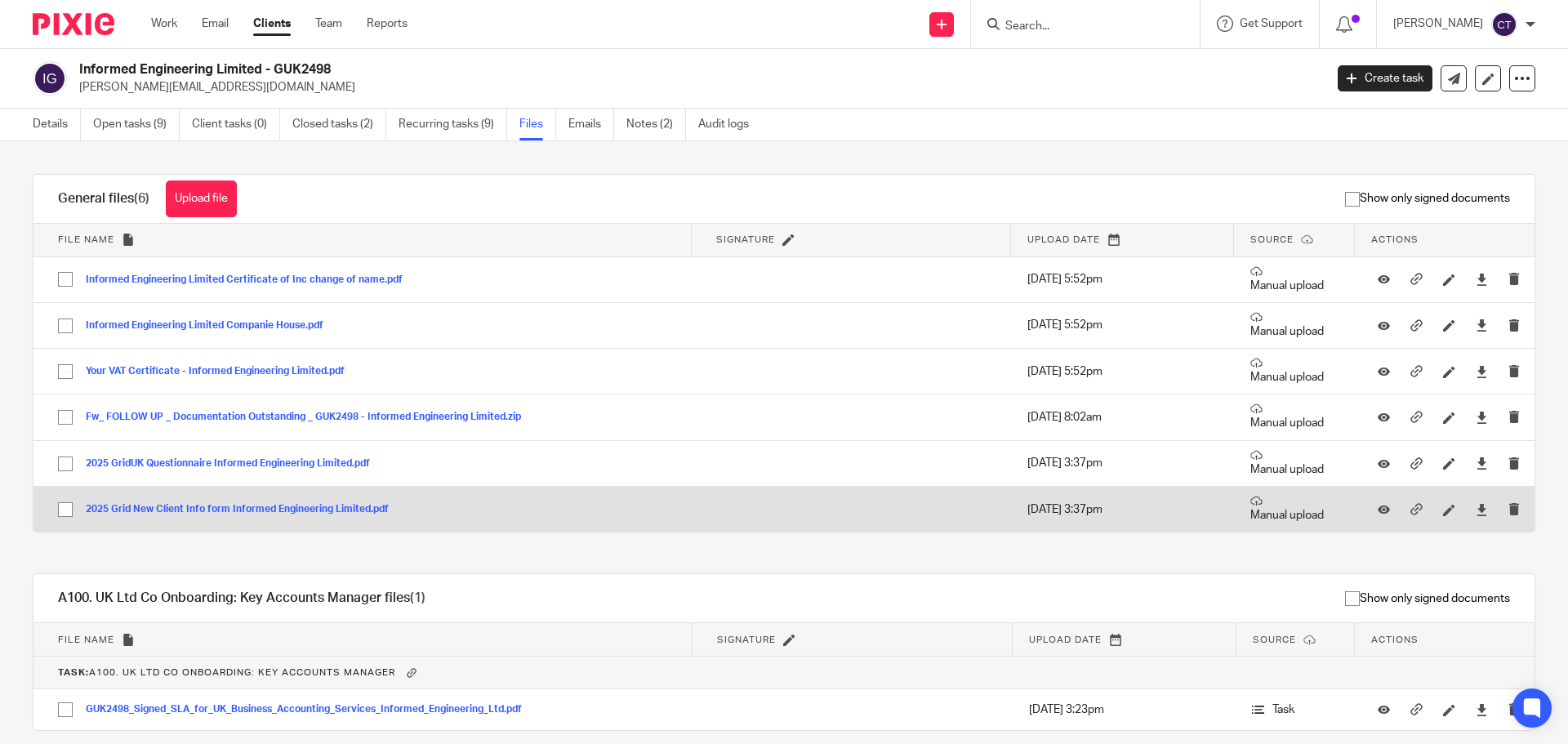
click at [270, 511] on button "2025 Grid New Client Info form Informed Engineering Limited.pdf" at bounding box center [244, 510] width 316 height 12
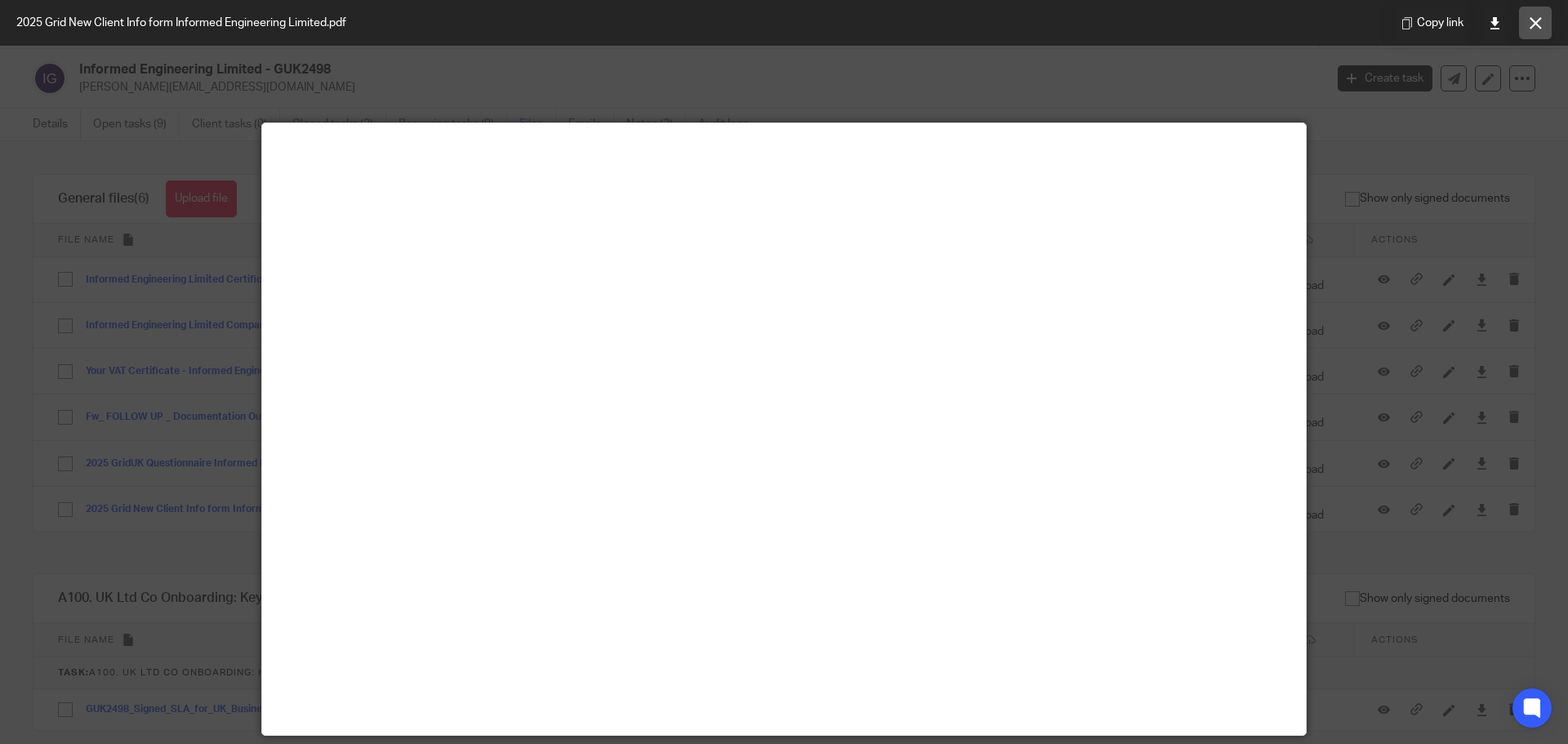
click at [1535, 18] on icon at bounding box center [1535, 23] width 13 height 13
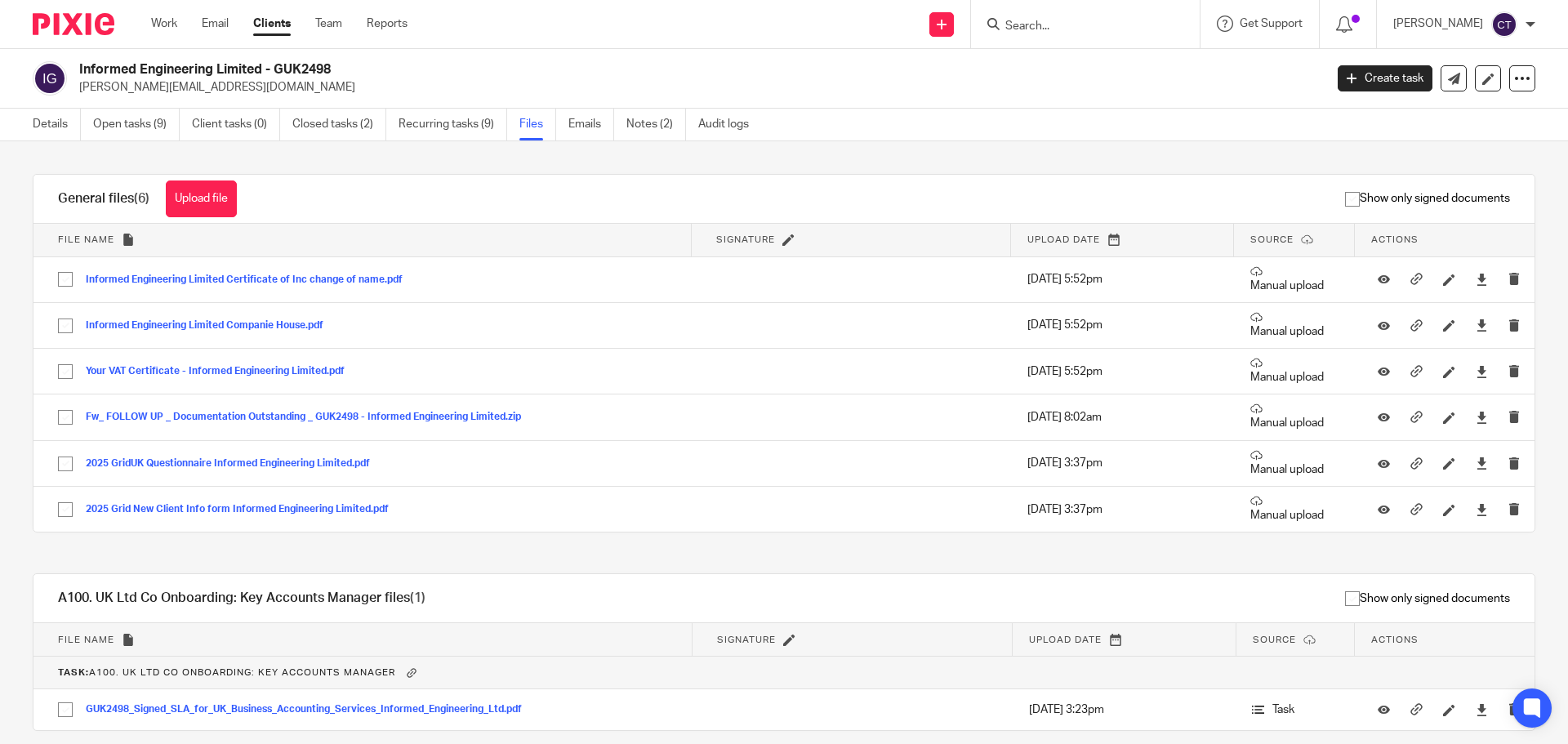
drag, startPoint x: 146, startPoint y: 128, endPoint x: 186, endPoint y: 119, distance: 41.0
click at [146, 128] on link "Open tasks (9)" at bounding box center [137, 124] width 87 height 32
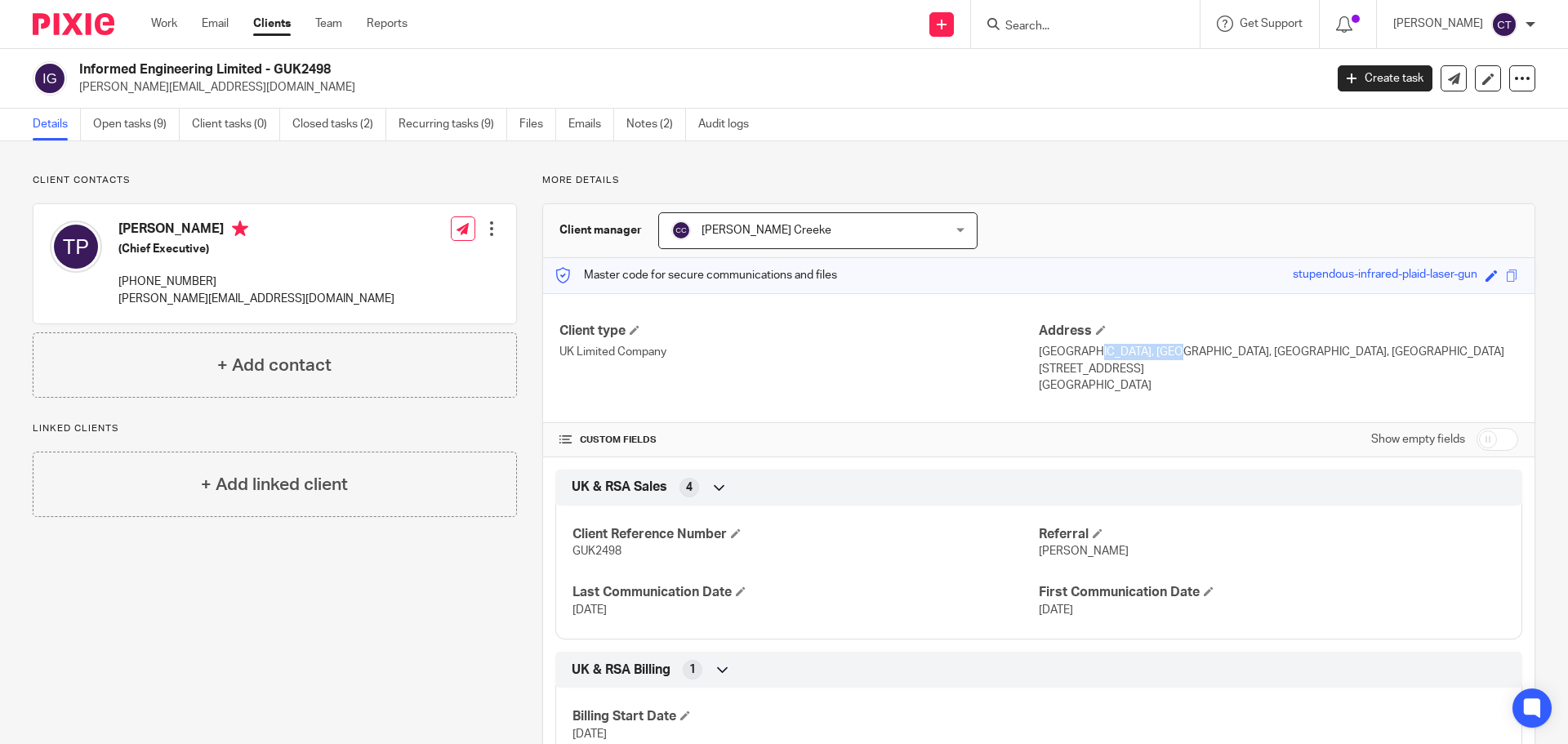
click at [1039, 354] on p "[GEOGRAPHIC_DATA], [GEOGRAPHIC_DATA], [GEOGRAPHIC_DATA], [GEOGRAPHIC_DATA]" at bounding box center [1278, 352] width 479 height 17
drag, startPoint x: 1190, startPoint y: 354, endPoint x: 1118, endPoint y: 356, distance: 72.0
click at [1118, 356] on p "[GEOGRAPHIC_DATA], [GEOGRAPHIC_DATA], [GEOGRAPHIC_DATA], [GEOGRAPHIC_DATA]" at bounding box center [1278, 352] width 479 height 17
copy p "Ullenhall Stree"
click at [1229, 348] on p "[GEOGRAPHIC_DATA], [GEOGRAPHIC_DATA], [GEOGRAPHIC_DATA], [GEOGRAPHIC_DATA]" at bounding box center [1278, 352] width 479 height 17
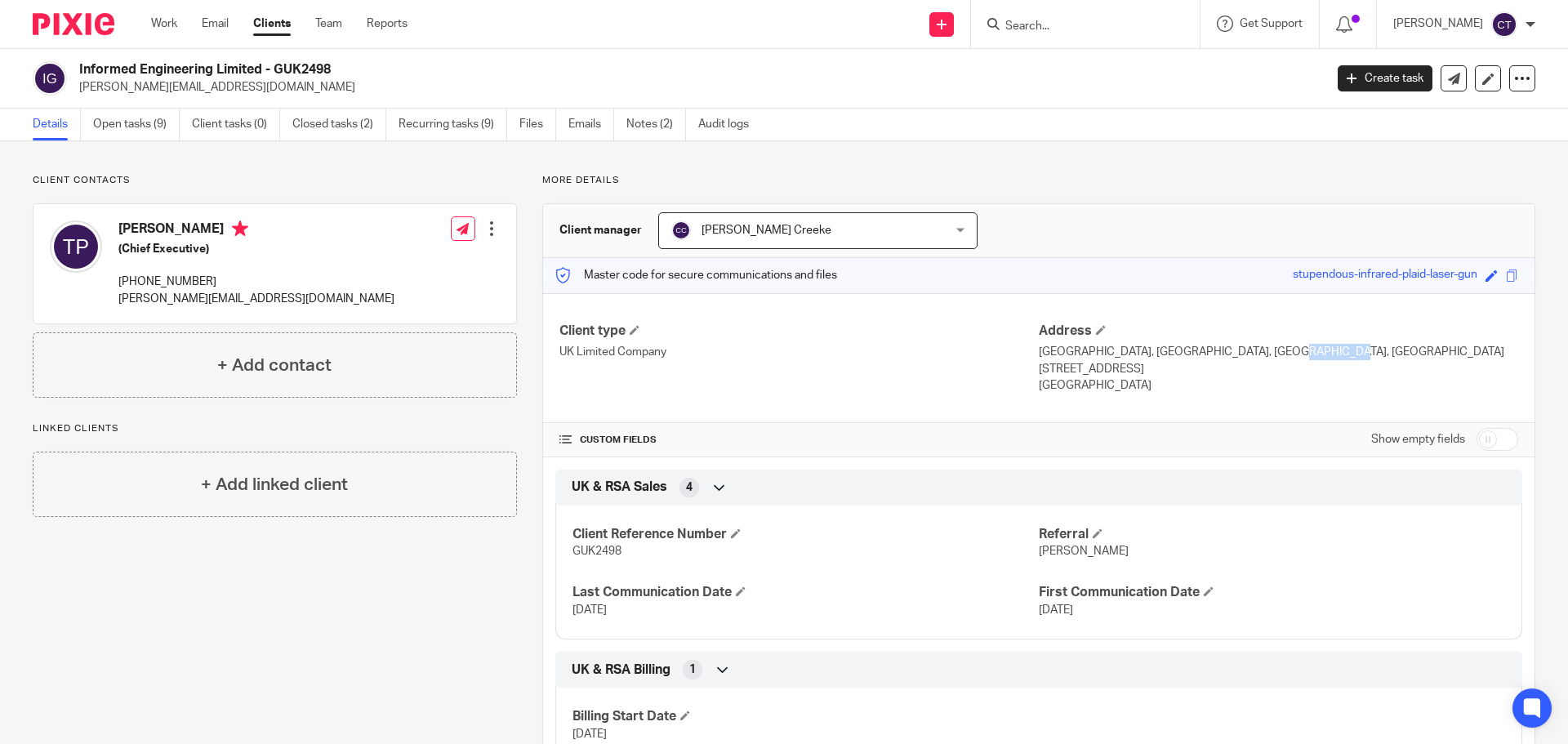
click at [1229, 348] on p "[GEOGRAPHIC_DATA], [GEOGRAPHIC_DATA], [GEOGRAPHIC_DATA], [GEOGRAPHIC_DATA]" at bounding box center [1278, 352] width 479 height 17
copy p "Ullenhall"
drag, startPoint x: 1252, startPoint y: 354, endPoint x: 1345, endPoint y: 355, distance: 93.0
click at [1345, 355] on p "[GEOGRAPHIC_DATA], [GEOGRAPHIC_DATA], [GEOGRAPHIC_DATA], [GEOGRAPHIC_DATA]" at bounding box center [1278, 352] width 479 height 17
drag, startPoint x: 1315, startPoint y: 352, endPoint x: 1323, endPoint y: 340, distance: 14.4
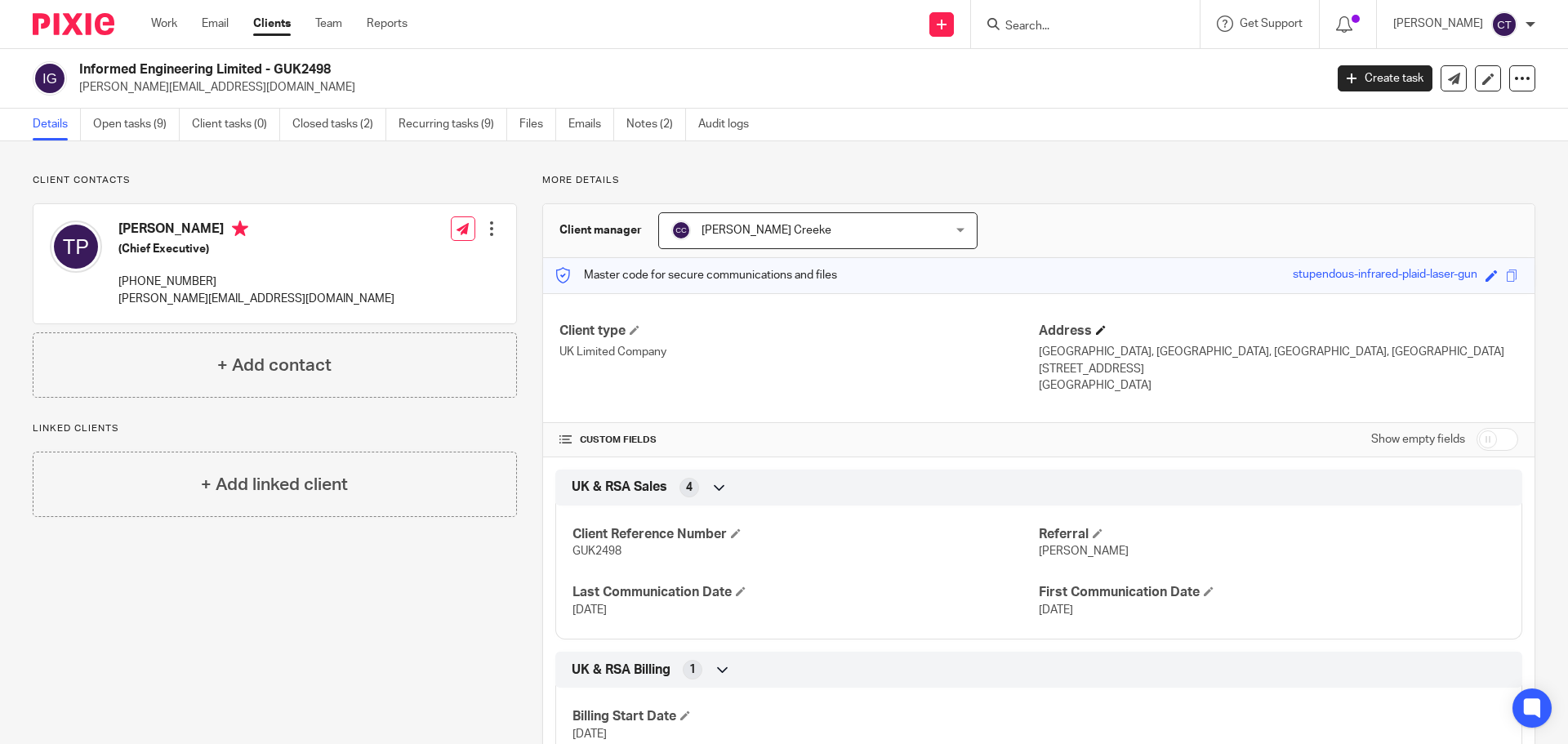
click at [1323, 340] on h4 "Address" at bounding box center [1278, 331] width 479 height 18
drag, startPoint x: 1029, startPoint y: 371, endPoint x: 1099, endPoint y: 371, distance: 70.0
click at [1099, 371] on p "Warwickshire, United Kingdom, B95 5PB" at bounding box center [1278, 369] width 479 height 17
copy p "Warwickshire"
drag, startPoint x: 1252, startPoint y: 364, endPoint x: 1192, endPoint y: 369, distance: 60.2
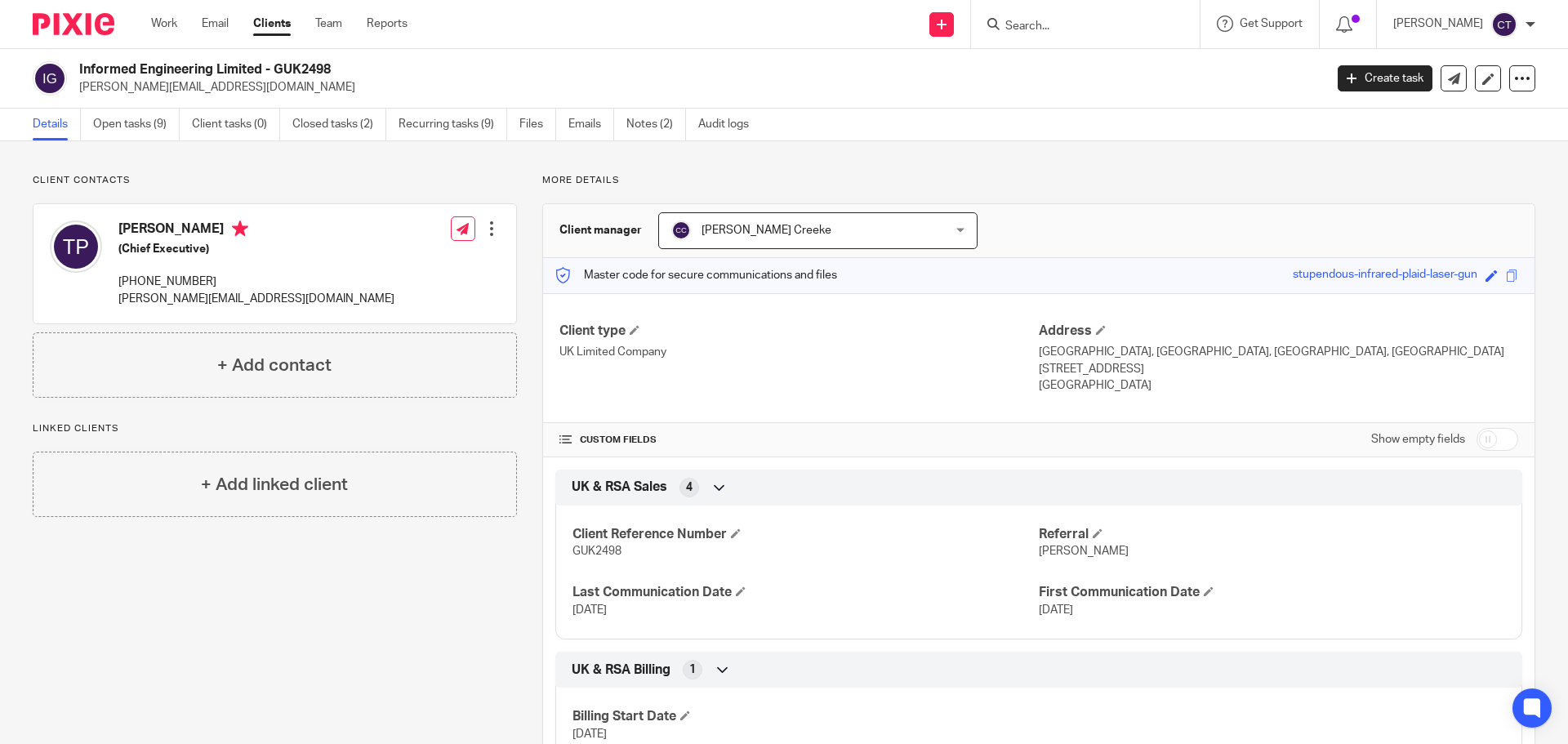
click at [1192, 369] on p "Warwickshire, United Kingdom, B95 5PB" at bounding box center [1278, 369] width 479 height 17
copy p "B95 5PB"
drag, startPoint x: 199, startPoint y: 286, endPoint x: 127, endPoint y: 287, distance: 72.0
click at [127, 287] on p "+44 785 009 3043" at bounding box center [256, 282] width 276 height 17
copy p "44 785 009 3043"
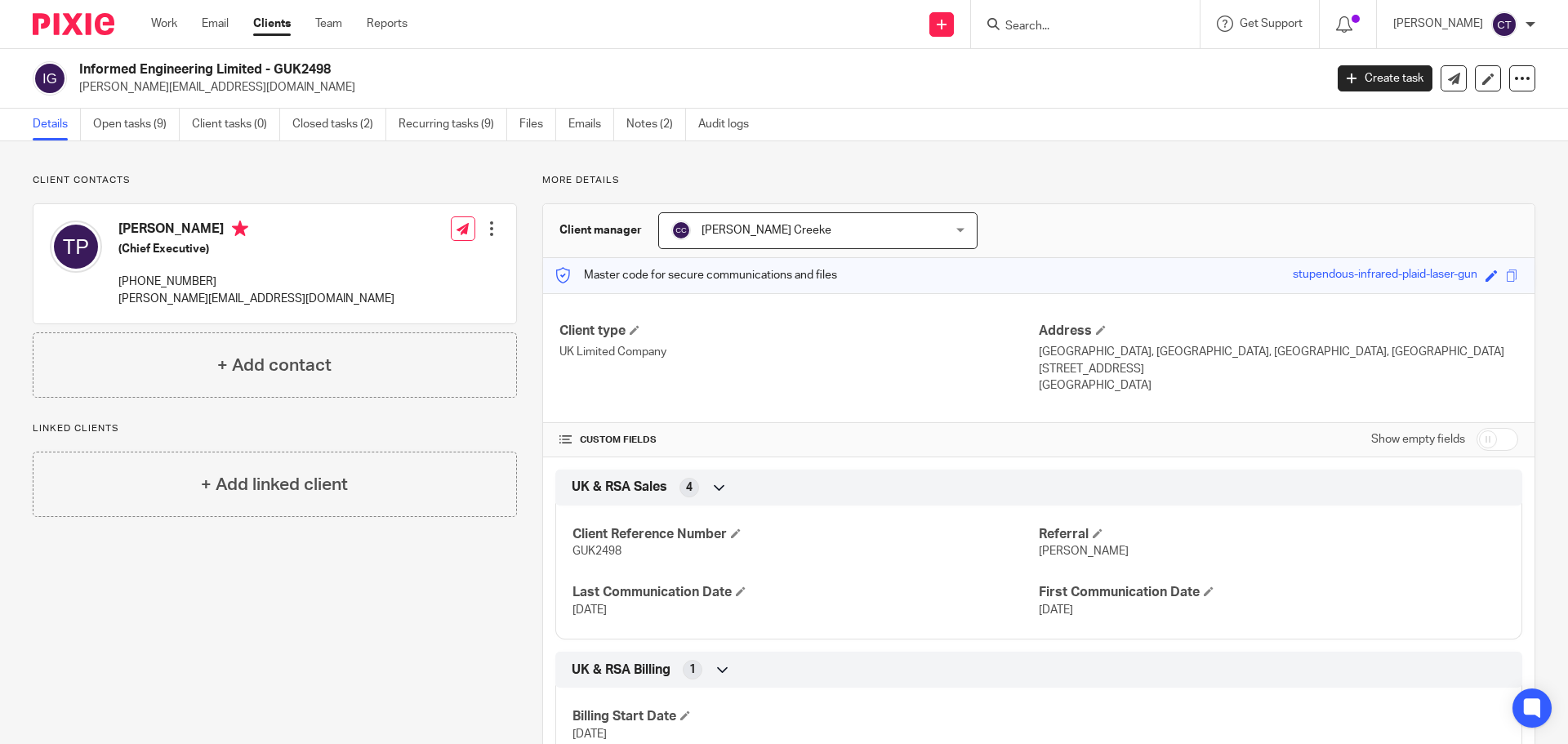
click at [301, 60] on div "Informed Engineering Limited - GUK2498 tom.price@informed-engineering.co.uk Cre…" at bounding box center [784, 78] width 1568 height 59
click at [301, 61] on h2 "Informed Engineering Limited - GUK2498" at bounding box center [573, 69] width 988 height 18
copy h2 "GUK2498"
drag, startPoint x: 267, startPoint y: 68, endPoint x: 76, endPoint y: 66, distance: 191.0
click at [76, 66] on div "Informed Engineering Limited - GUK2498 tom.price@informed-engineering.co.uk" at bounding box center [673, 78] width 1281 height 34
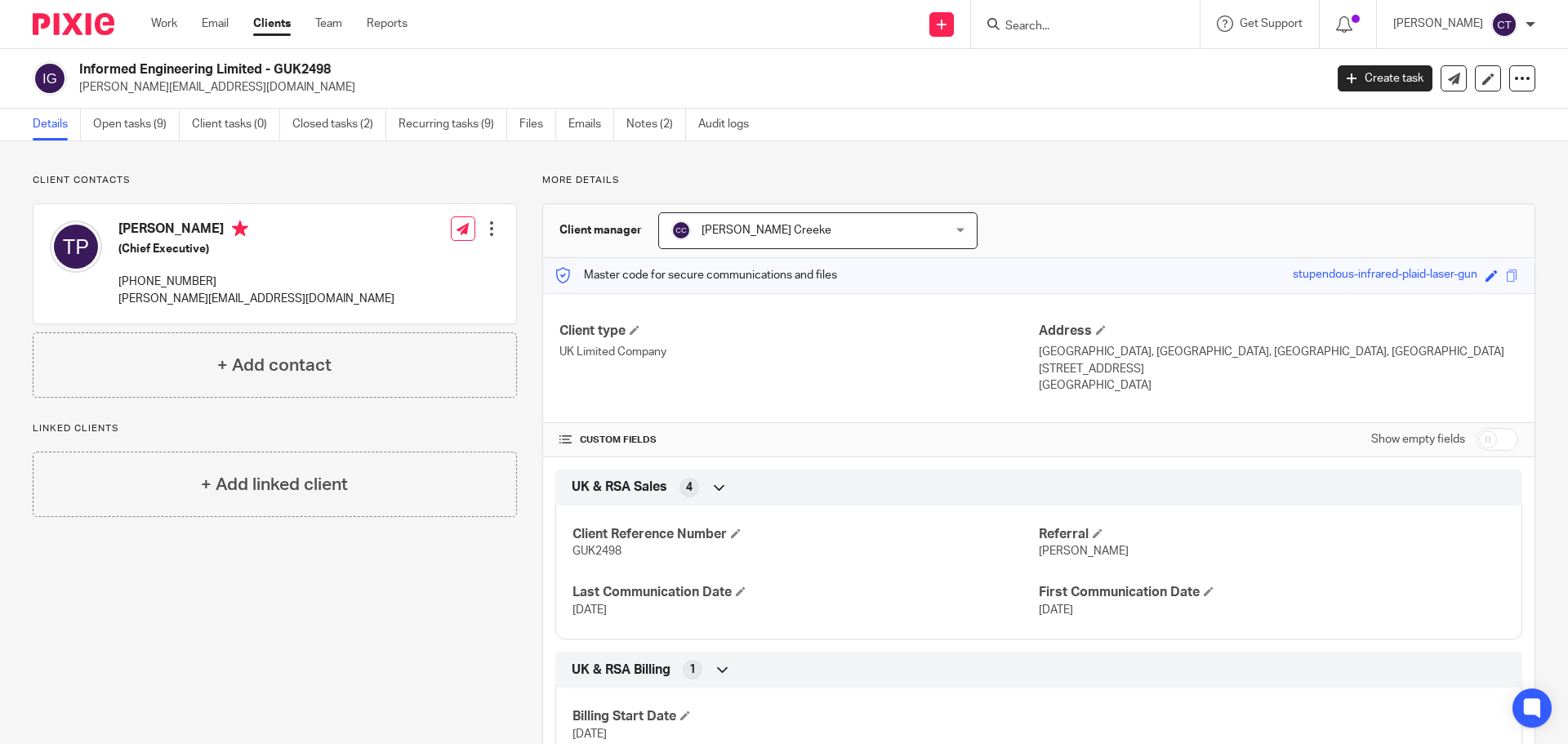
copy h2 "Informed Engineering Limited"
drag, startPoint x: 185, startPoint y: 83, endPoint x: 79, endPoint y: 82, distance: 106.0
click at [79, 82] on p "[PERSON_NAME][EMAIL_ADDRESS][DOMAIN_NAME]" at bounding box center [696, 88] width 1234 height 17
copy p "tom.price@informed-engineering.co.uk"
click at [297, 63] on h2 "Informed Engineering Limited - GUK2498" at bounding box center [573, 69] width 988 height 18
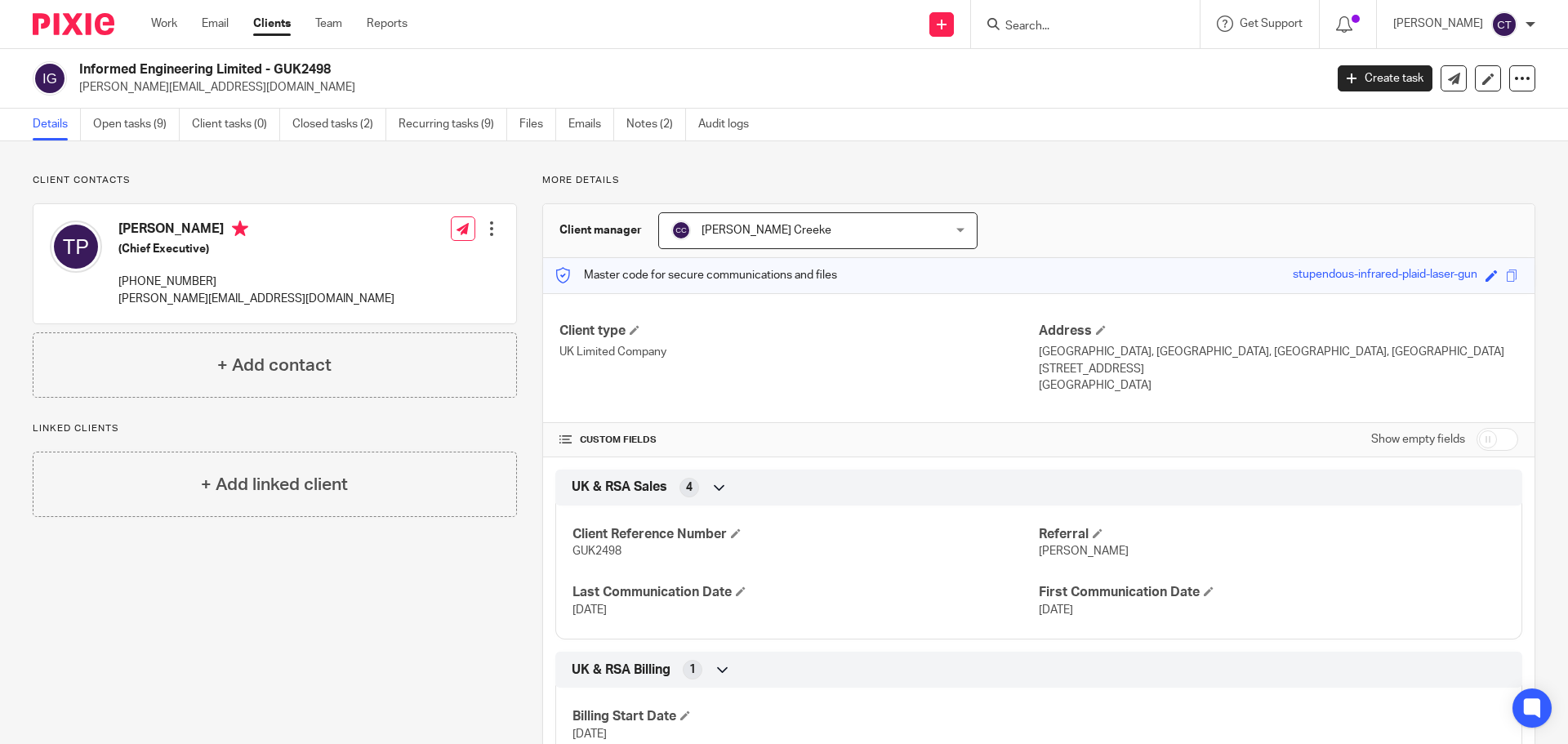
click at [297, 63] on h2 "Informed Engineering Limited - GUK2498" at bounding box center [573, 69] width 988 height 18
copy h2 "GUK2498"
drag, startPoint x: 267, startPoint y: 70, endPoint x: 79, endPoint y: 68, distance: 188.0
click at [79, 68] on h2 "Informed Engineering Limited - GUK2498" at bounding box center [573, 69] width 988 height 18
copy h2 "Informed Engineering Limited"
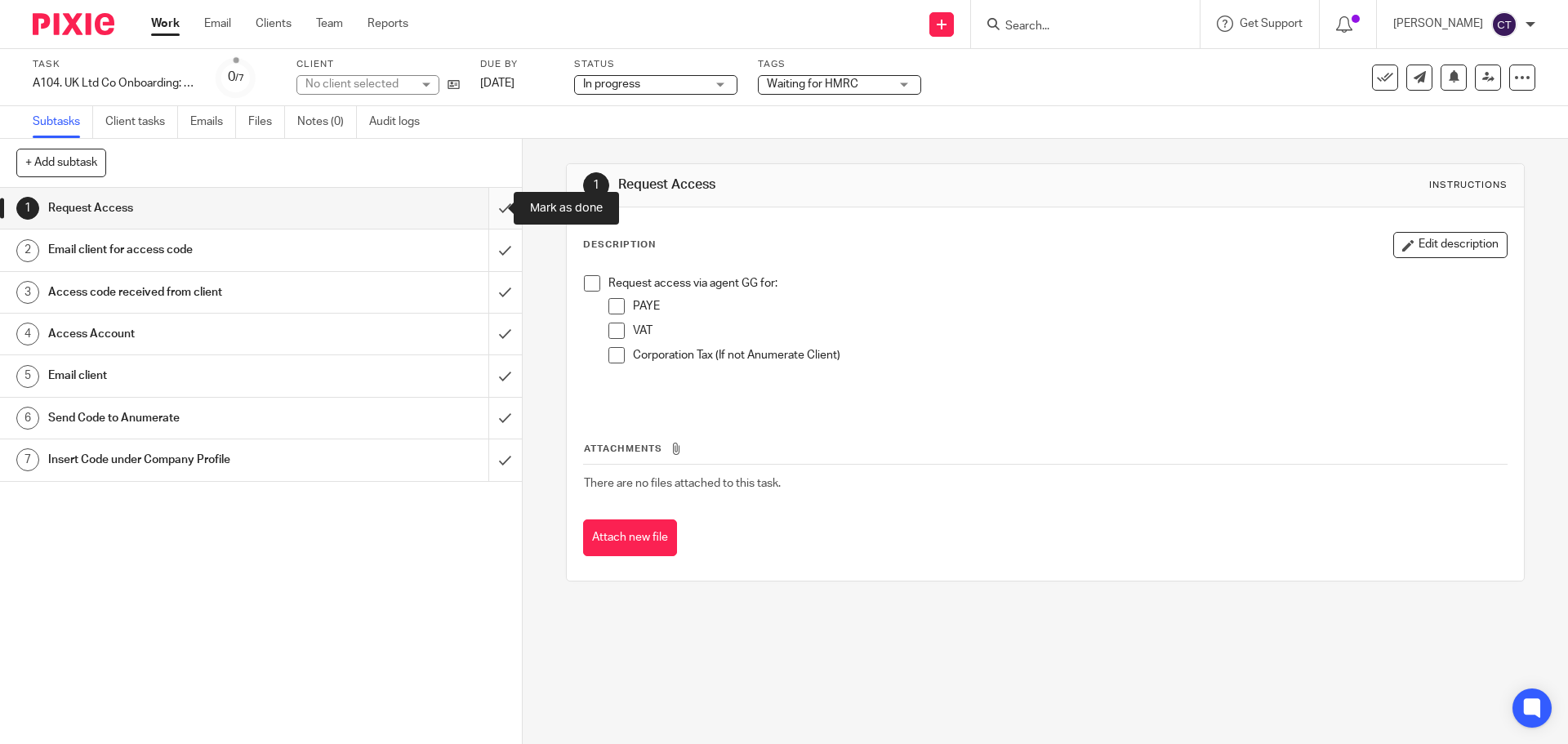
click at [488, 210] on input "submit" at bounding box center [260, 208] width 522 height 41
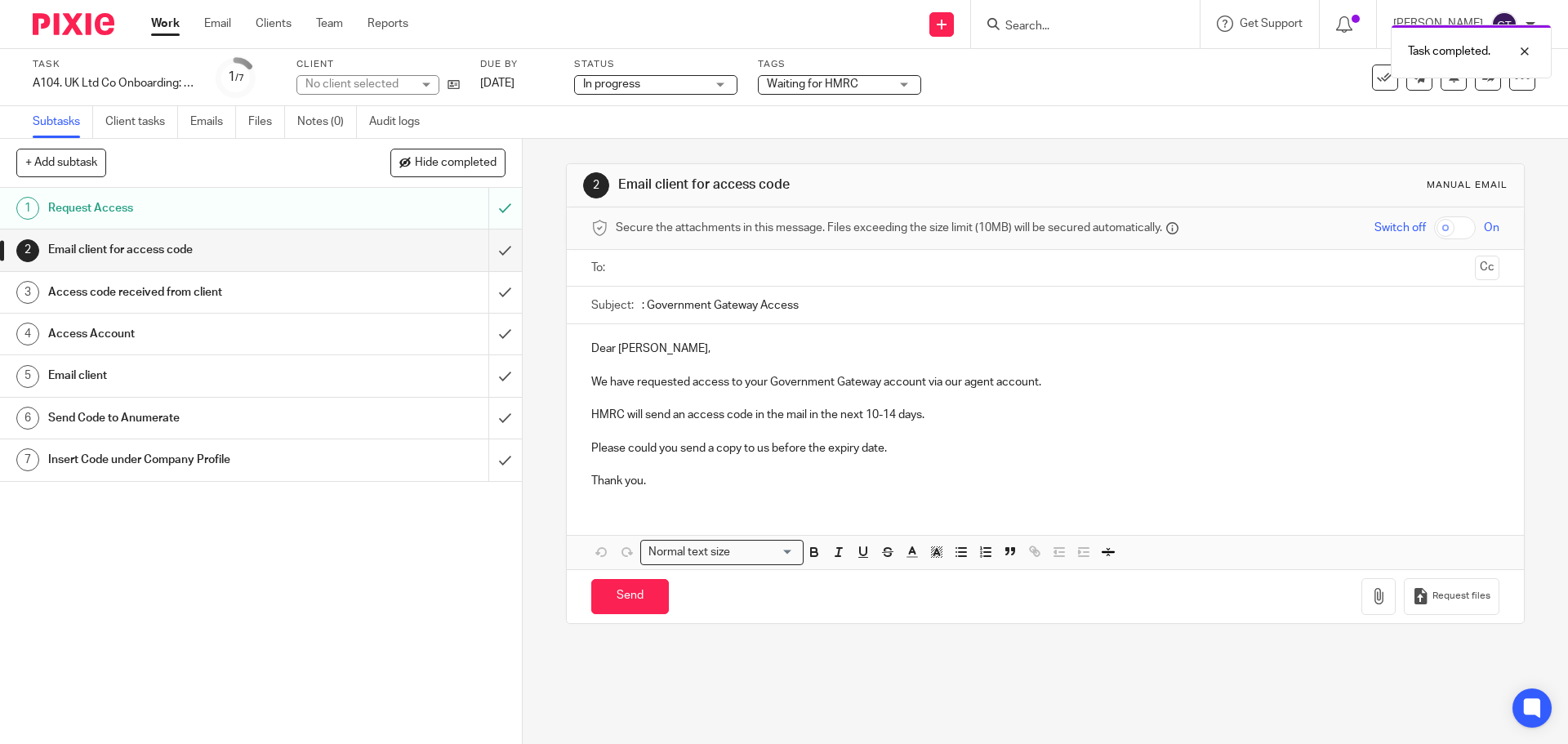
drag, startPoint x: 808, startPoint y: 307, endPoint x: 645, endPoint y: 302, distance: 163.1
click at [645, 302] on input ": Government Gateway Access" at bounding box center [1070, 305] width 857 height 37
click at [488, 251] on input "submit" at bounding box center [260, 250] width 522 height 41
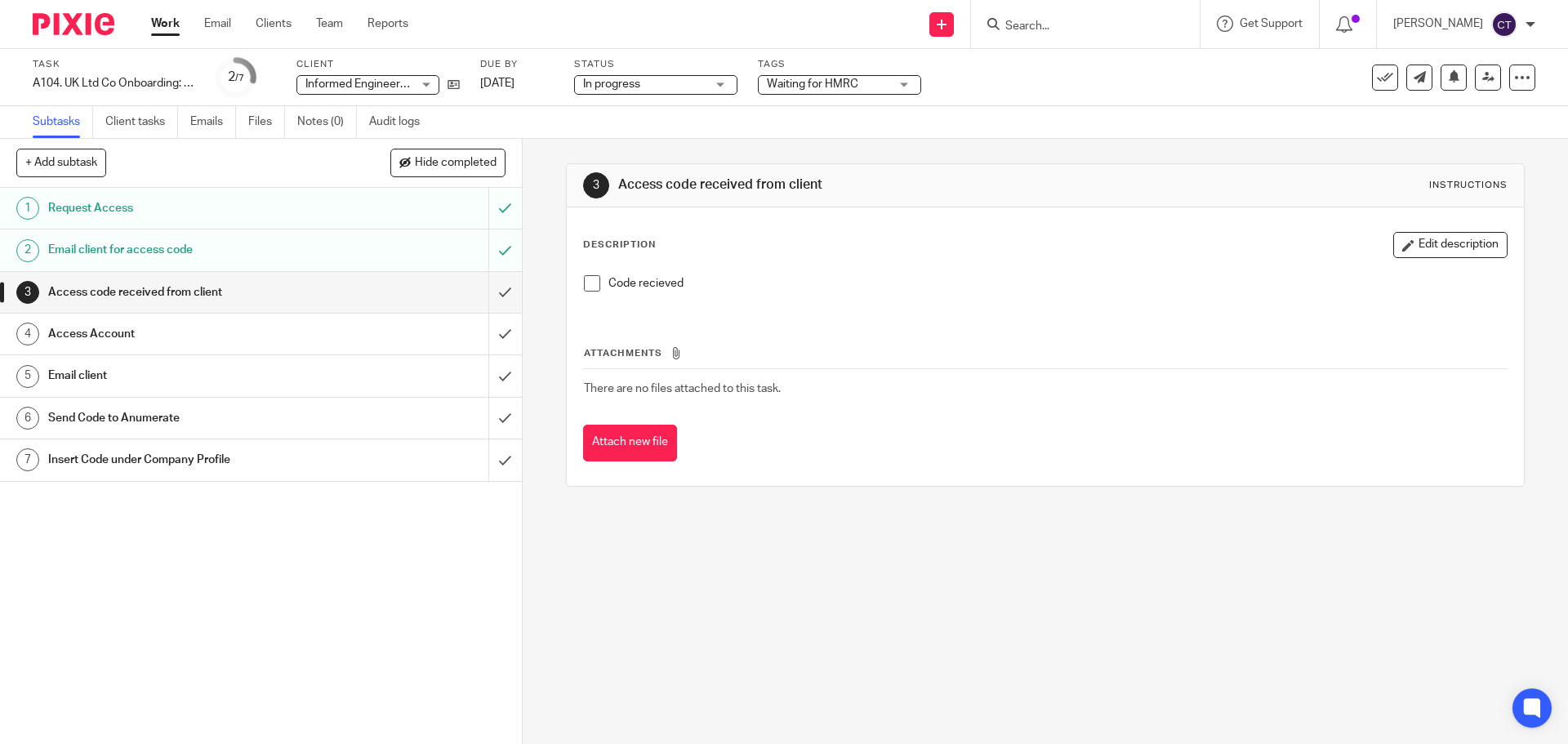
click at [376, 242] on div "Email client for access code" at bounding box center [260, 250] width 424 height 24
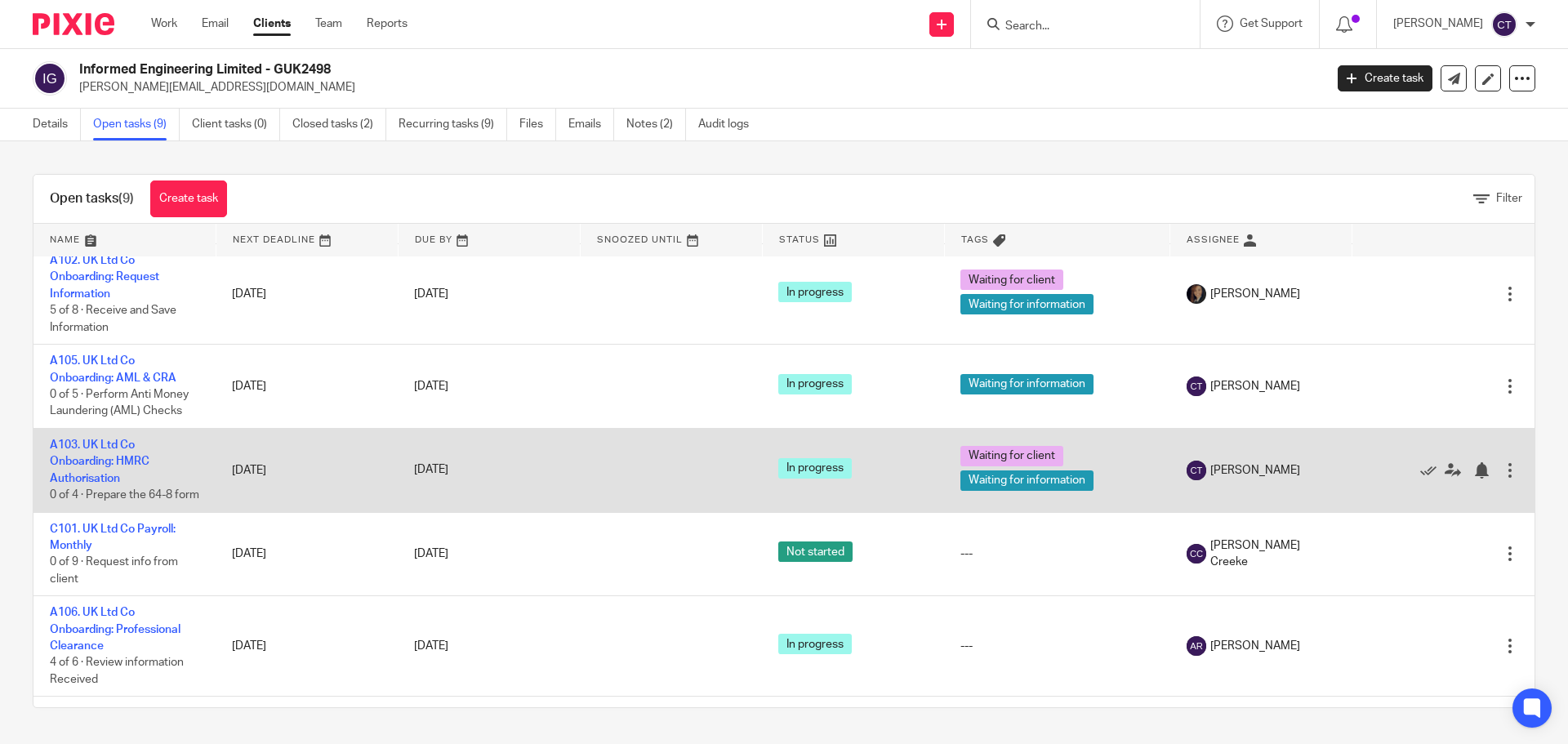
scroll to position [326, 0]
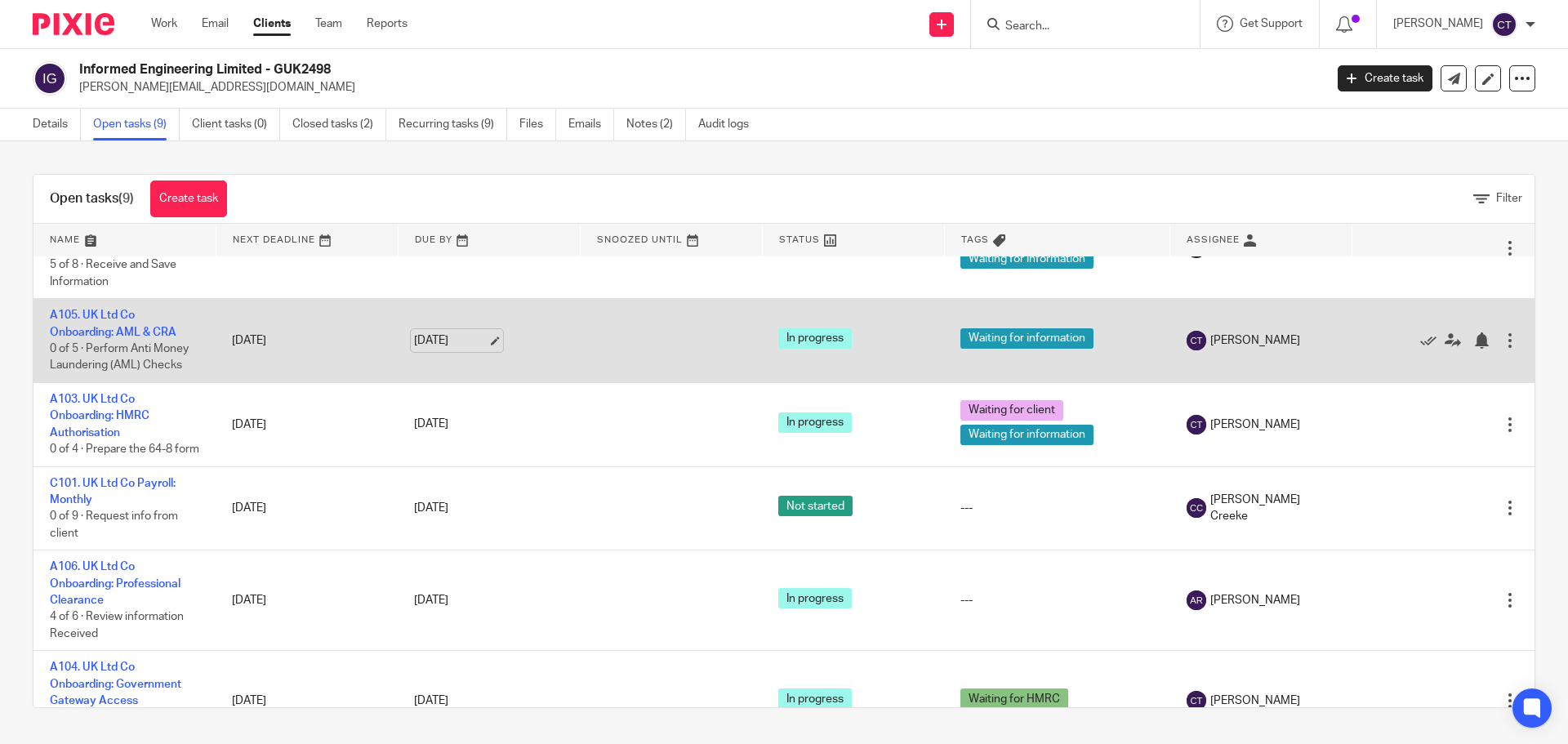
click at [471, 350] on link "[DATE]" at bounding box center [451, 341] width 73 height 18
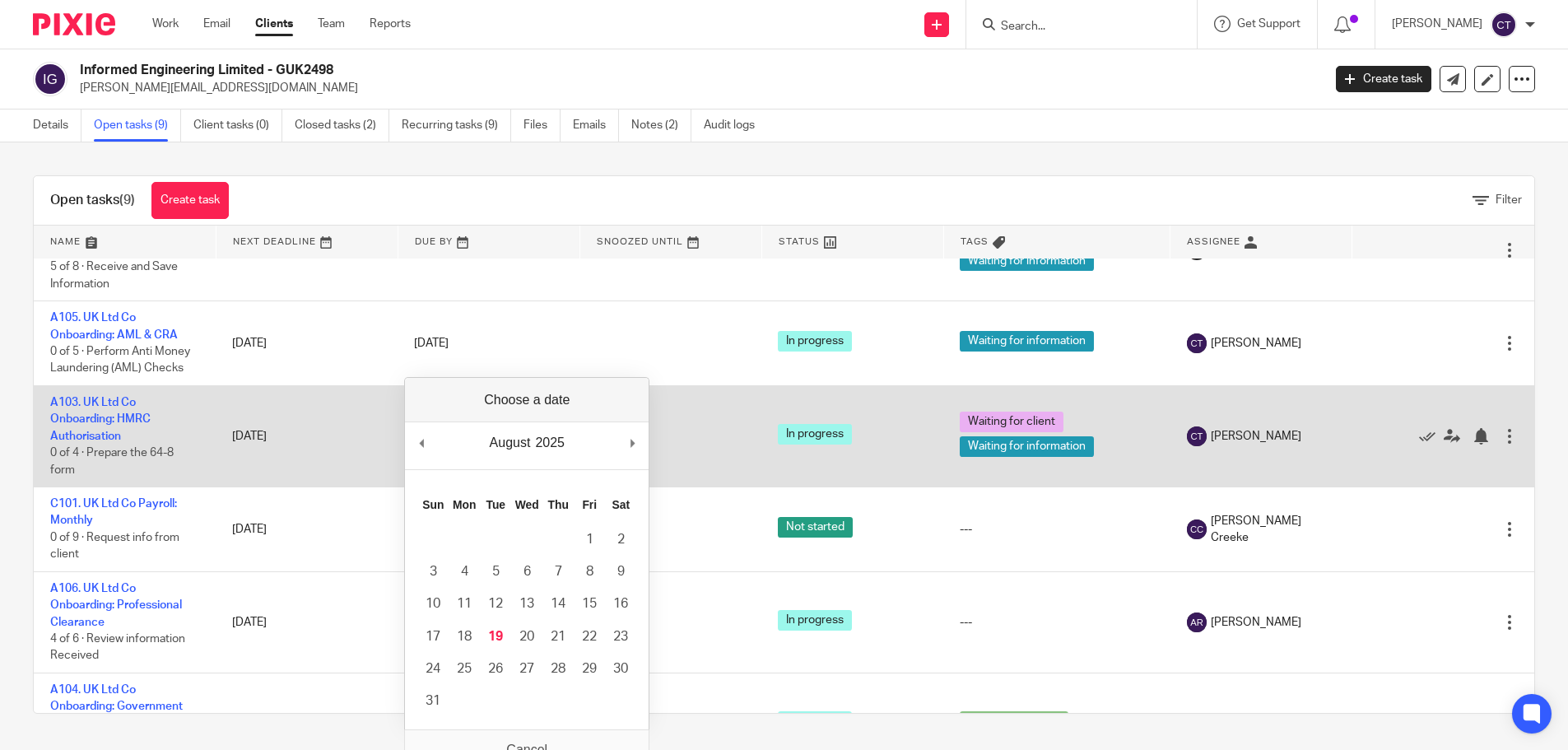
click at [215, 425] on td "[DATE]" at bounding box center [306, 437] width 182 height 101
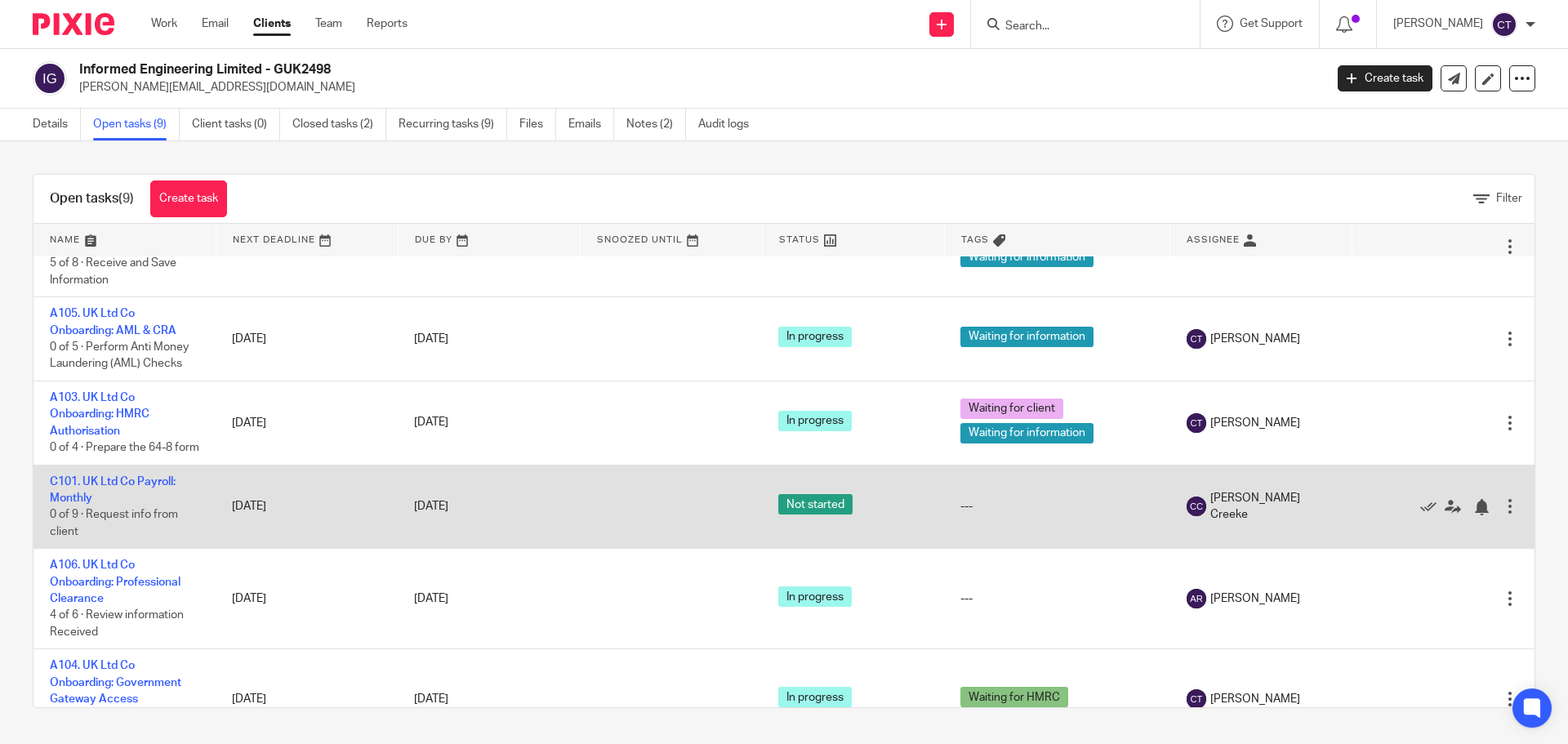
scroll to position [322, 0]
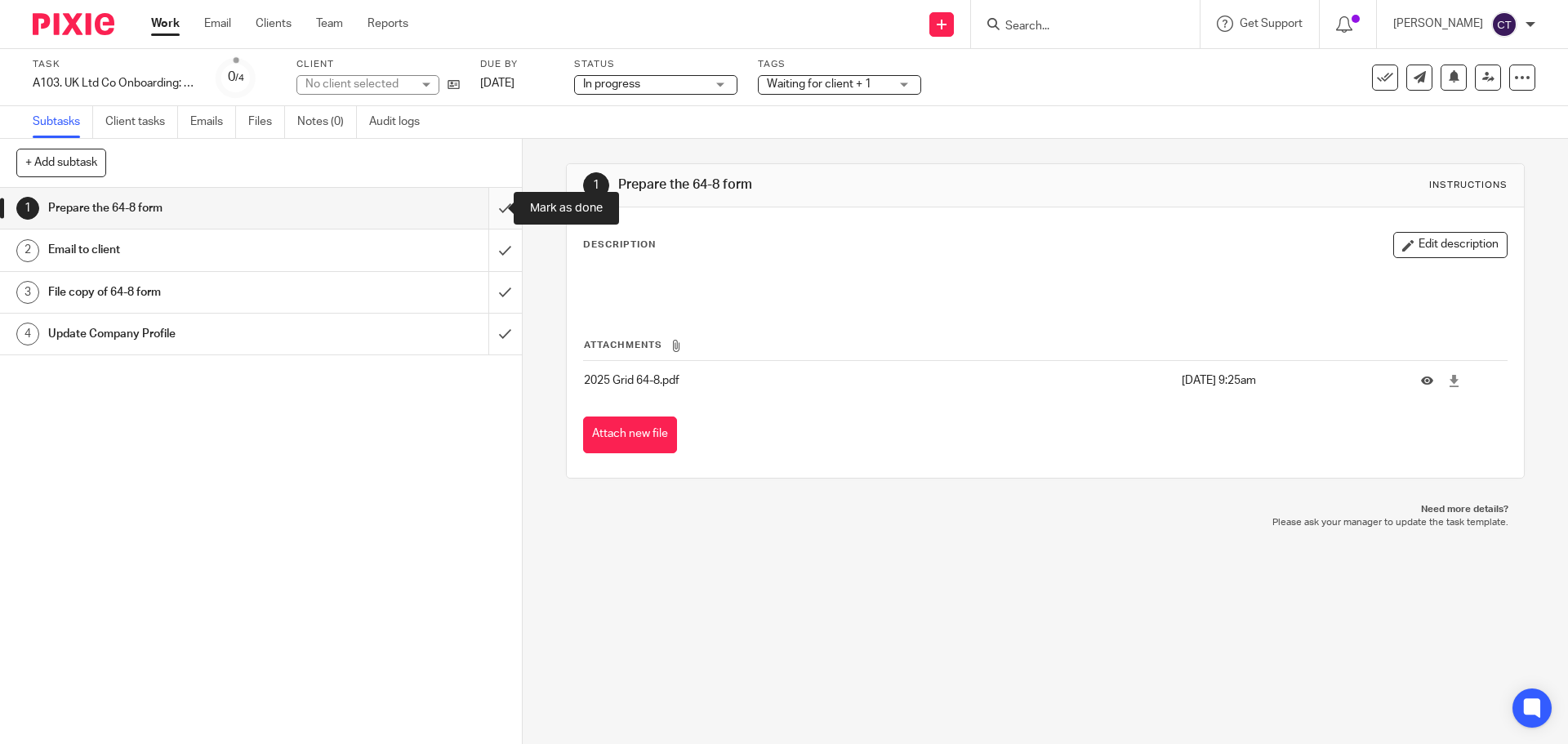
click at [487, 206] on input "submit" at bounding box center [260, 208] width 522 height 41
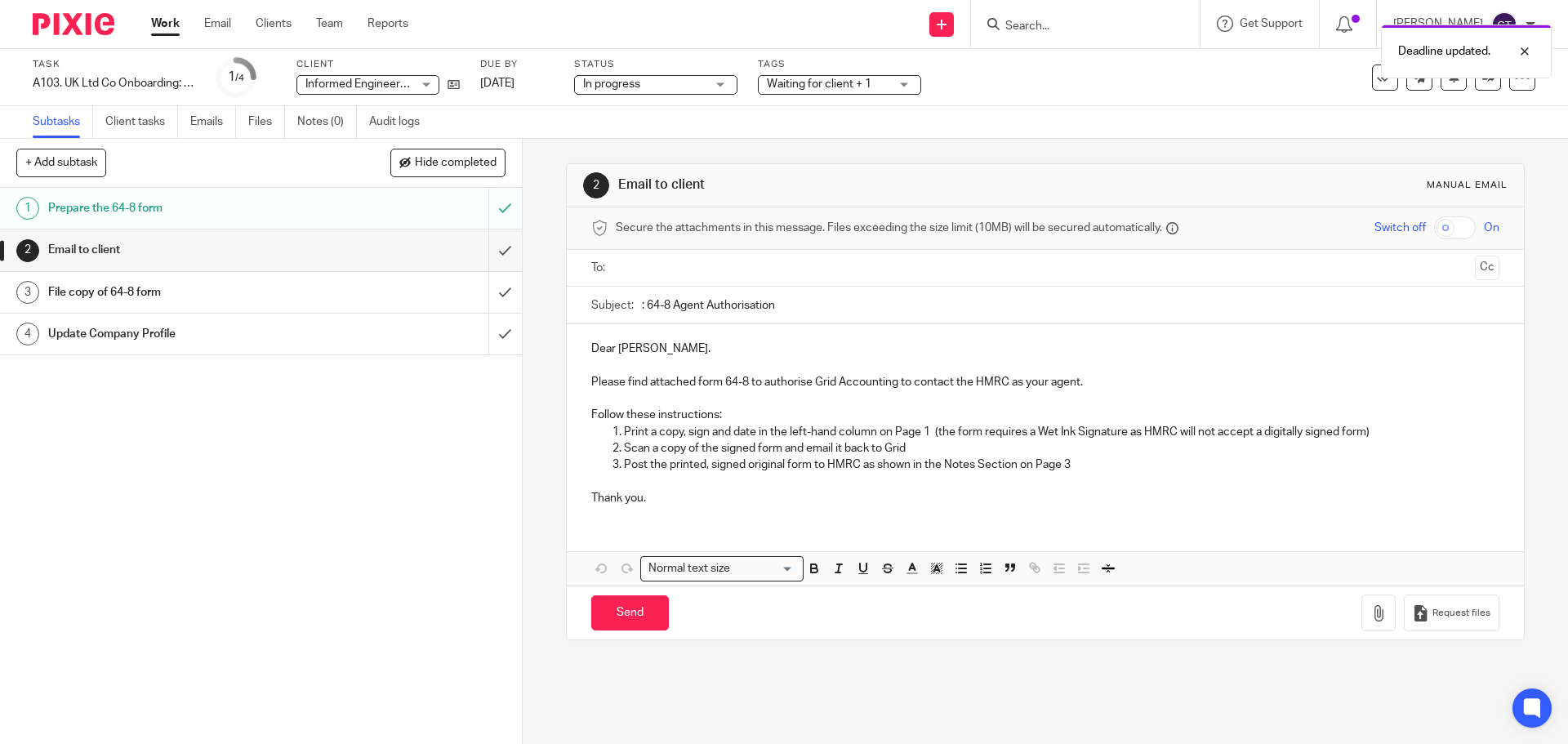
drag, startPoint x: 815, startPoint y: 316, endPoint x: 644, endPoint y: 310, distance: 171.1
click at [644, 310] on input ": 64-8 Agent Authorisation" at bounding box center [1070, 305] width 857 height 37
click at [473, 245] on input "submit" at bounding box center [260, 250] width 522 height 41
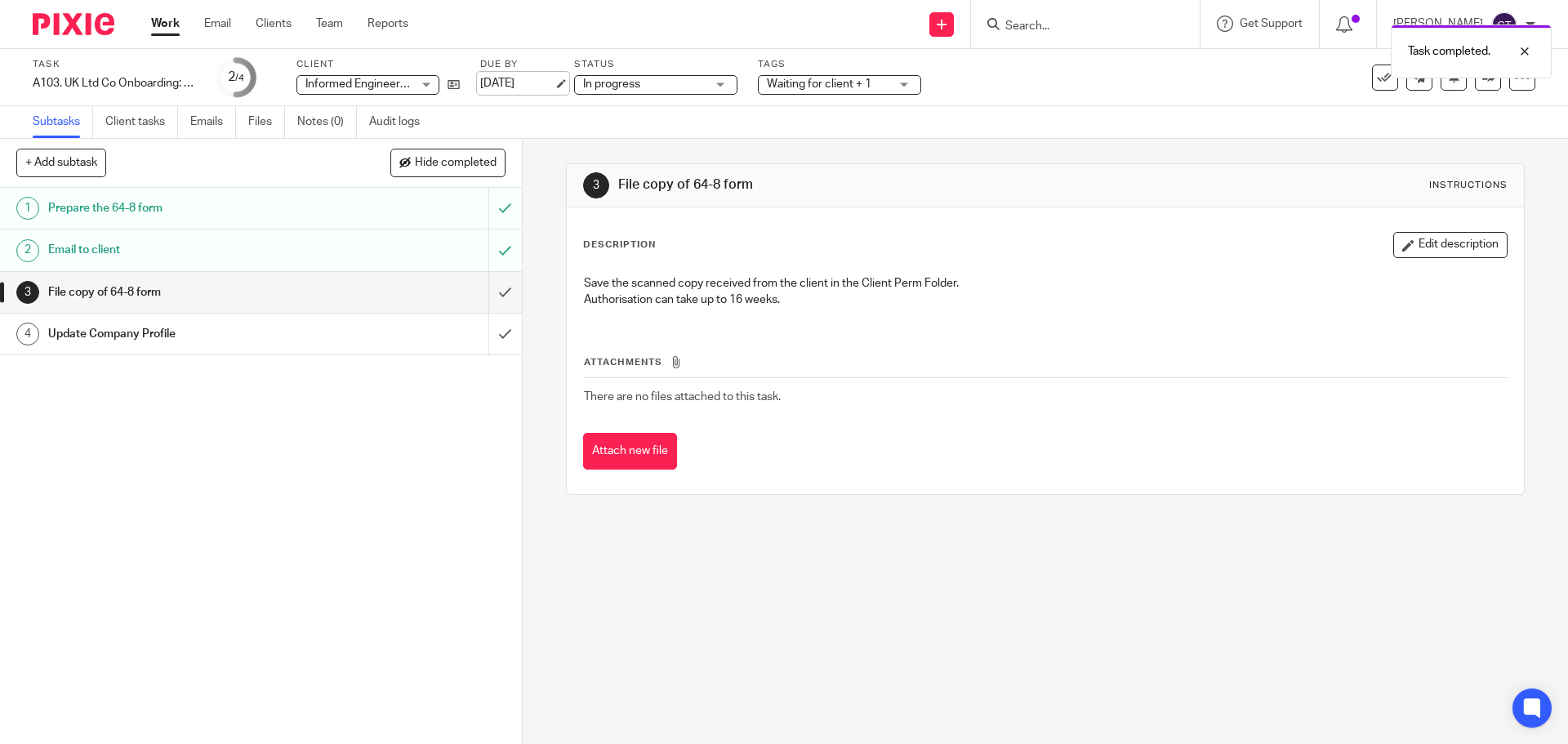
click at [544, 82] on link "[DATE]" at bounding box center [517, 84] width 73 height 18
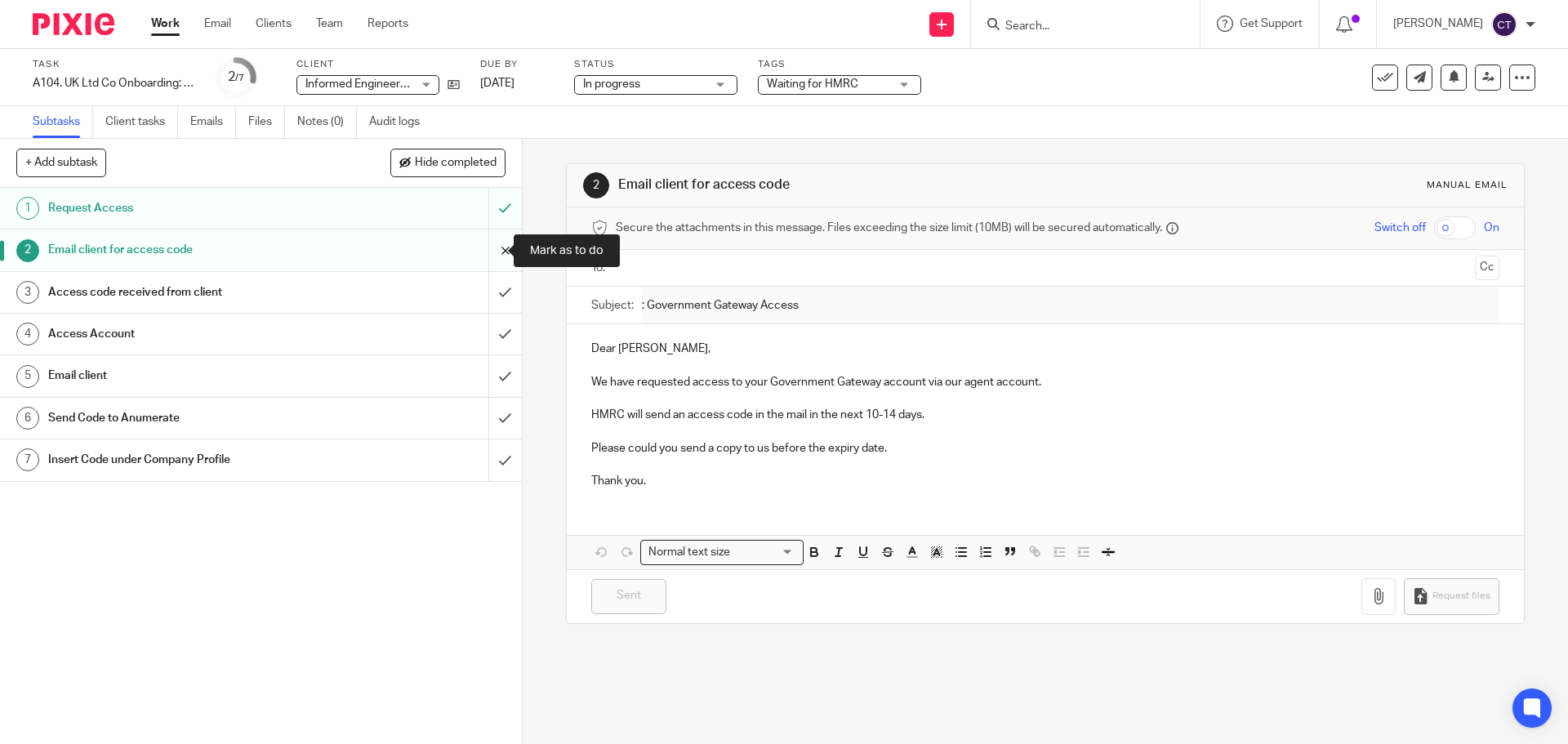
click at [486, 251] on input "submit" at bounding box center [260, 250] width 522 height 41
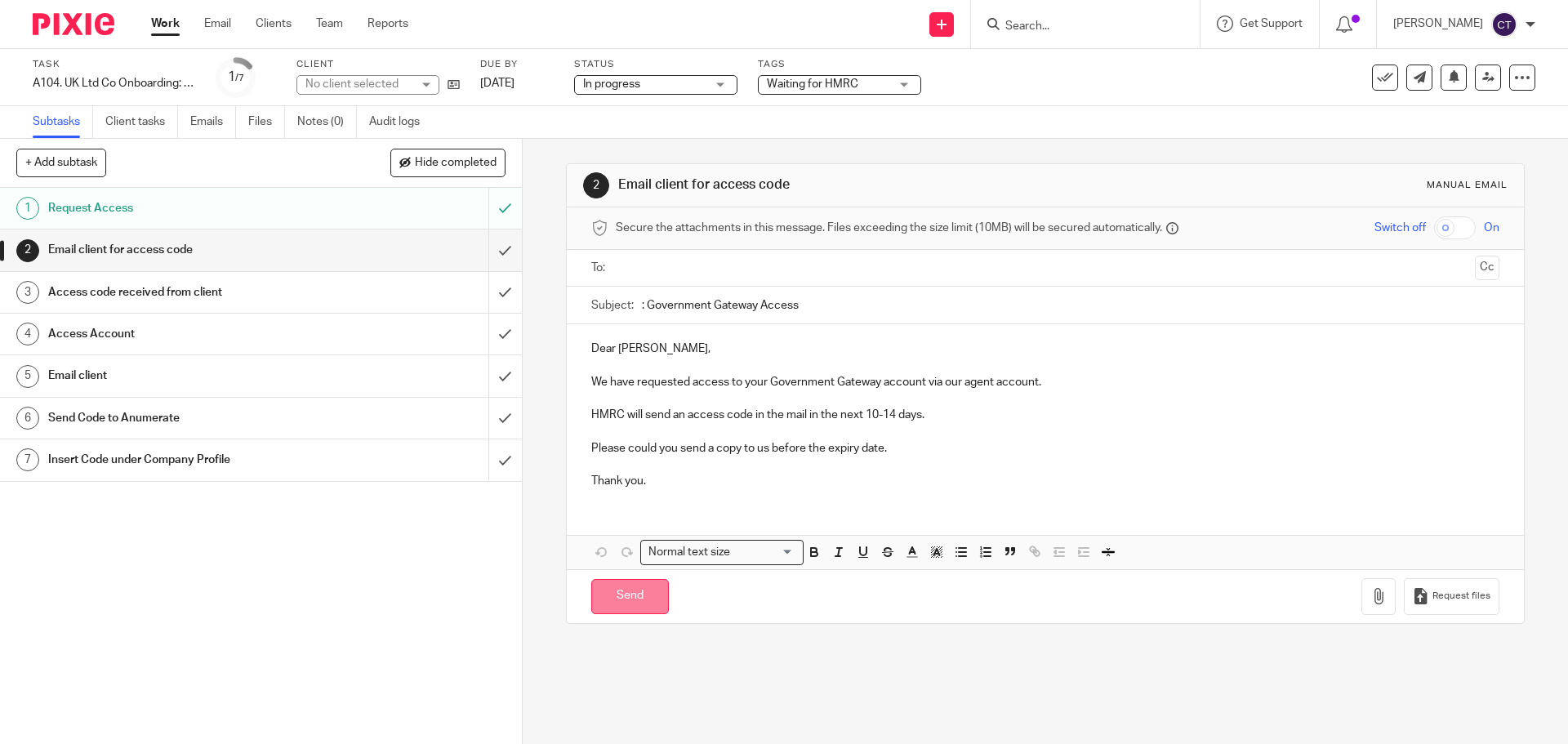
click at [638, 595] on input "Send" at bounding box center [630, 596] width 78 height 35
click at [1525, 56] on div at bounding box center [1512, 51] width 44 height 19
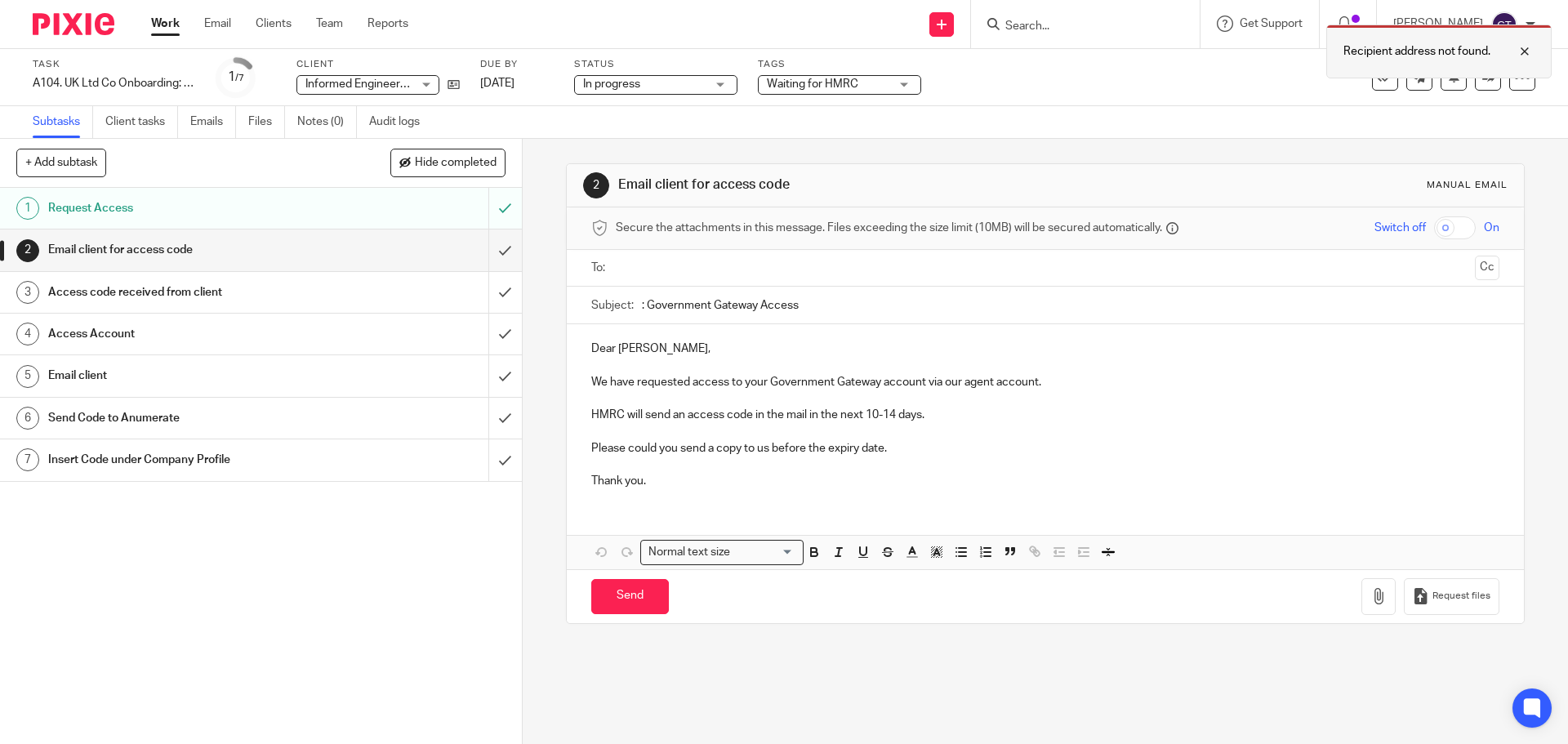
click at [1526, 52] on div at bounding box center [1512, 51] width 44 height 19
click at [391, 256] on div "Email client for access code" at bounding box center [260, 250] width 424 height 24
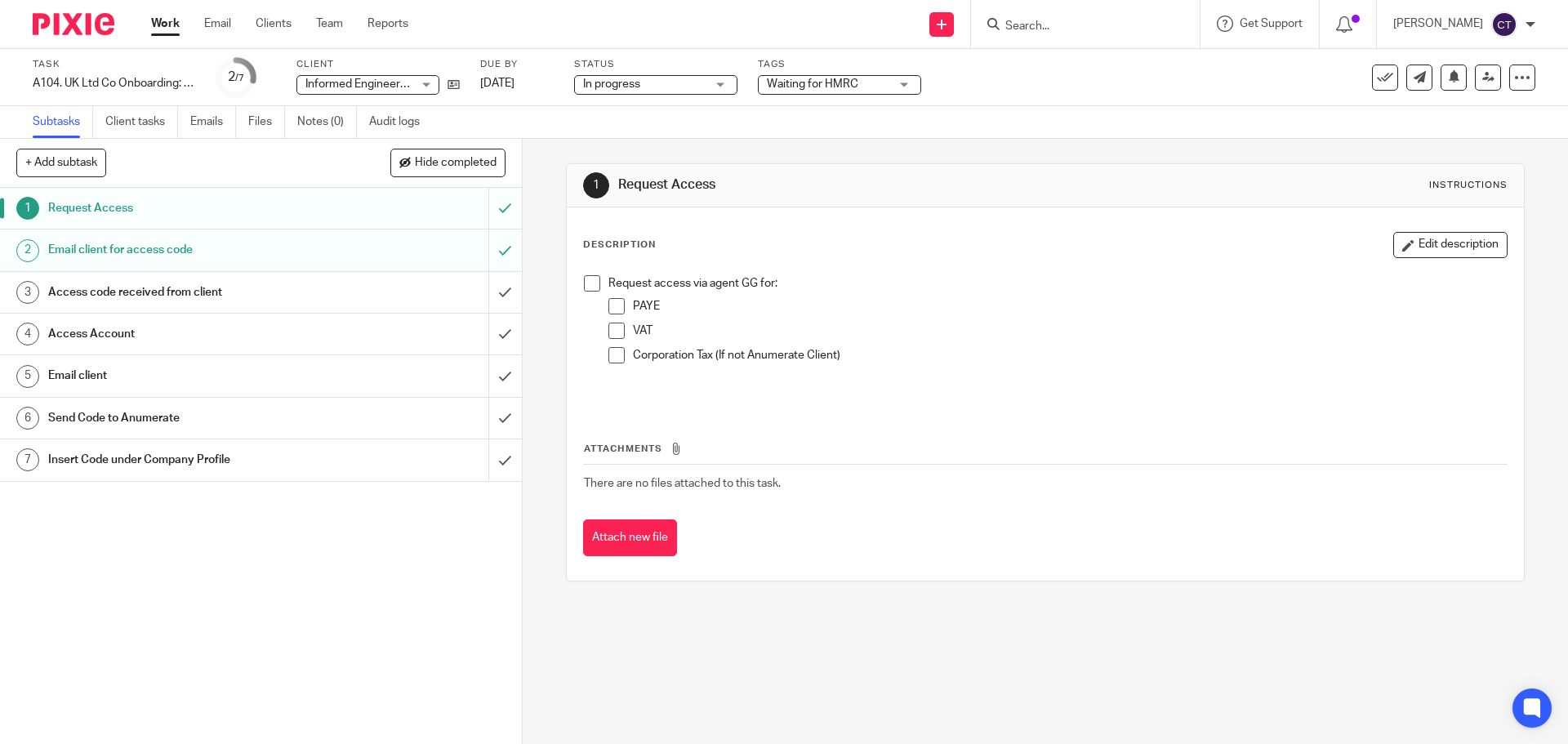
click at [628, 562] on div "Description Edit description Request access via agent GG for: PAYE VAT Corporat…" at bounding box center [1044, 393] width 956 height 373
click at [618, 528] on button "Attach new file" at bounding box center [630, 538] width 94 height 37
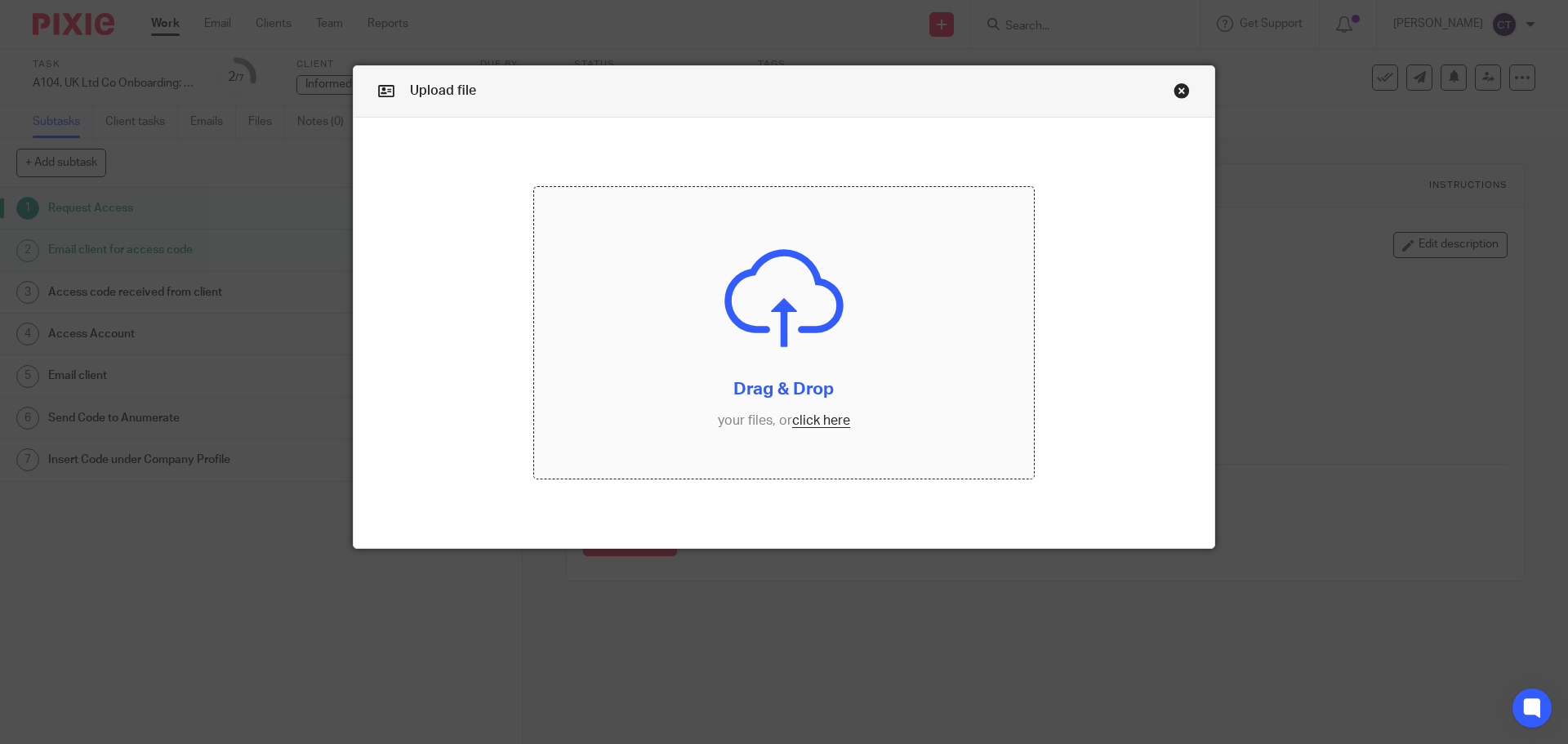
click at [751, 403] on input "file" at bounding box center [785, 333] width 501 height 292
